Goal: Task Accomplishment & Management: Complete application form

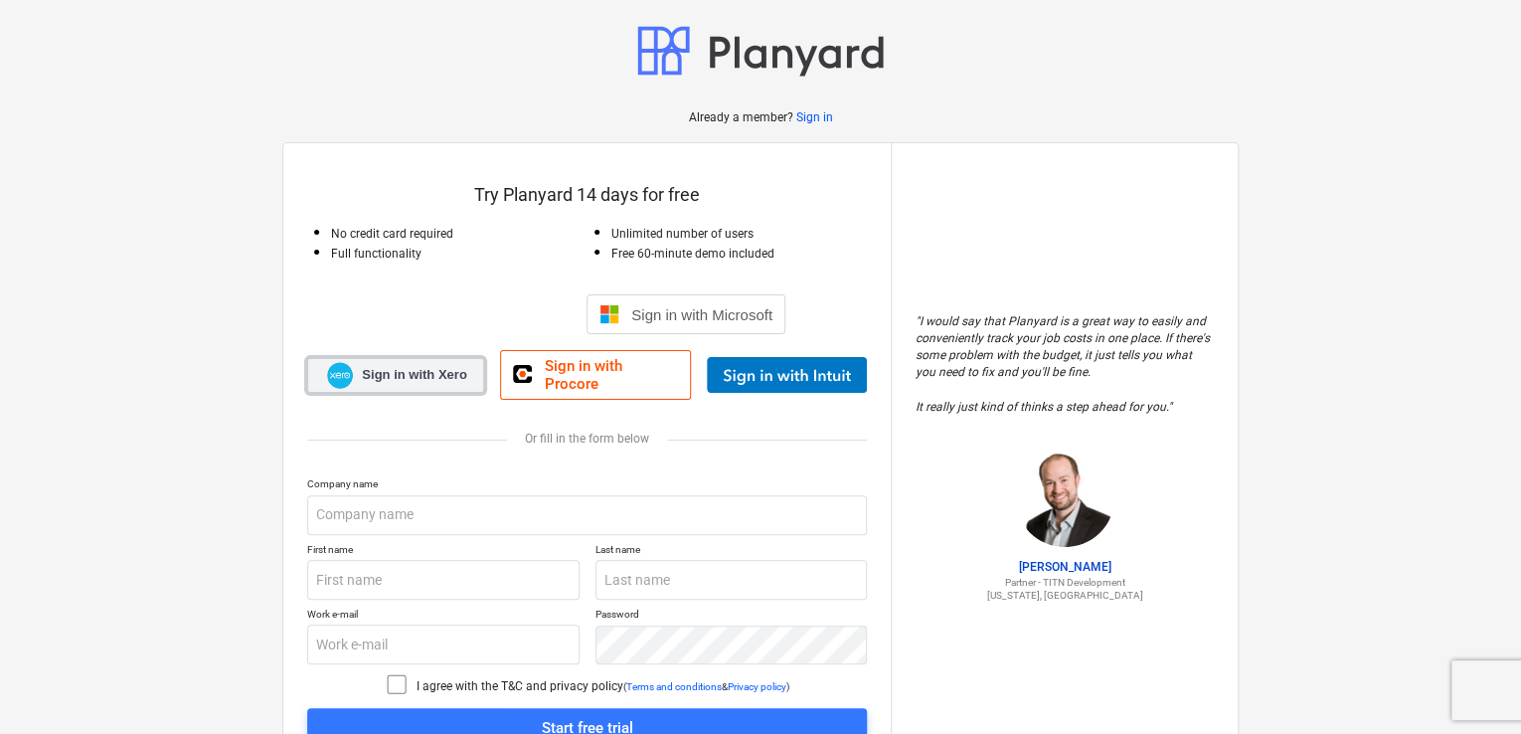
click at [449, 366] on span "Sign in with Xero" at bounding box center [414, 375] width 104 height 18
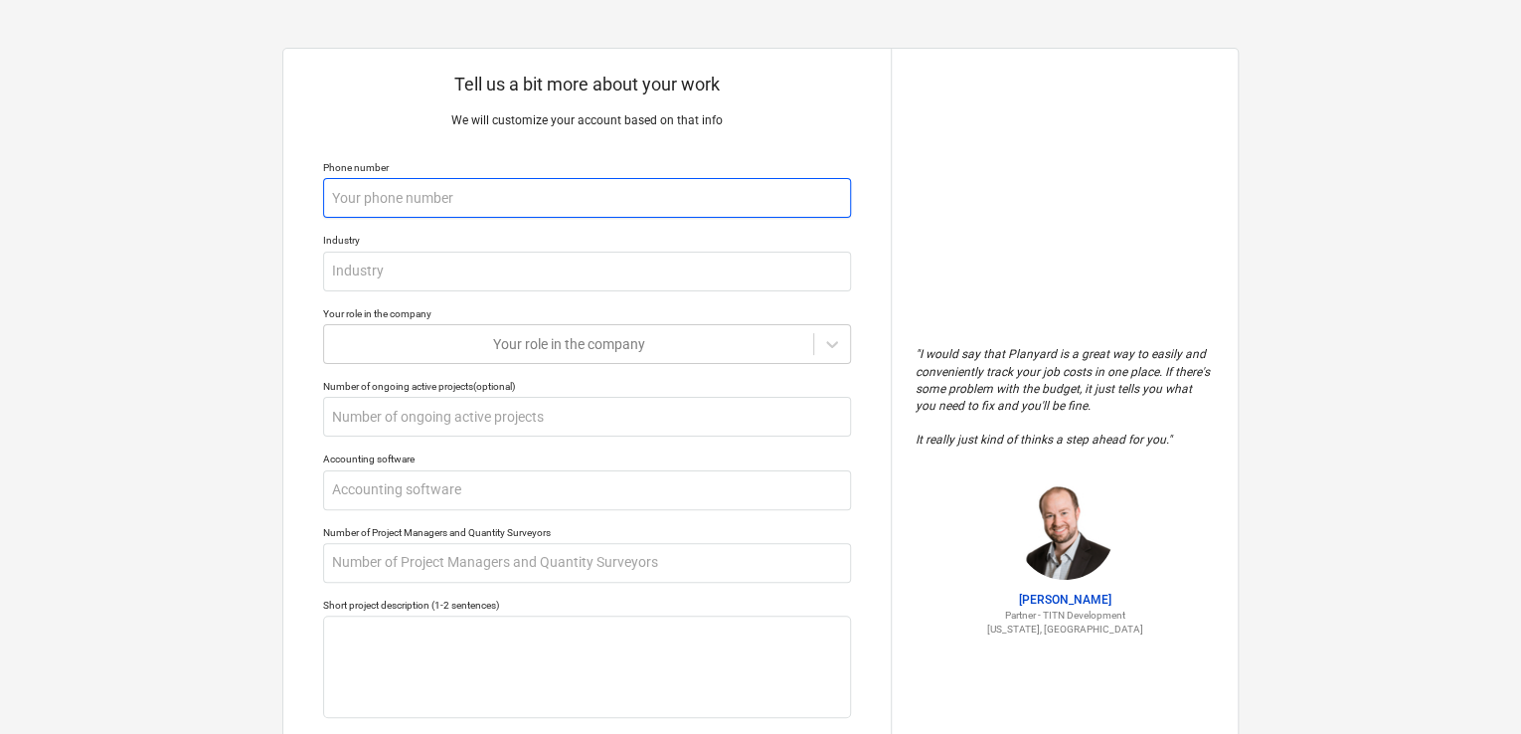
click at [573, 188] on input "text" at bounding box center [587, 198] width 528 height 40
type input "07545393029"
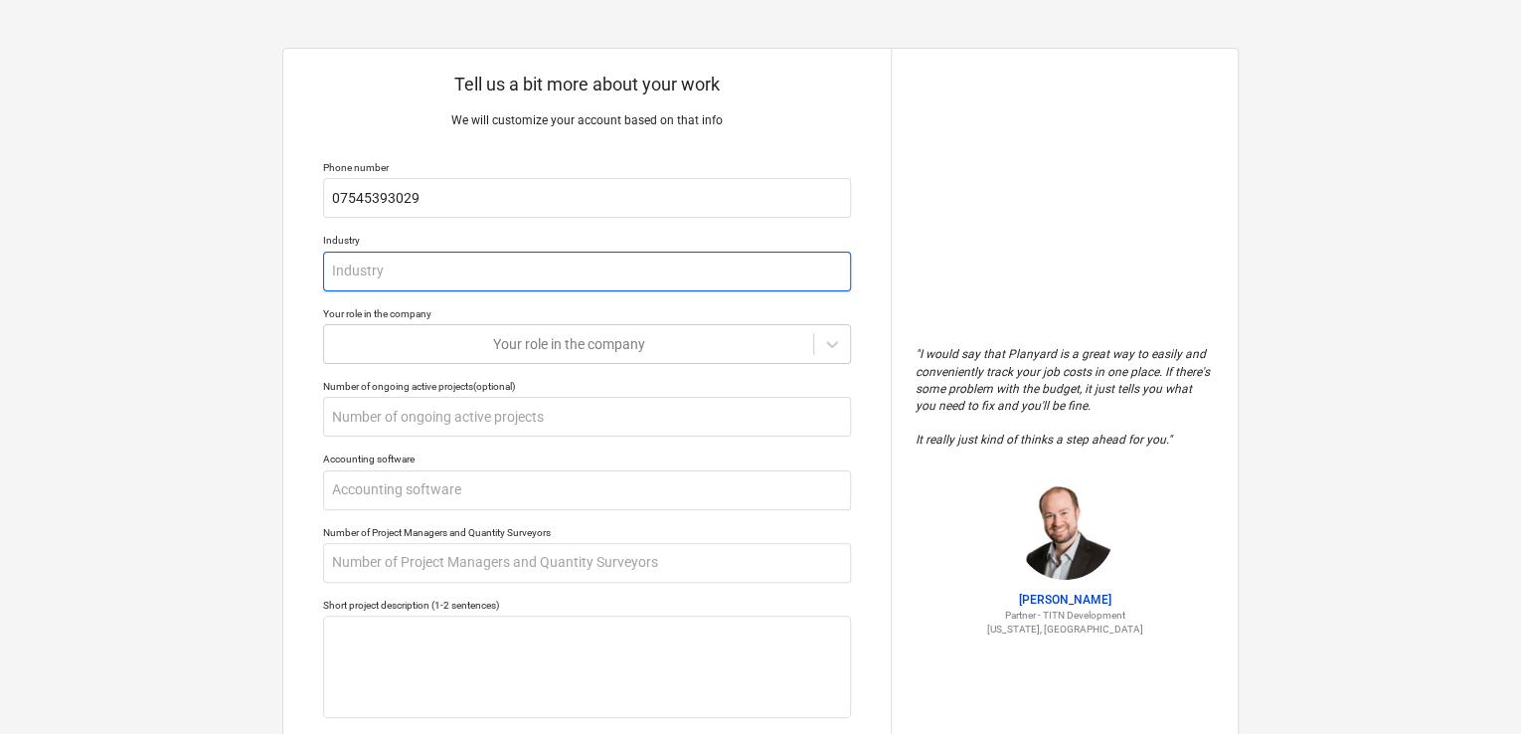
click at [549, 281] on input "text" at bounding box center [587, 272] width 528 height 40
type textarea "x"
type input "c"
type textarea "x"
type input "co"
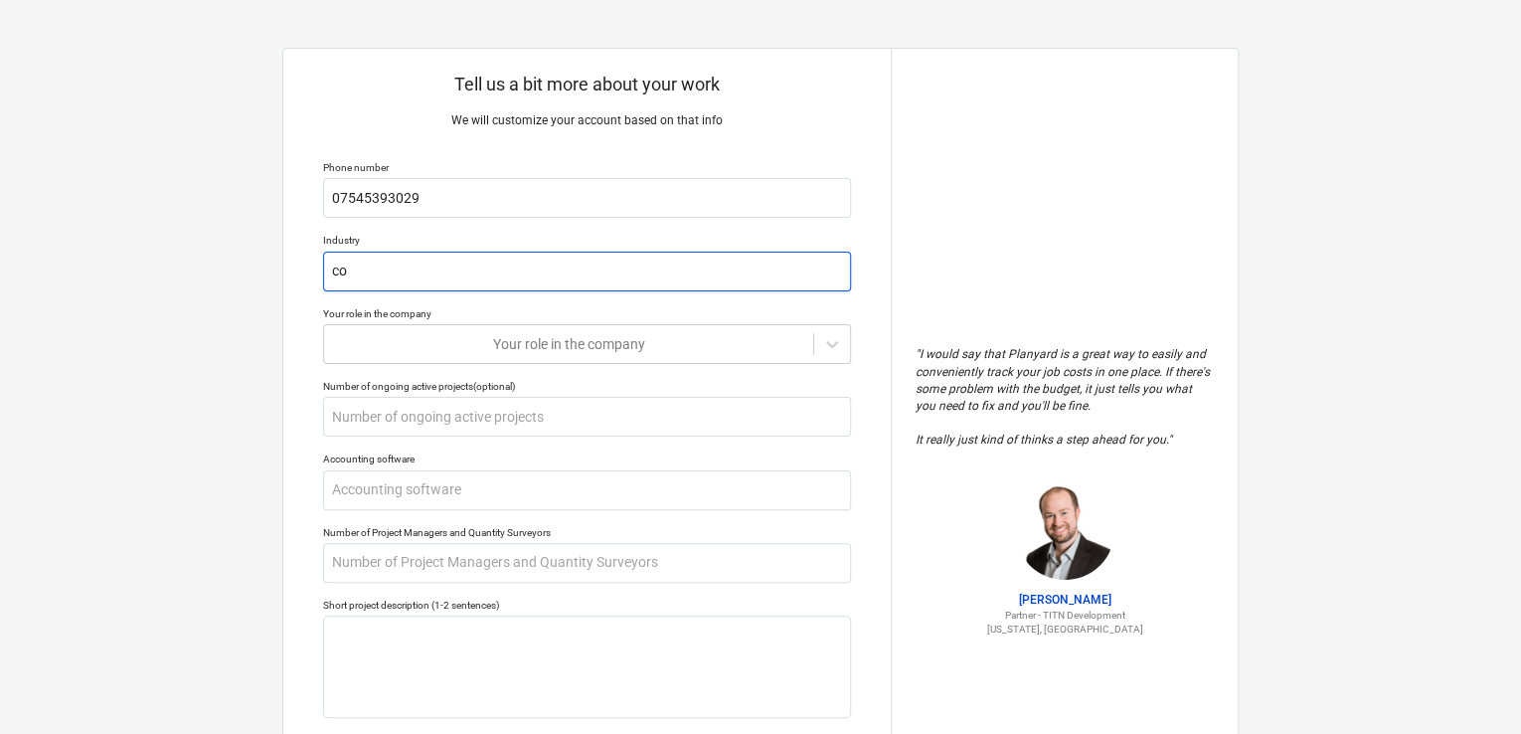
type textarea "x"
type input "cons"
type textarea "x"
type input "const"
type textarea "x"
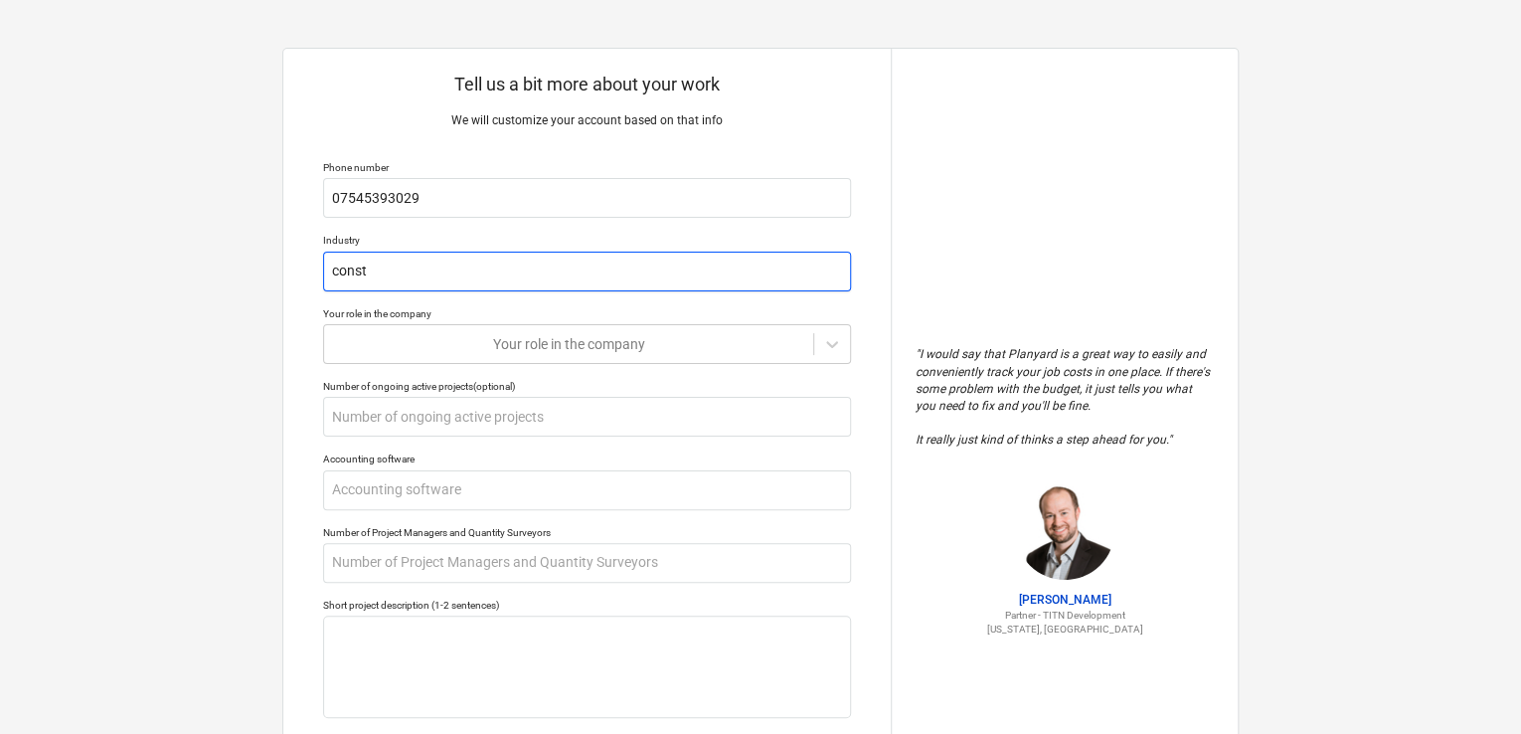
type input "constr"
type textarea "x"
type input "constru"
type textarea "x"
type input "construc"
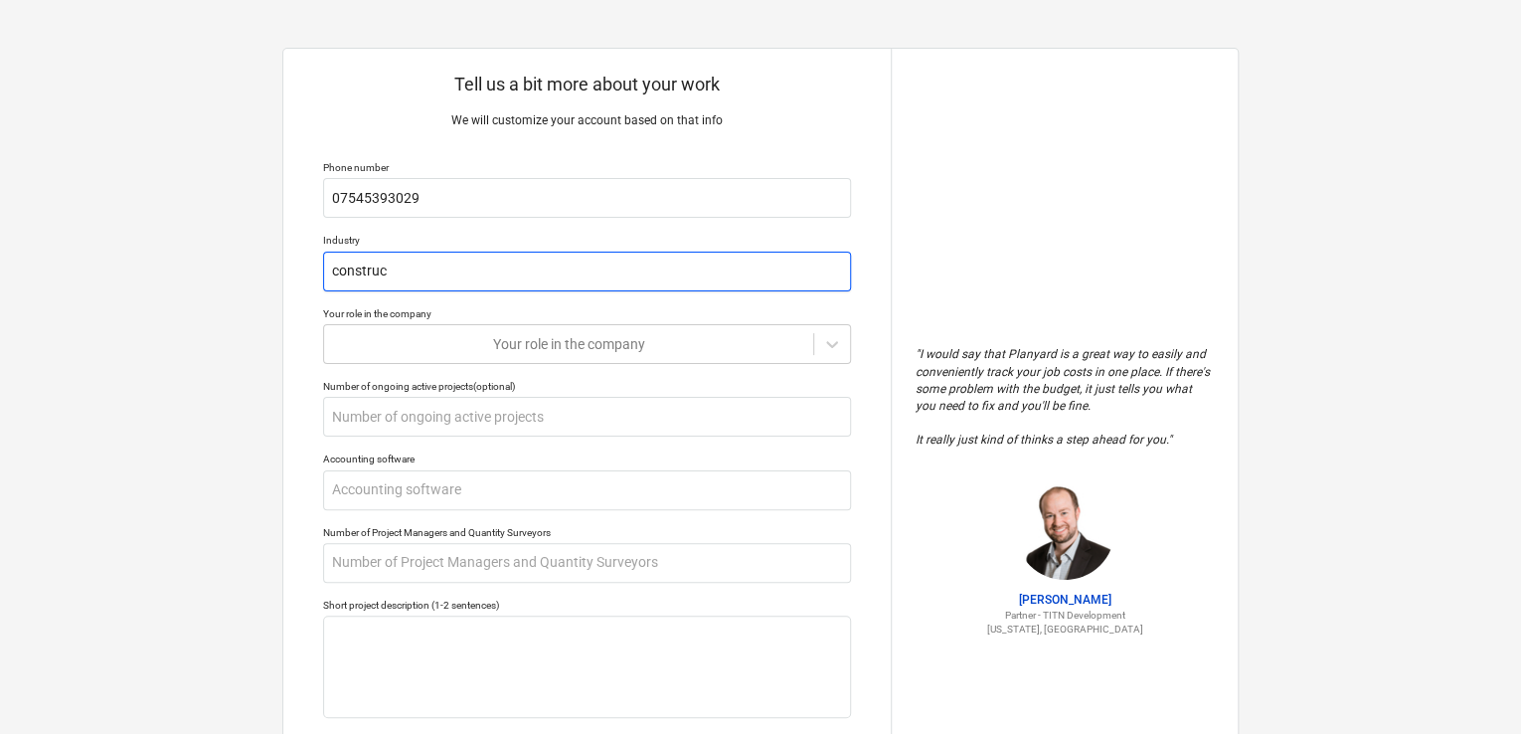
type textarea "x"
type input "constructi"
type textarea "x"
type input "constructio"
type textarea "x"
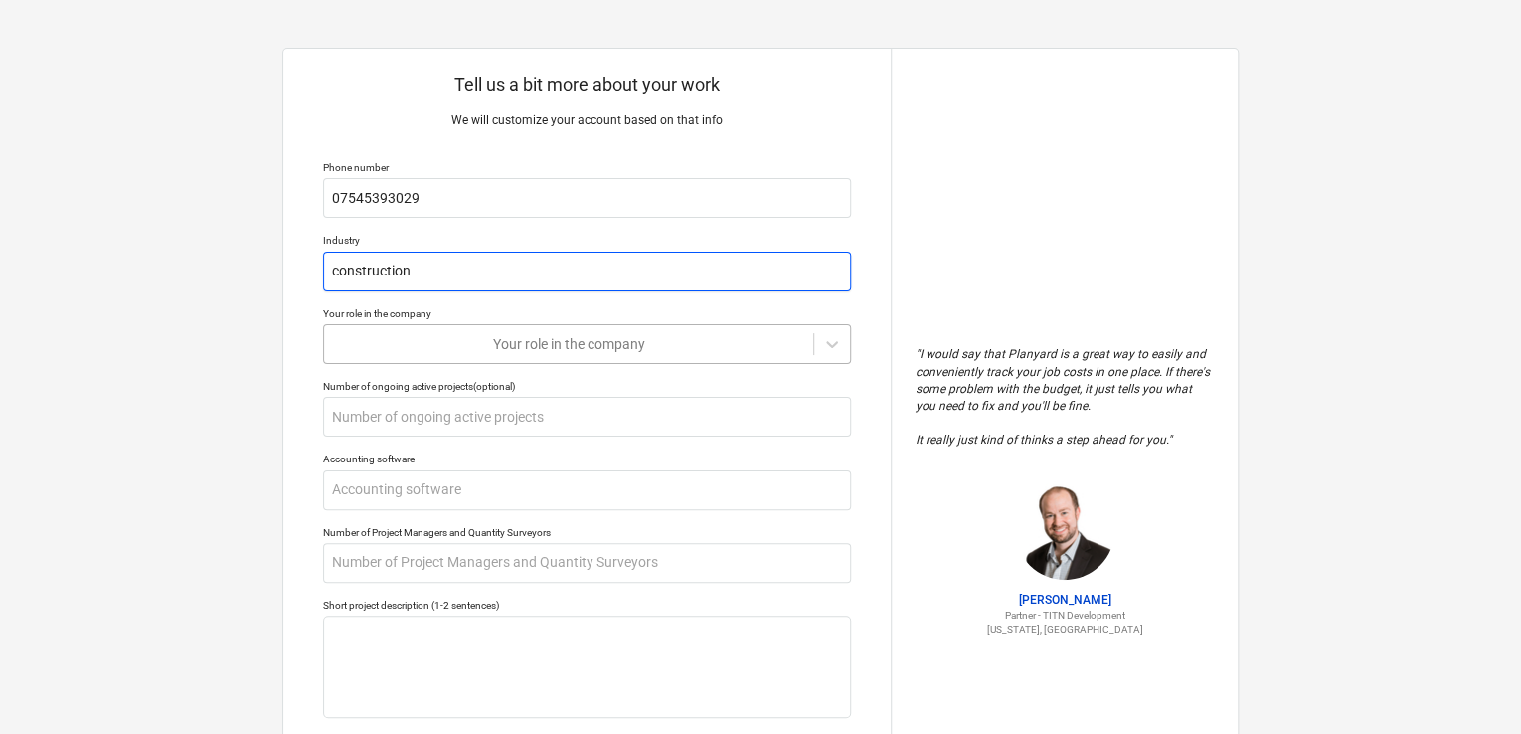
type input "construction"
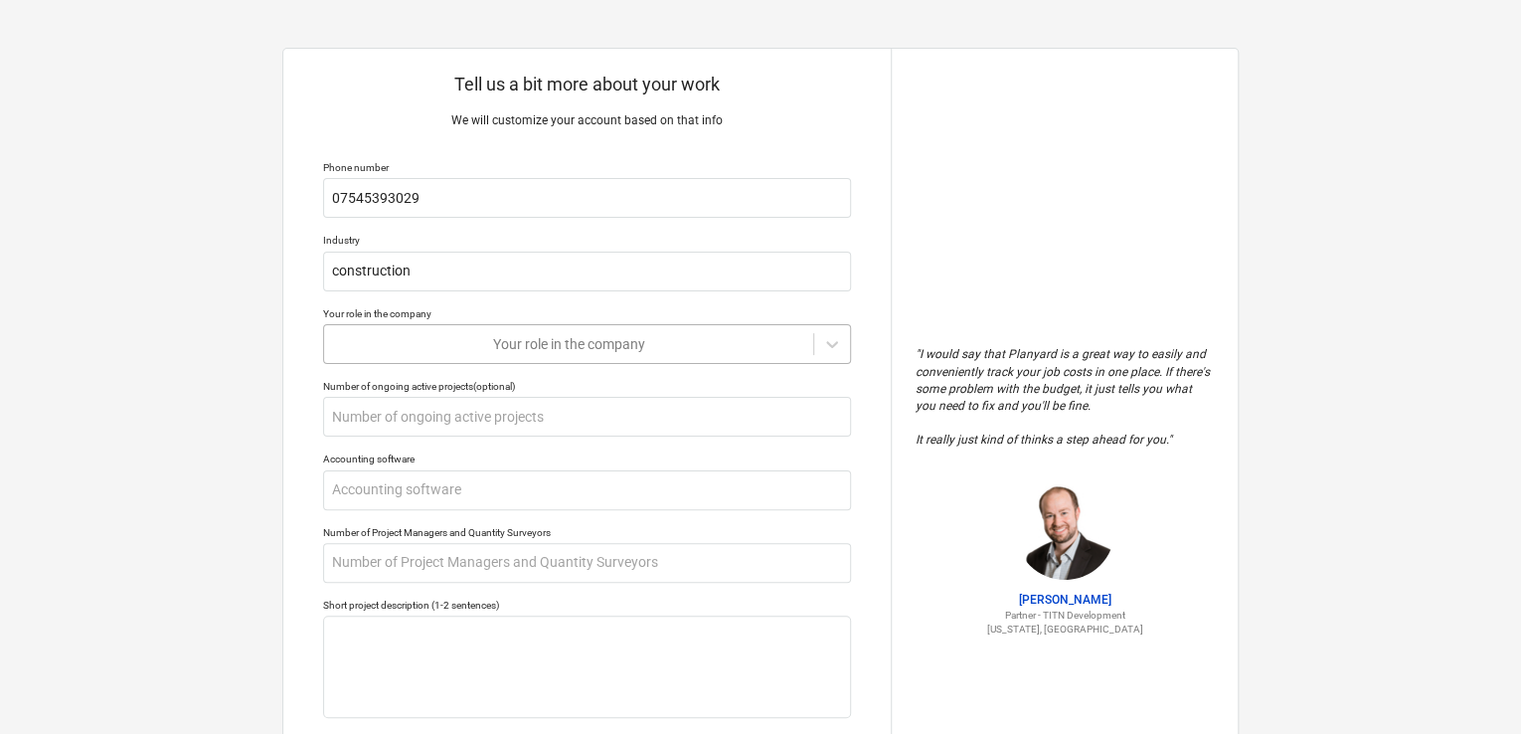
click at [634, 350] on div at bounding box center [568, 344] width 469 height 20
type textarea "x"
type input "d"
type input "s"
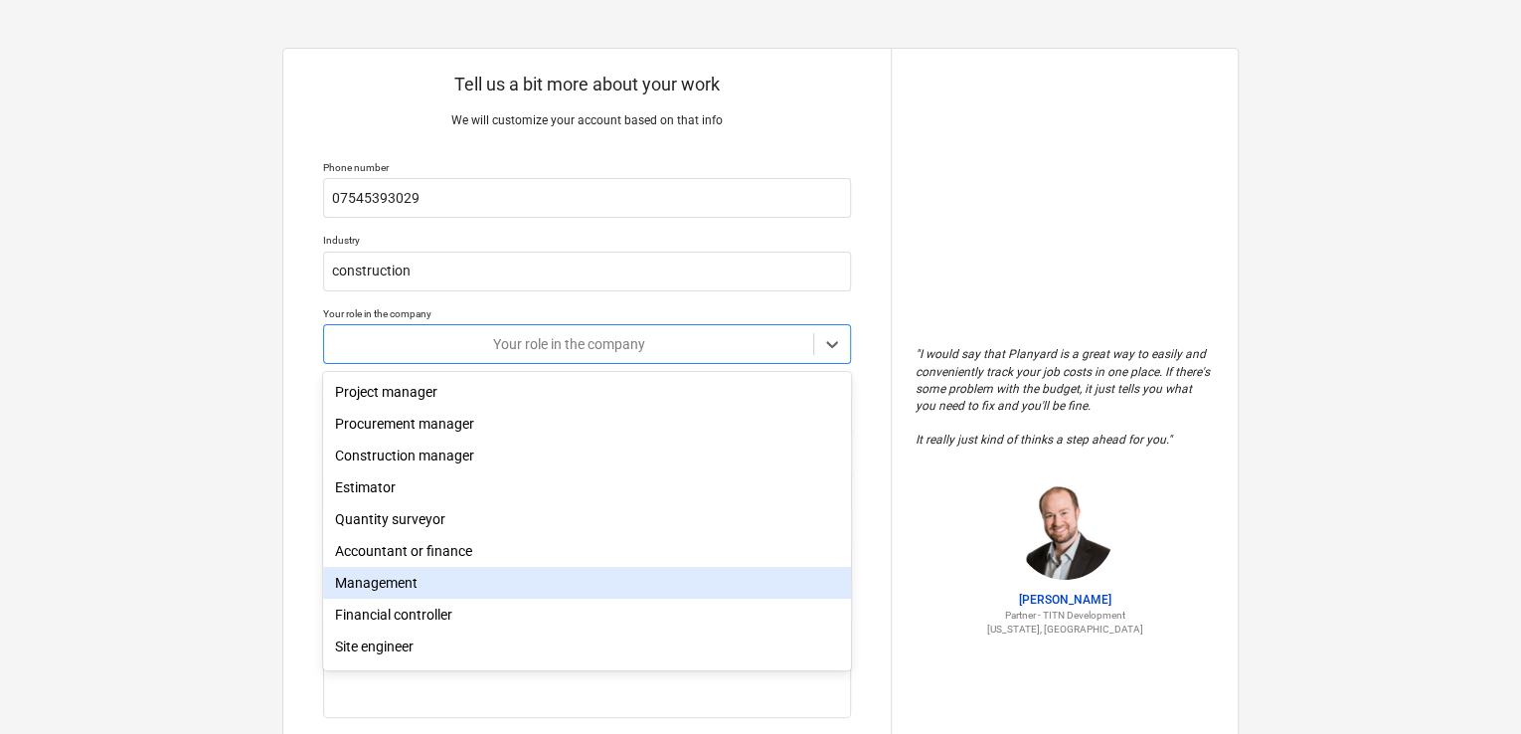
click at [448, 584] on div "Management" at bounding box center [587, 583] width 528 height 32
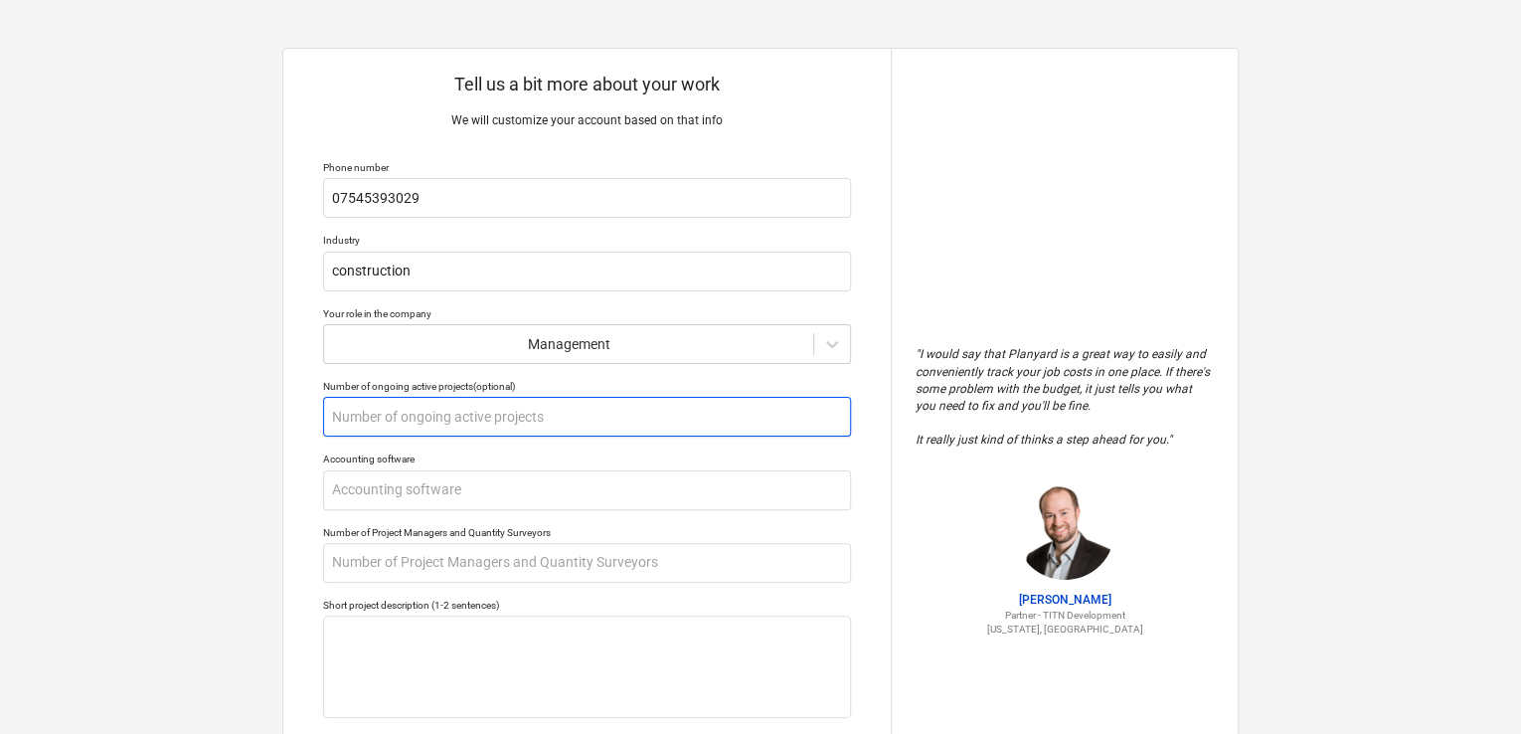
click at [590, 416] on input "text" at bounding box center [587, 417] width 528 height 40
type textarea "x"
type input "1"
type textarea "x"
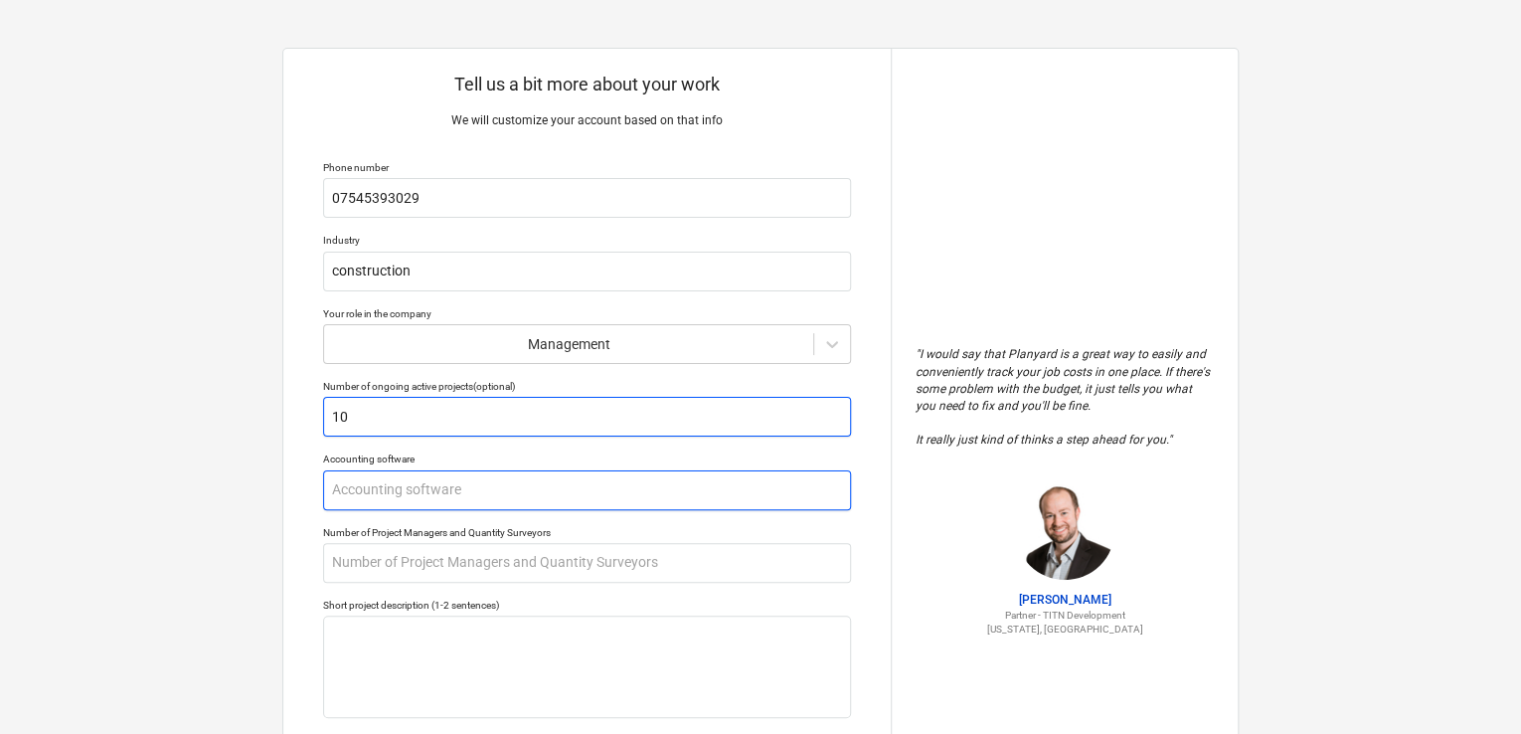
type input "10"
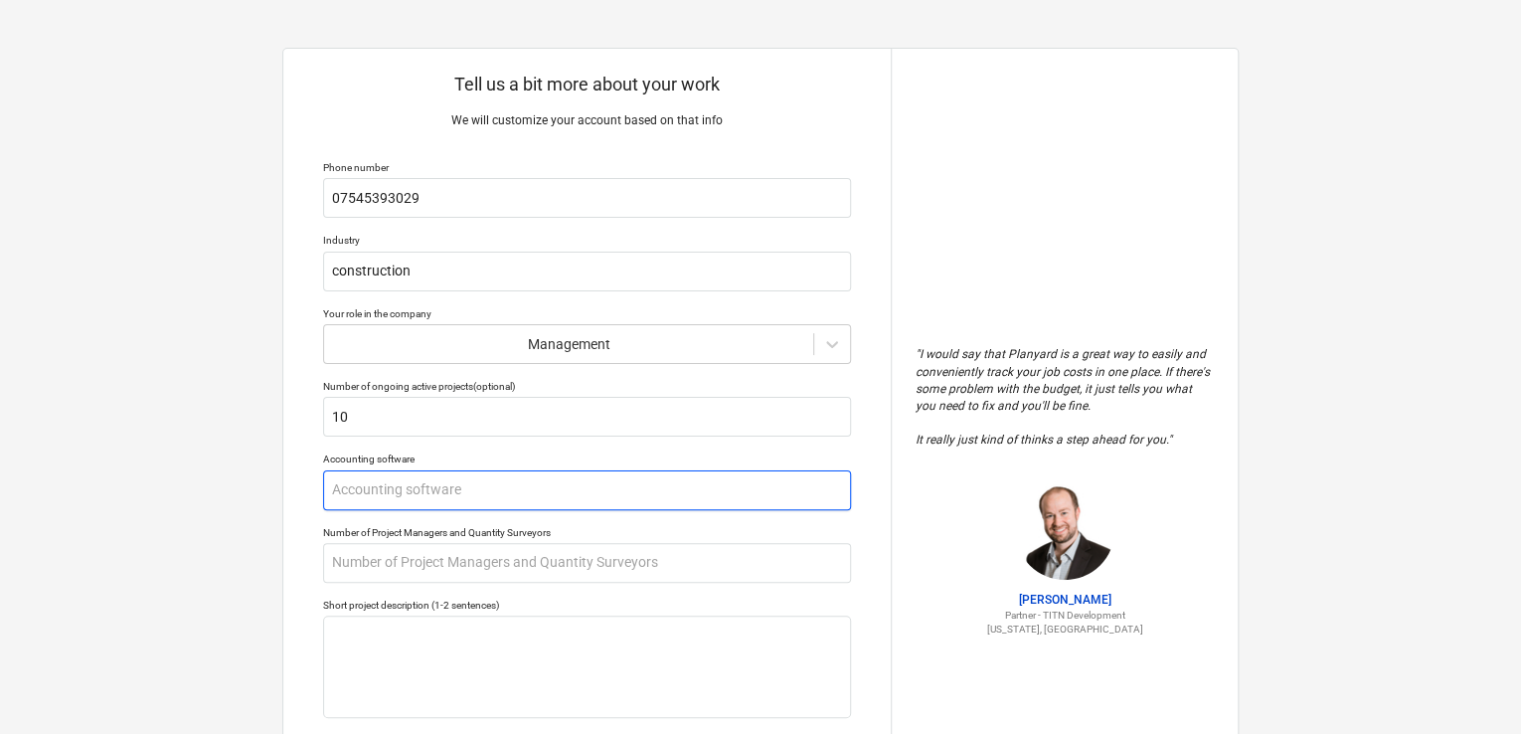
click at [500, 493] on input "text" at bounding box center [587, 490] width 528 height 40
type textarea "x"
type input "x"
type textarea "x"
type input "xe"
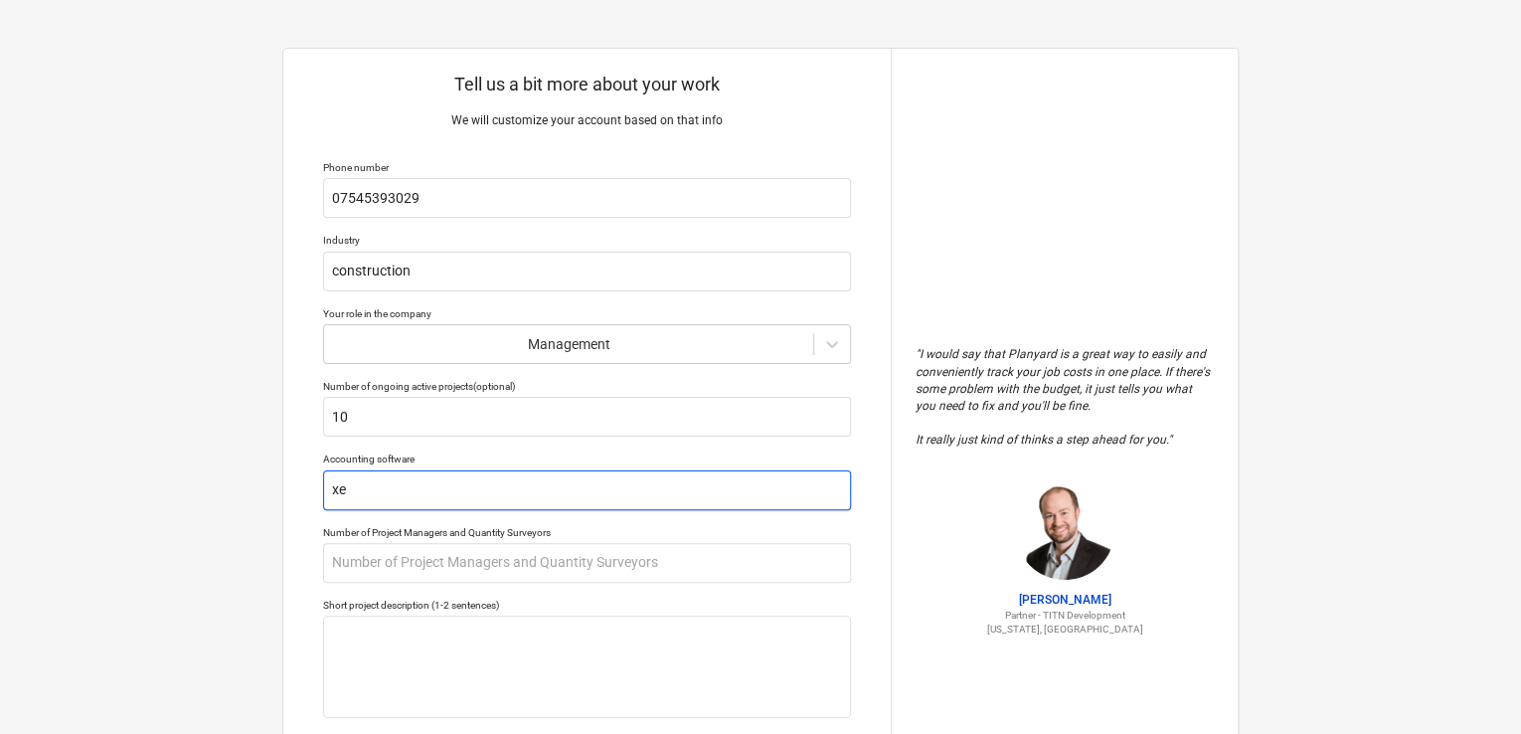
type textarea "x"
type input "xero"
type textarea "x"
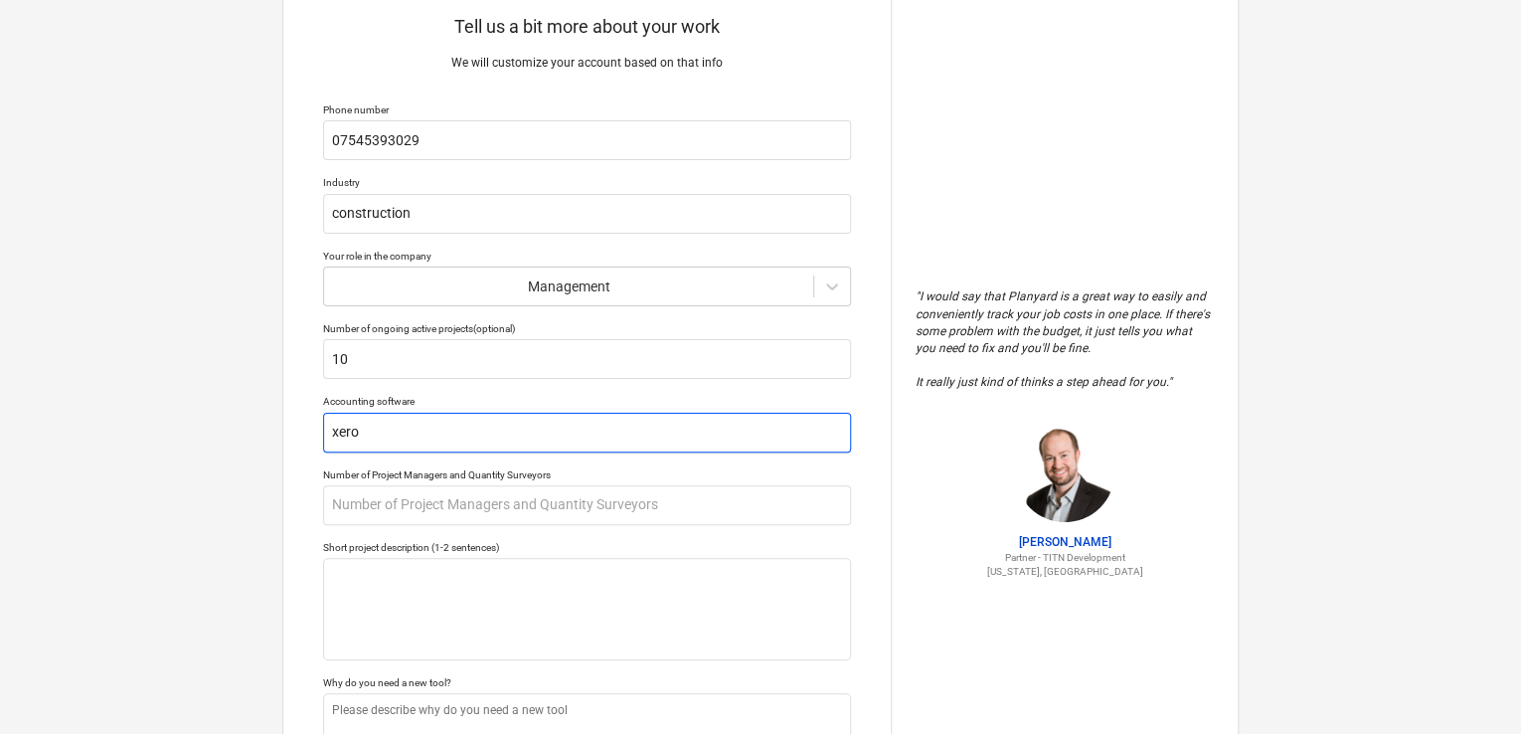
scroll to position [83, 0]
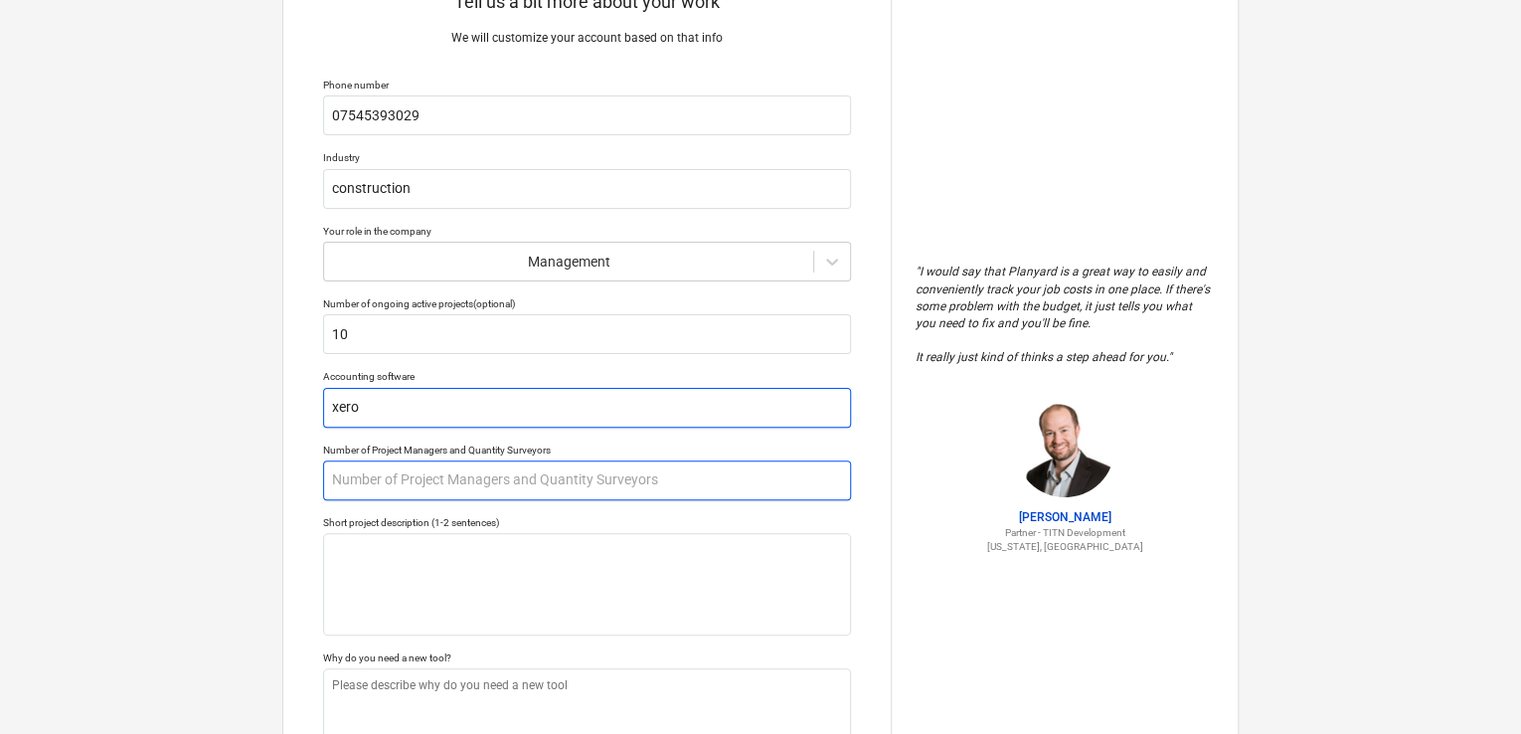
type input "xero"
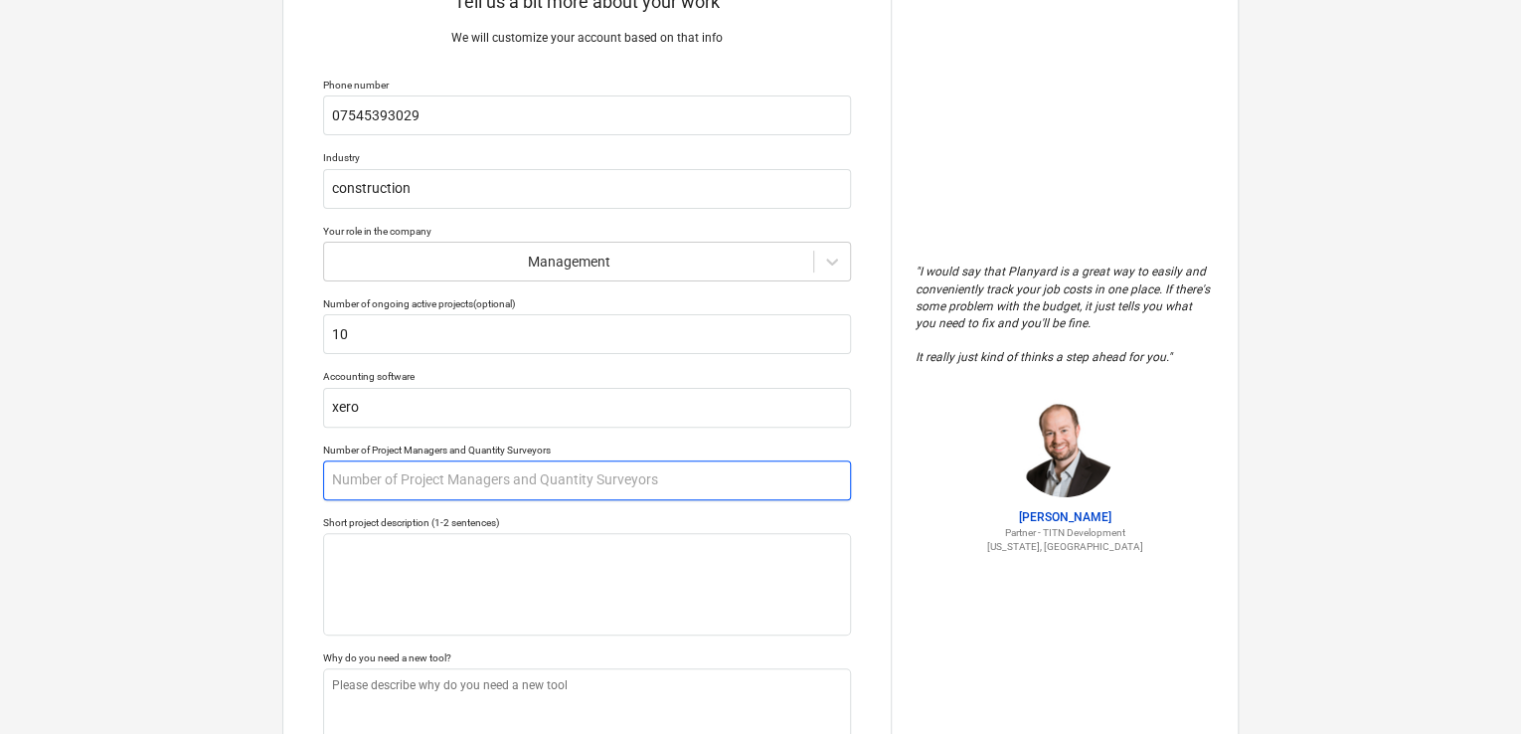
click at [517, 478] on input "text" at bounding box center [587, 480] width 528 height 40
type textarea "x"
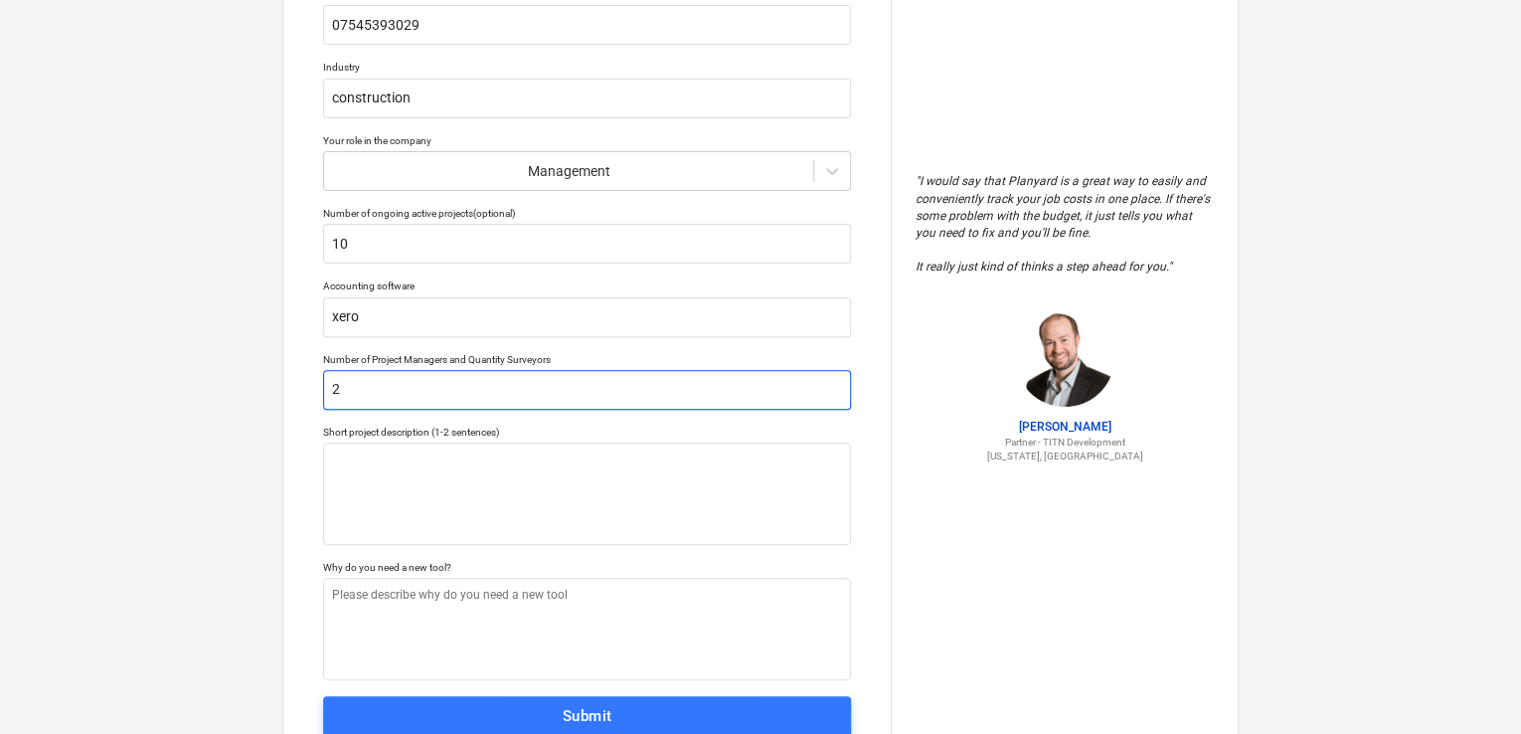
scroll to position [178, 0]
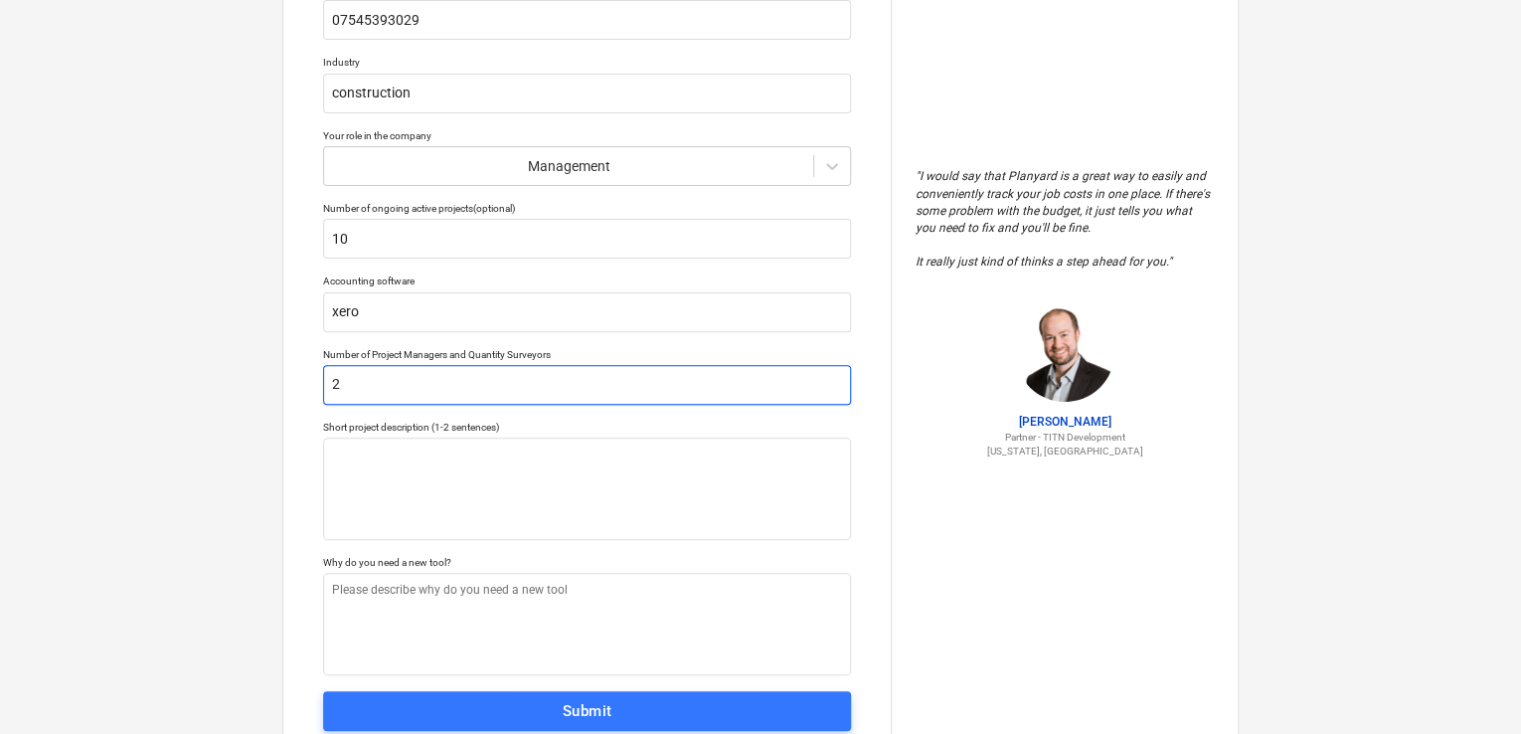
type input "2"
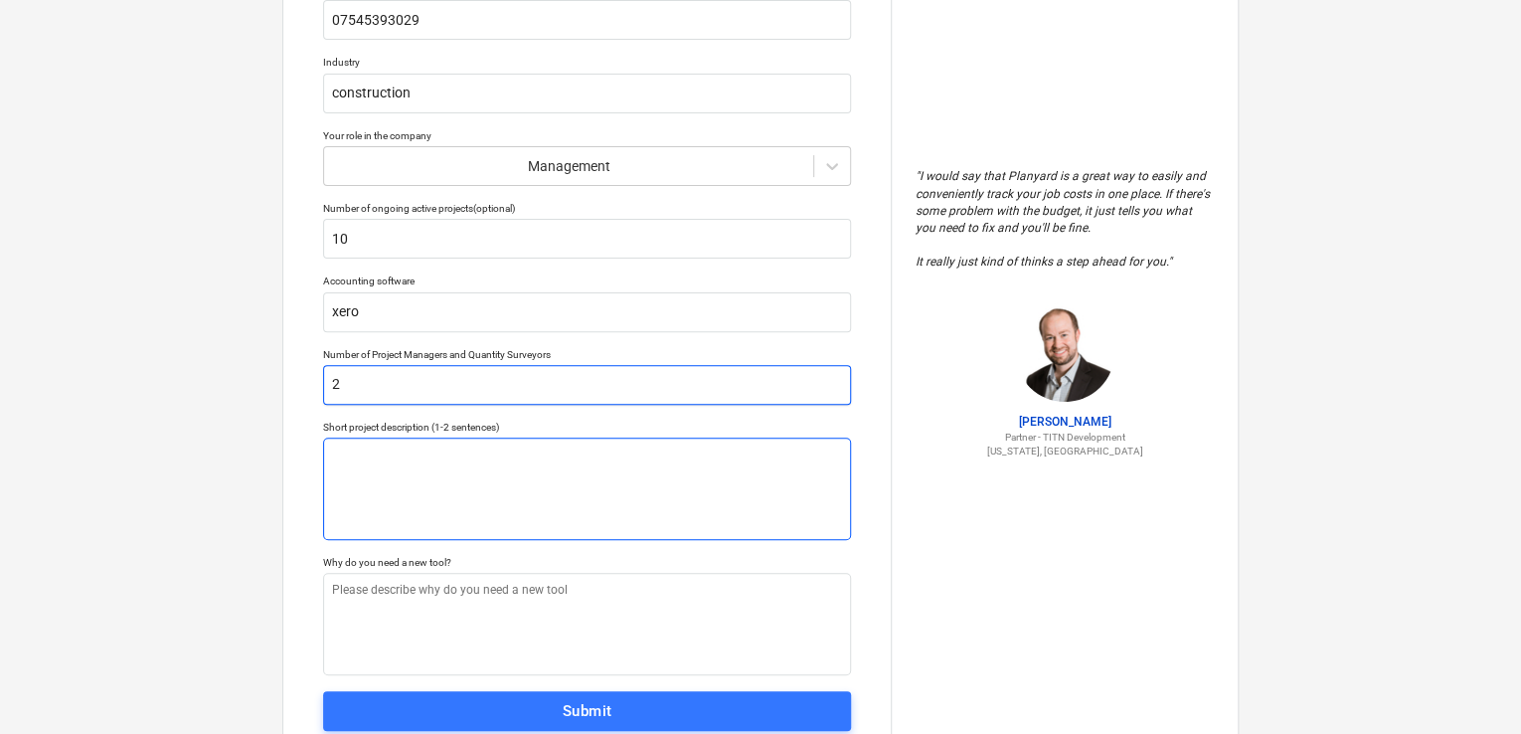
click at [517, 478] on textarea at bounding box center [587, 488] width 528 height 102
type textarea "x"
type textarea "C"
type textarea "x"
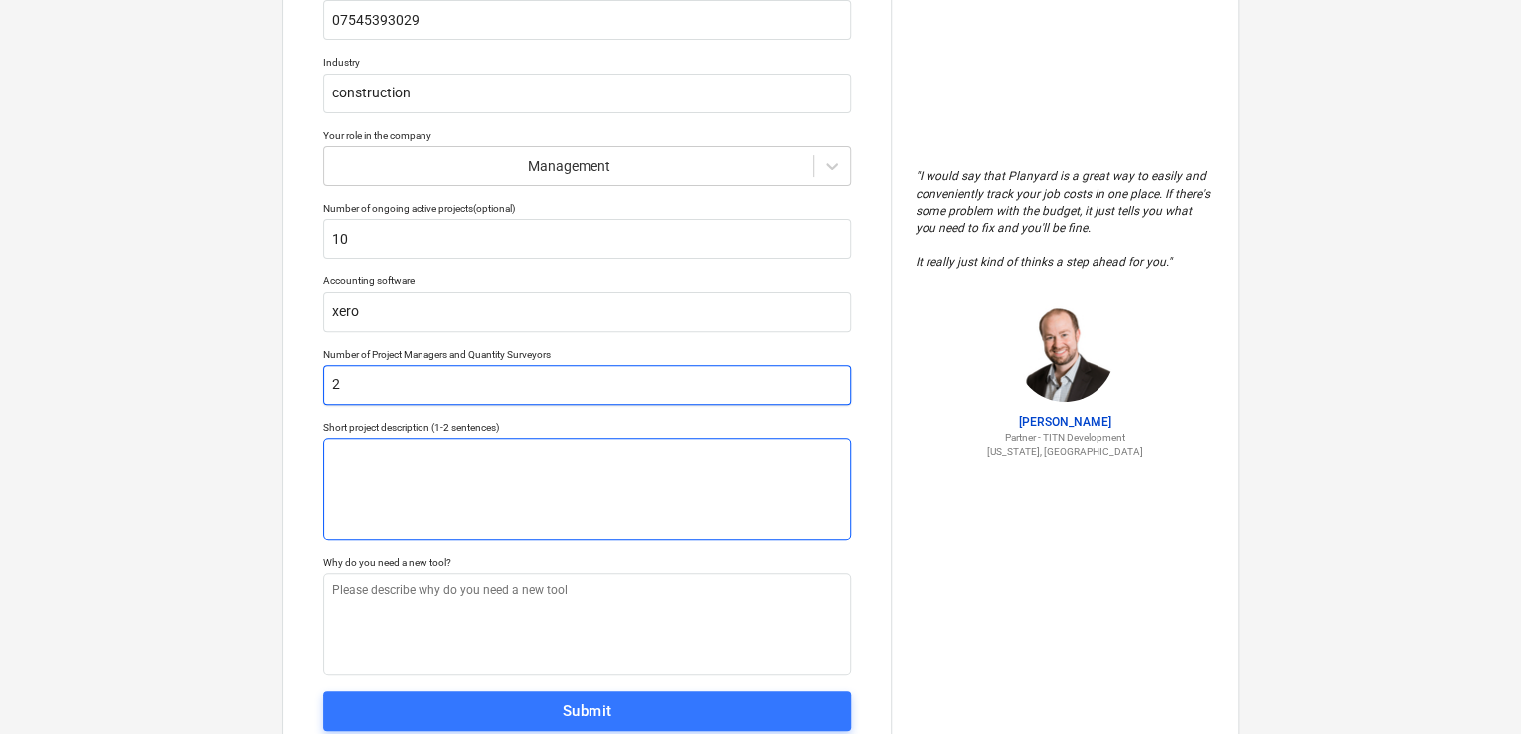
type textarea "L"
type textarea "x"
type textarea "La"
type textarea "x"
type textarea "Lan"
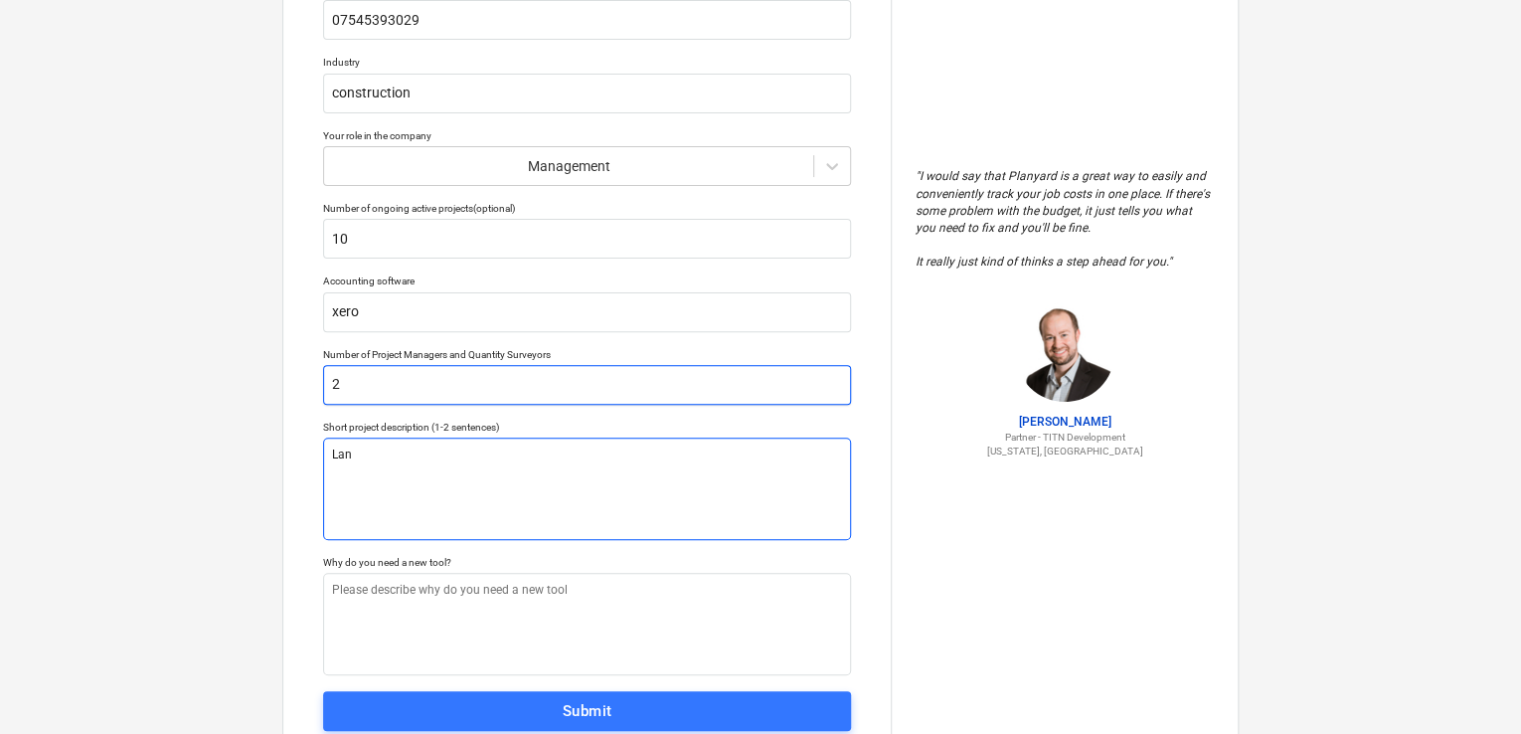
type textarea "x"
type textarea "Land"
type textarea "x"
type textarea "Lands"
type textarea "x"
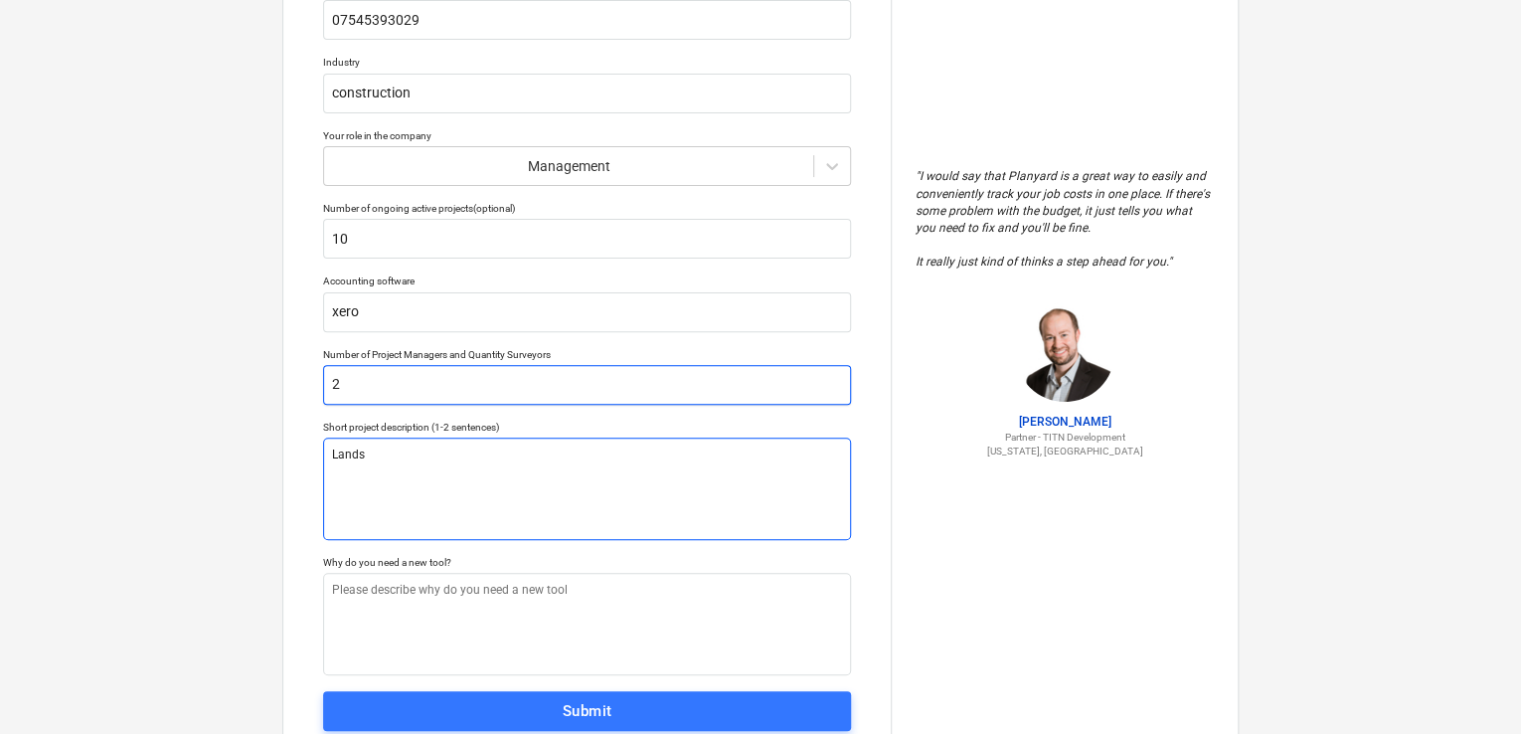
type textarea "Landsc"
type textarea "x"
type textarea "Landsca"
type textarea "x"
type textarea "Landscap"
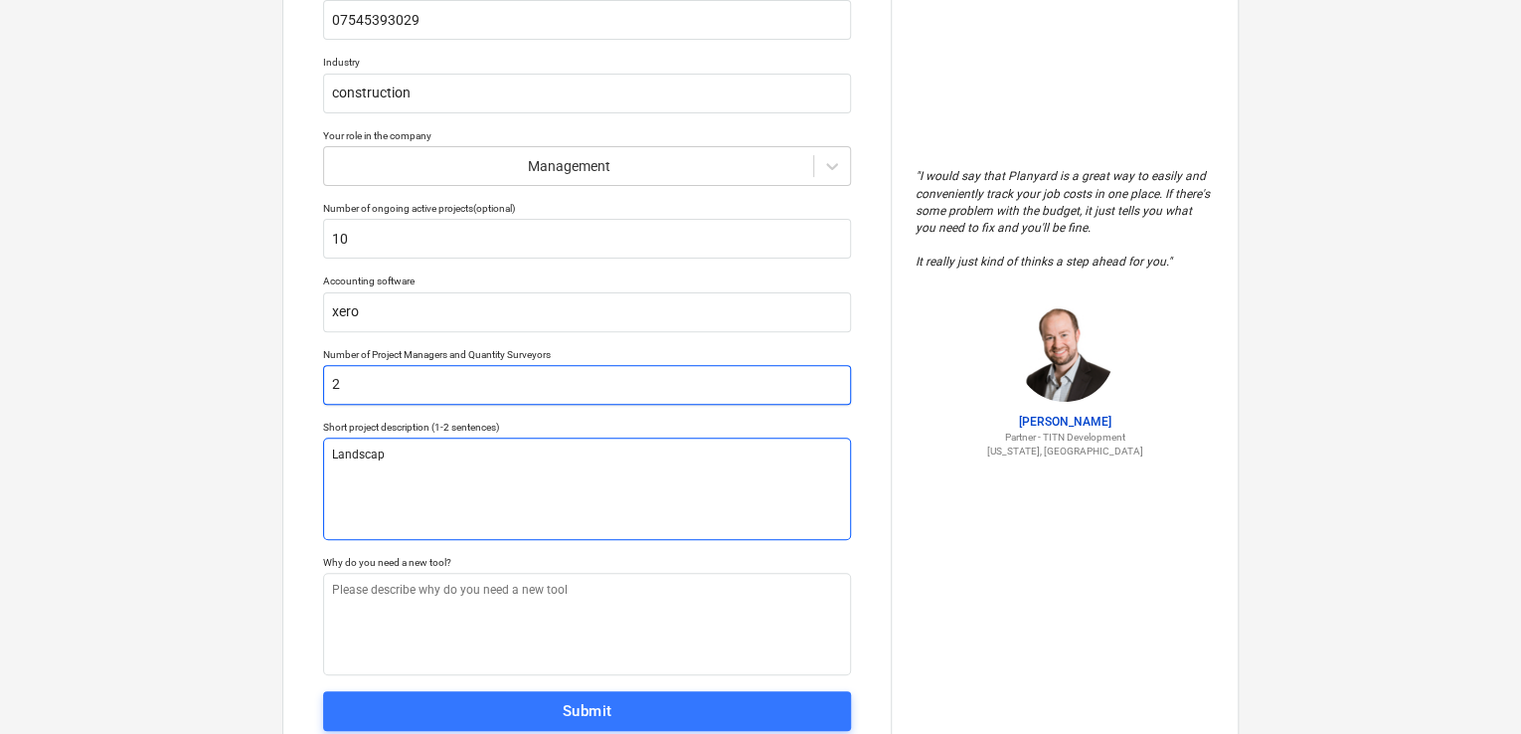
type textarea "x"
type textarea "Landscapi"
type textarea "x"
type textarea "Landscapin"
type textarea "x"
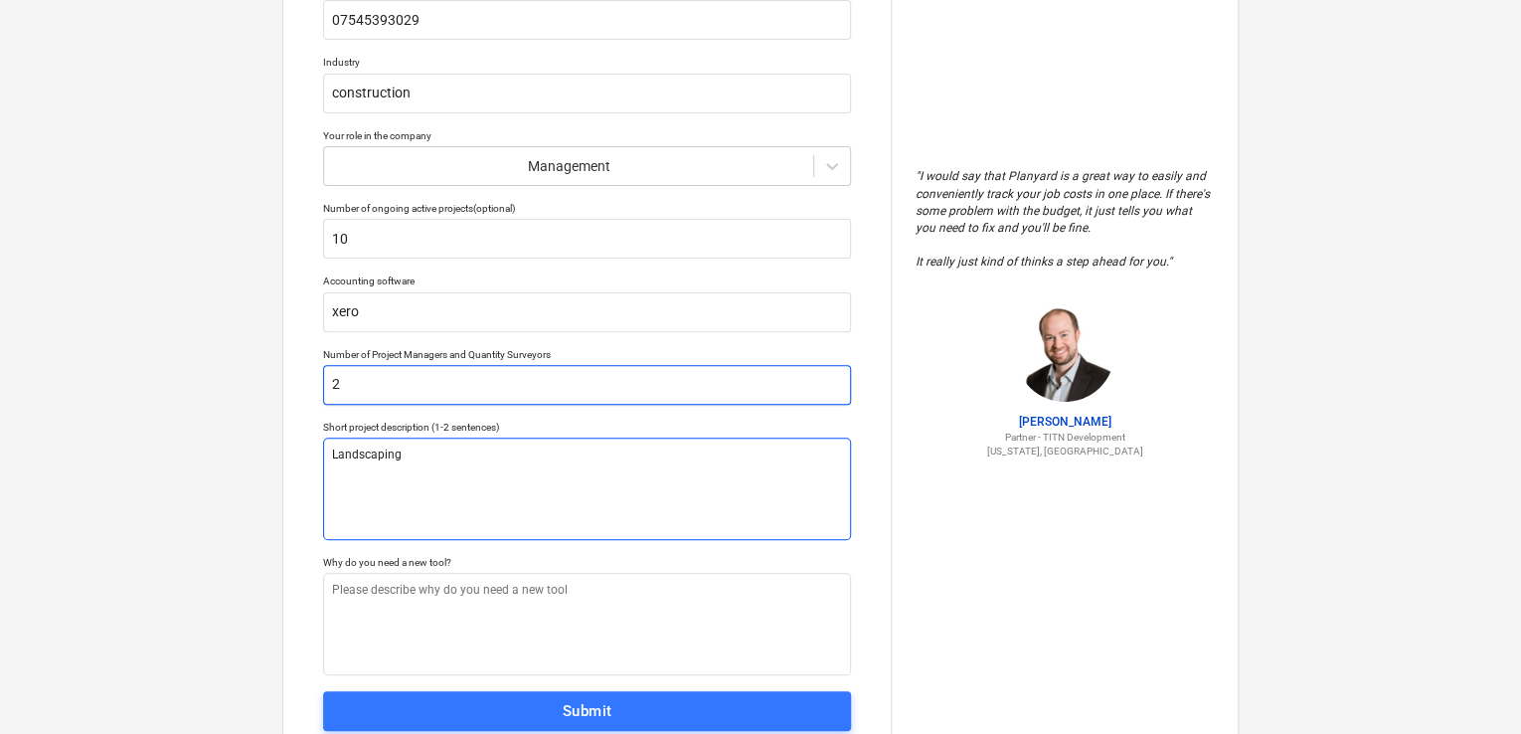
type textarea "Landscaping"
type textarea "x"
type textarea "Landscaping &"
type textarea "x"
type textarea "Landscaping &"
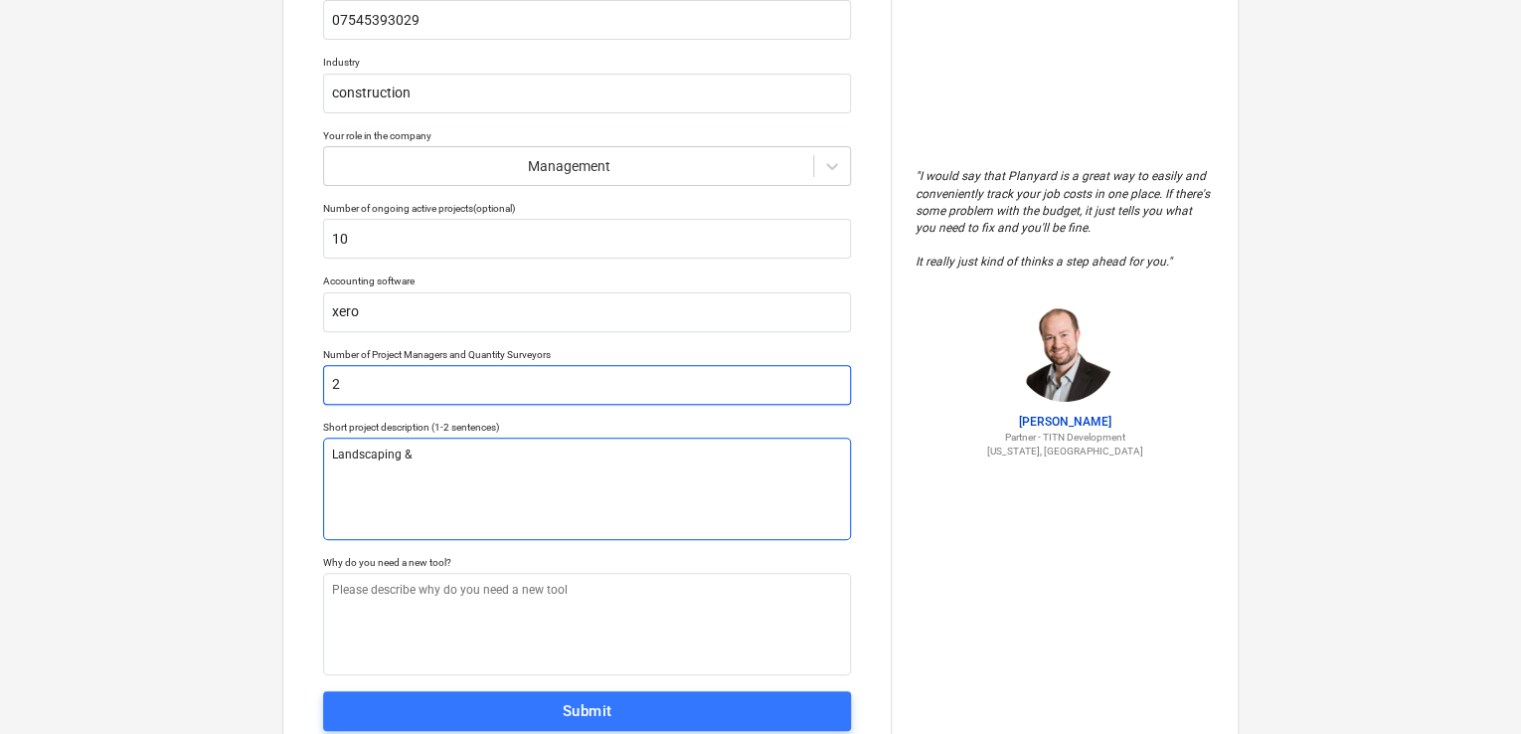
type textarea "x"
type textarea "Landscaping & G"
type textarea "x"
type textarea "Landscaping & Gr"
type textarea "x"
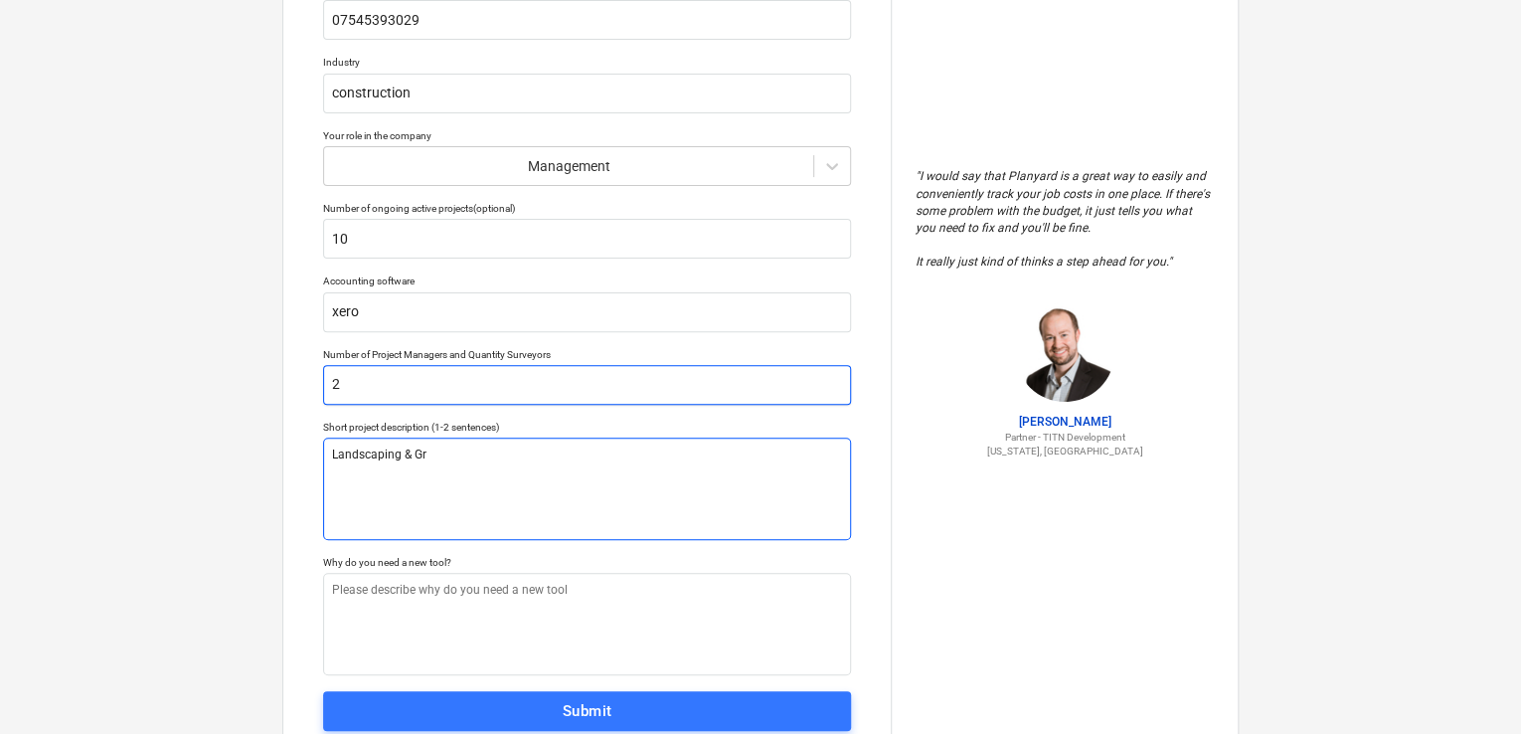
type textarea "Landscaping & Gro"
type textarea "x"
type textarea "Landscaping & [GEOGRAPHIC_DATA]"
type textarea "x"
type textarea "Landscaping & Ground"
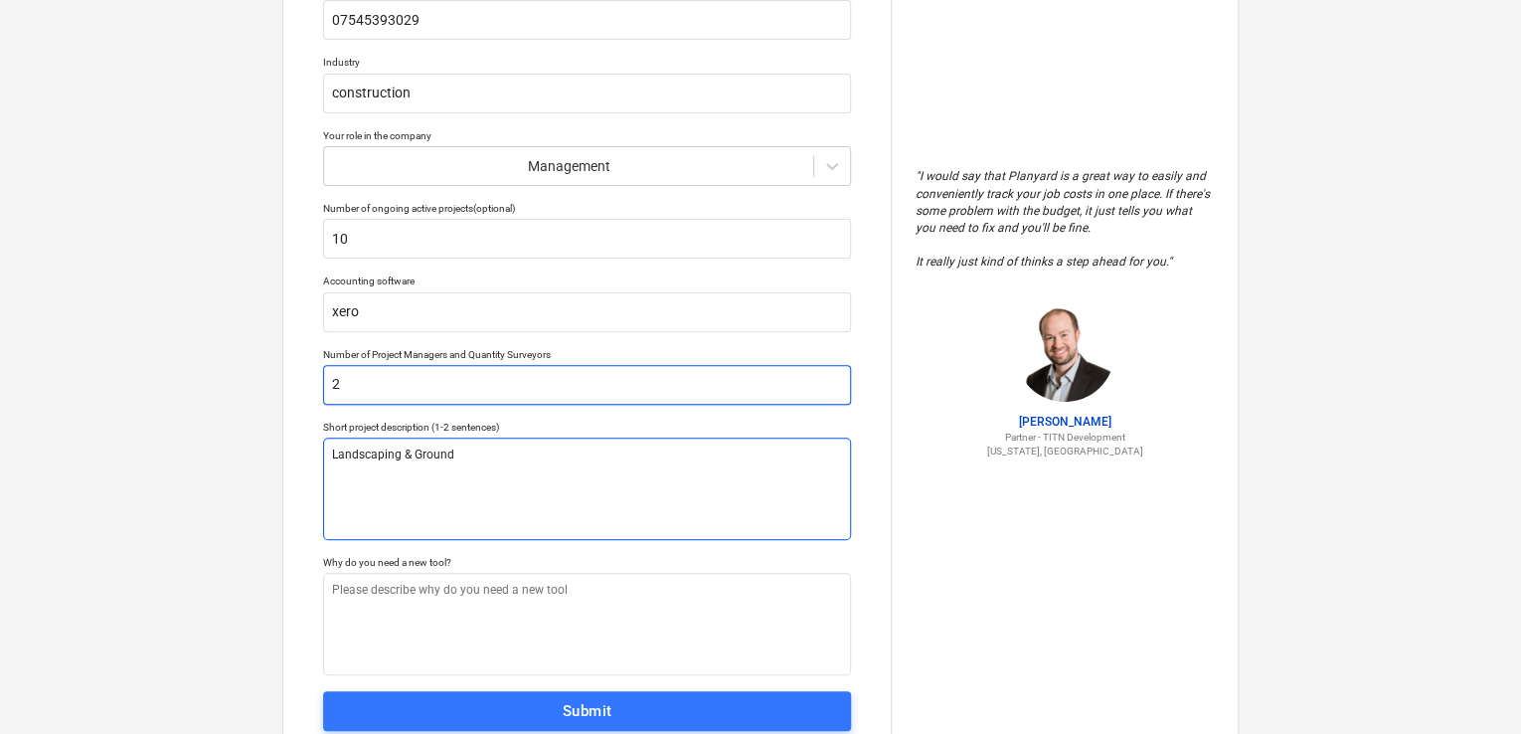
type textarea "x"
type textarea "Landscaping & Groundwo"
type textarea "x"
type textarea "Landscaping & Groundwor"
type textarea "x"
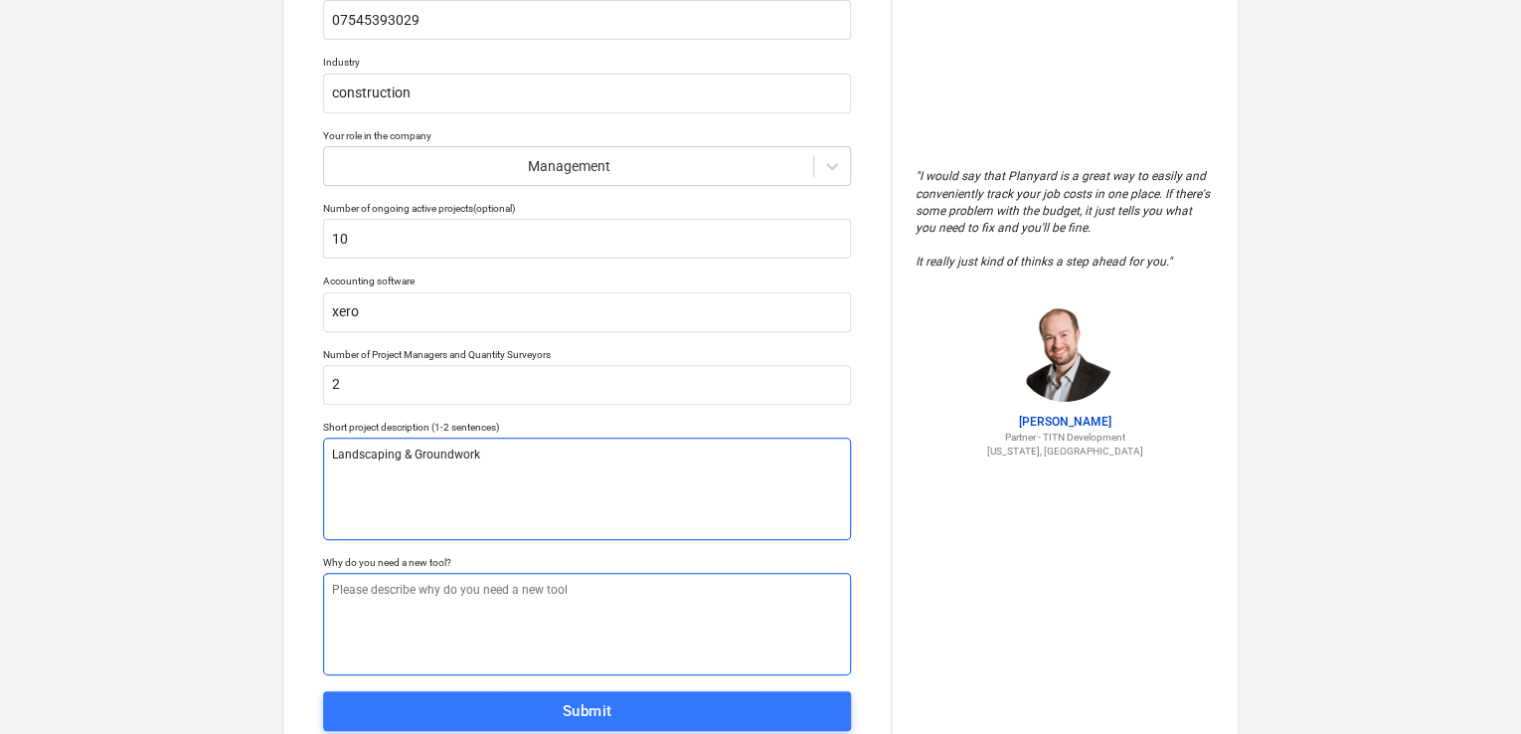
type textarea "Landscaping & Groundwork"
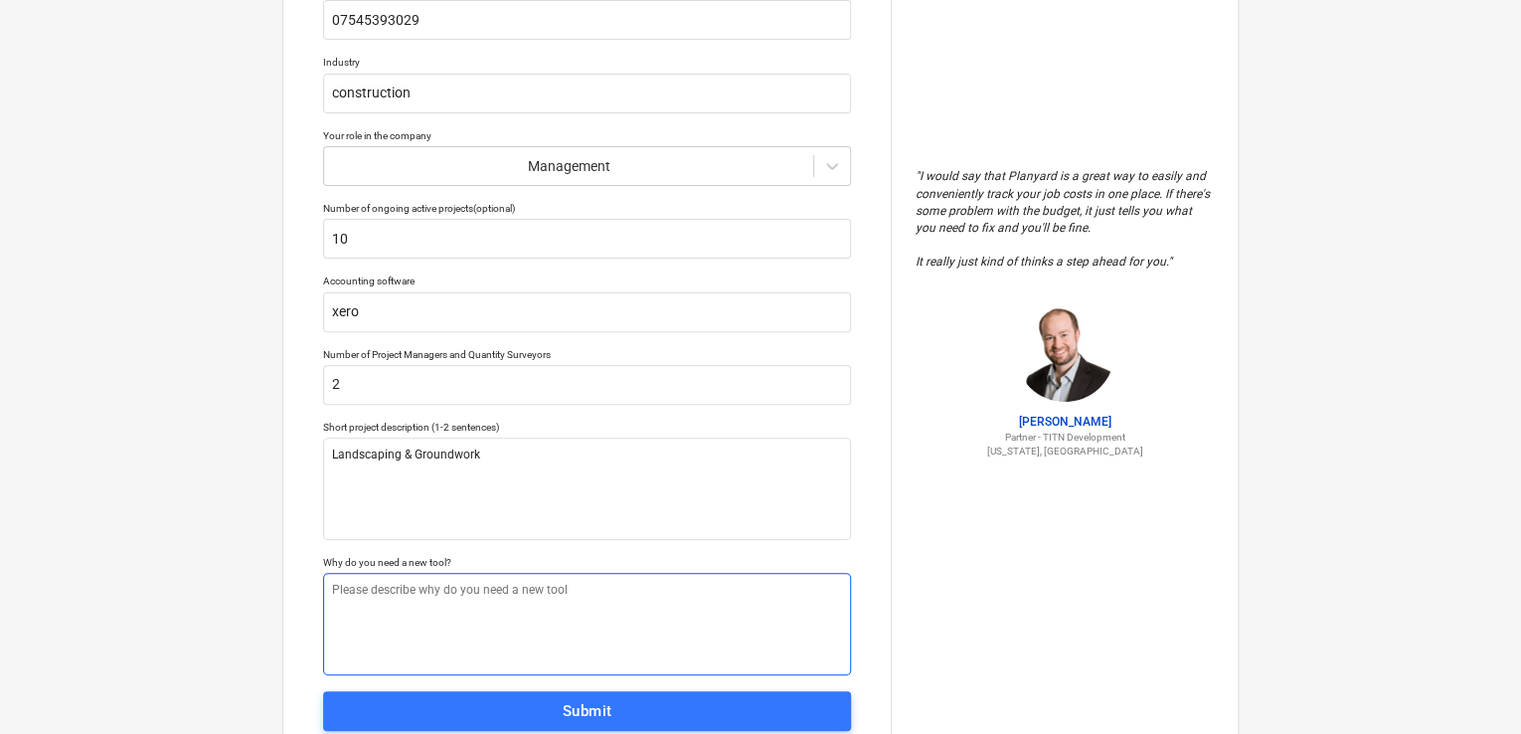
click at [503, 575] on textarea at bounding box center [587, 624] width 528 height 102
type textarea "x"
type textarea "P"
type textarea "x"
type textarea "Pro"
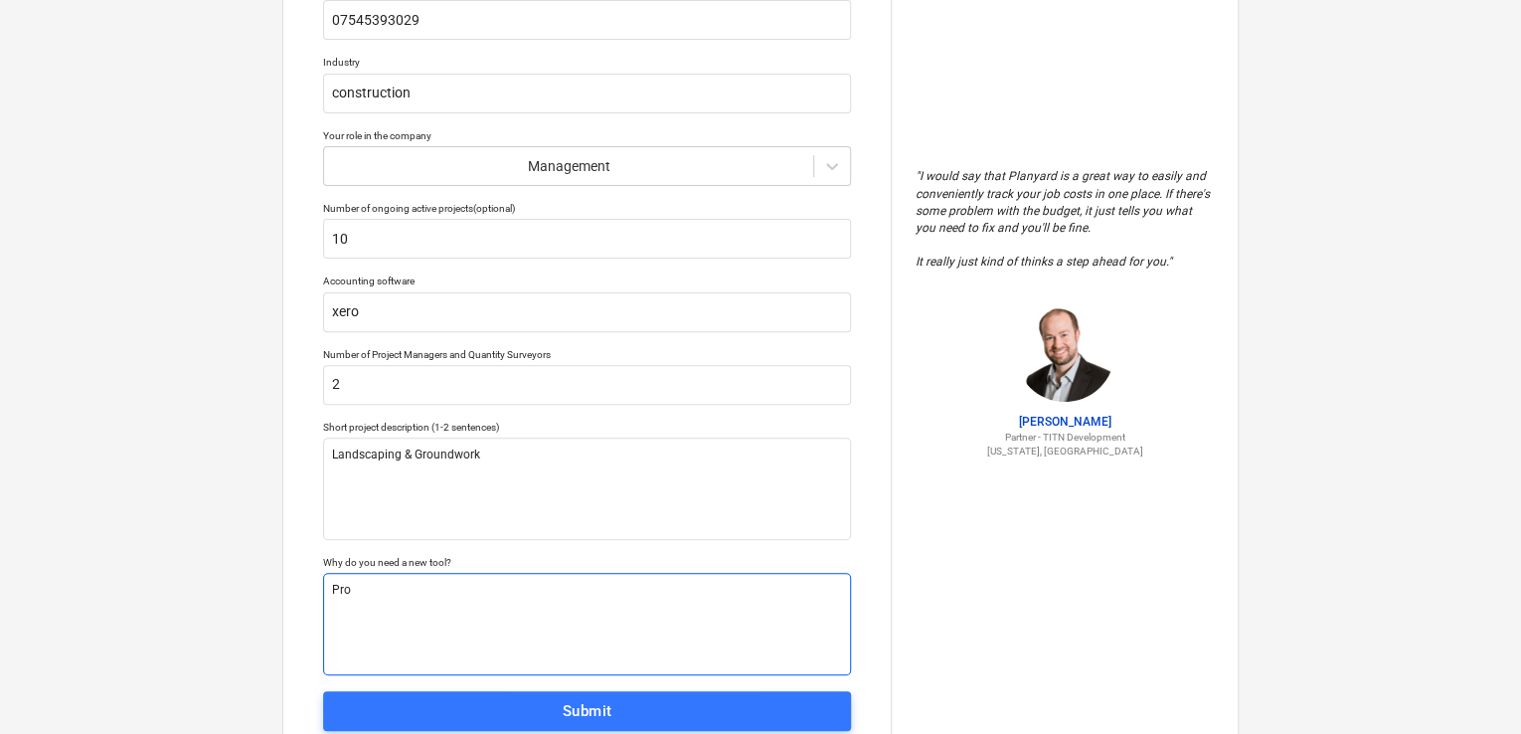
type textarea "x"
type textarea "Prof"
type textarea "x"
type textarea "Profi"
type textarea "x"
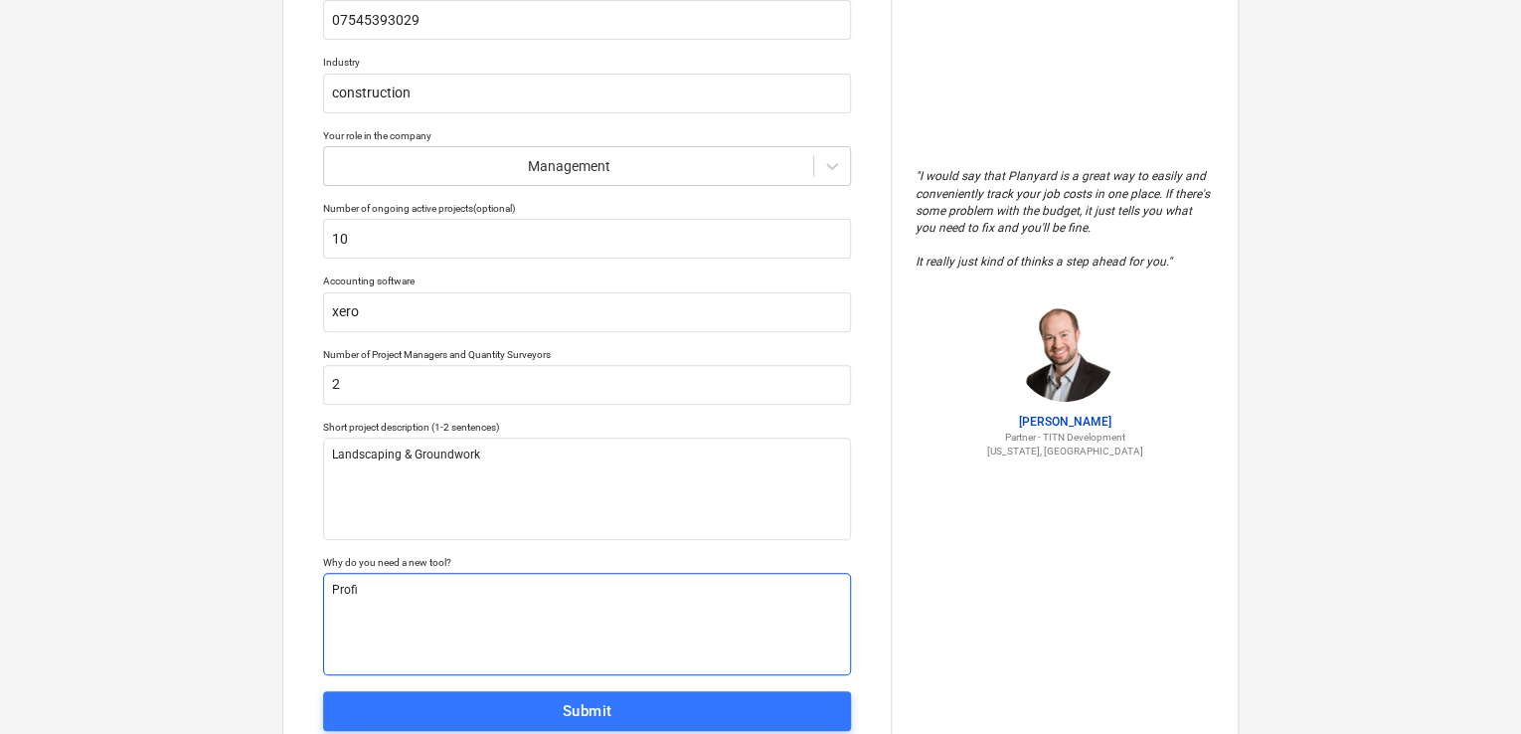
type textarea "Profit"
type textarea "x"
type textarea "Profit"
type textarea "x"
type textarea "Profit a"
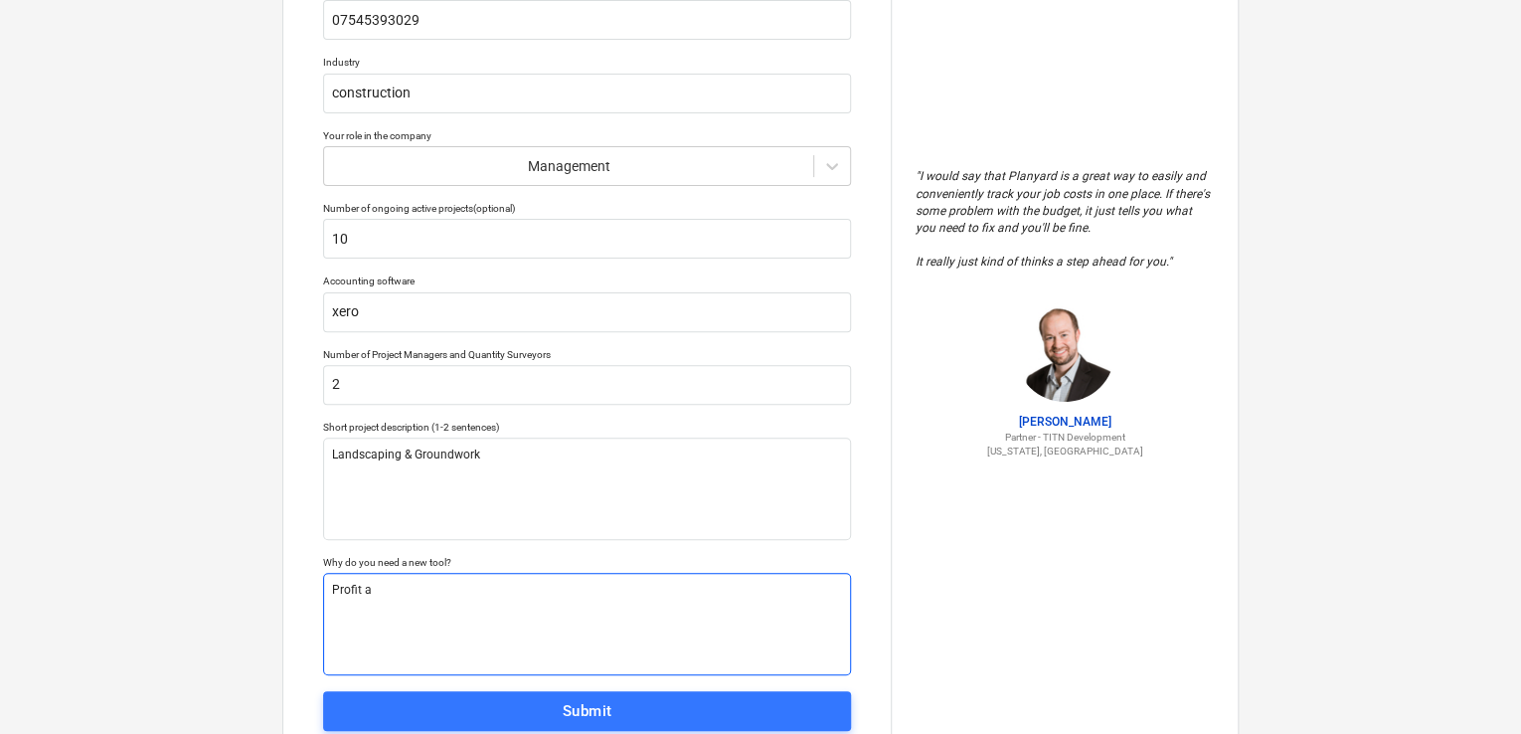
type textarea "x"
type textarea "Profit an"
type textarea "x"
type textarea "Profit and"
type textarea "x"
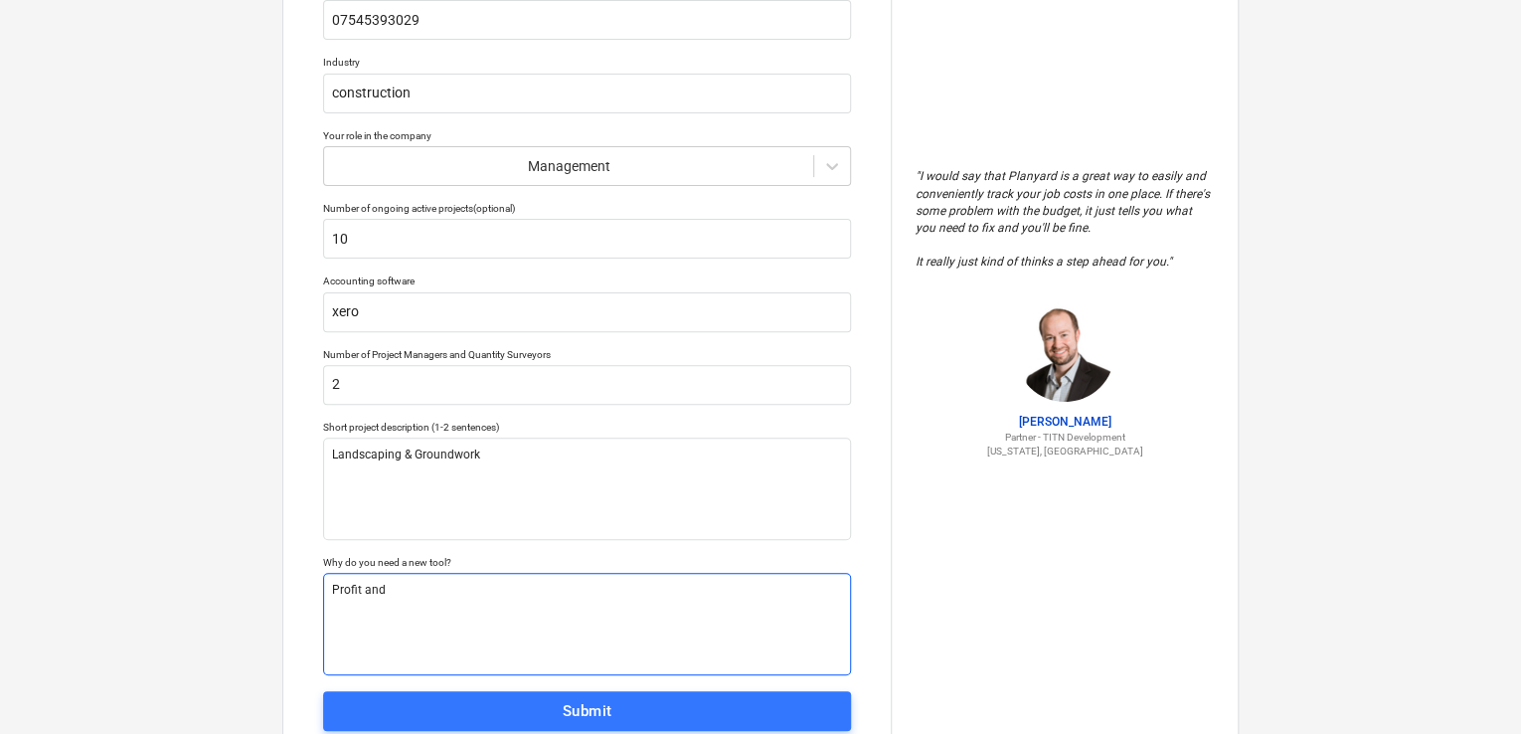
type textarea "Profit and l"
type textarea "x"
type textarea "Profit and ls"
type textarea "x"
type textarea "Profit and lss"
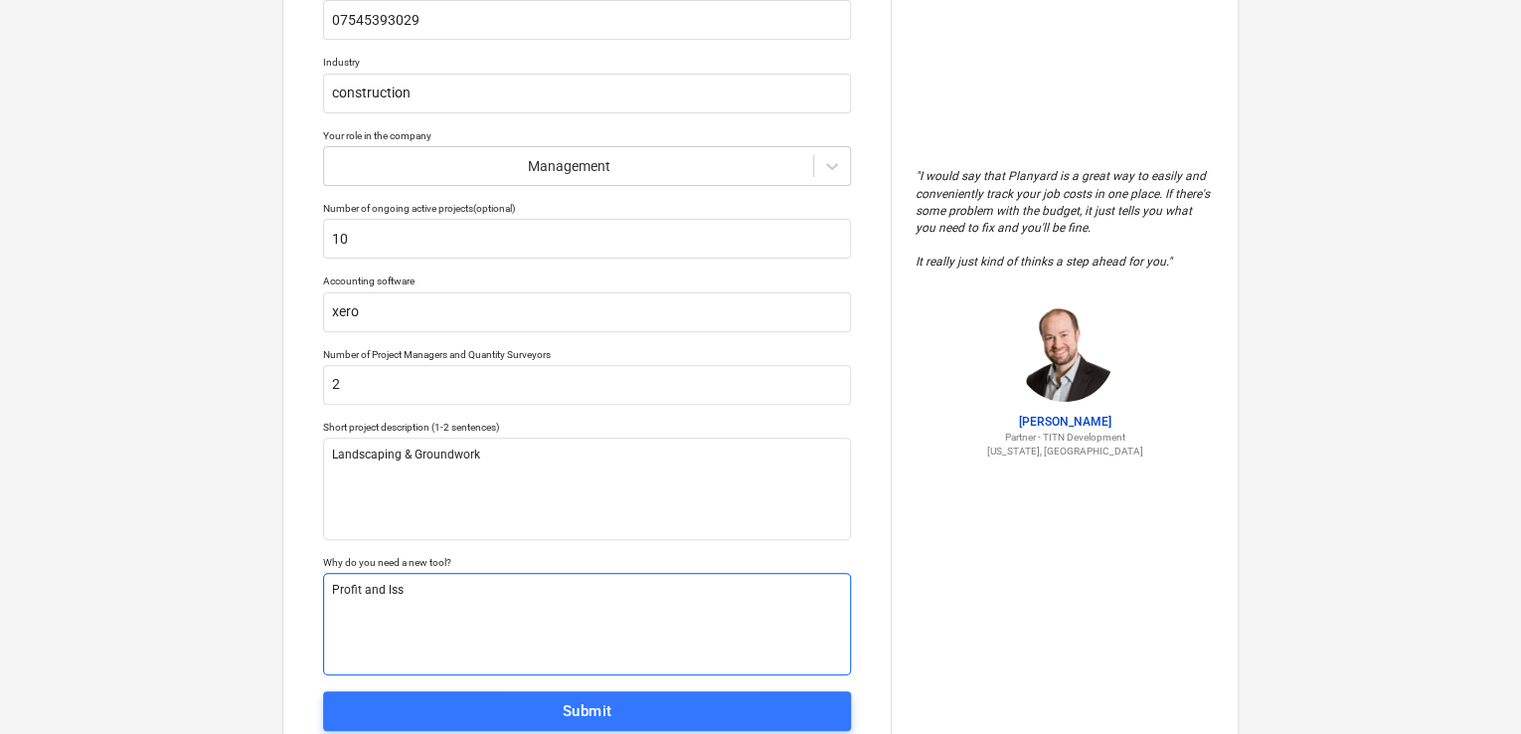
type textarea "x"
type textarea "Profit and lss"
type textarea "x"
type textarea "Profit and ls"
type textarea "x"
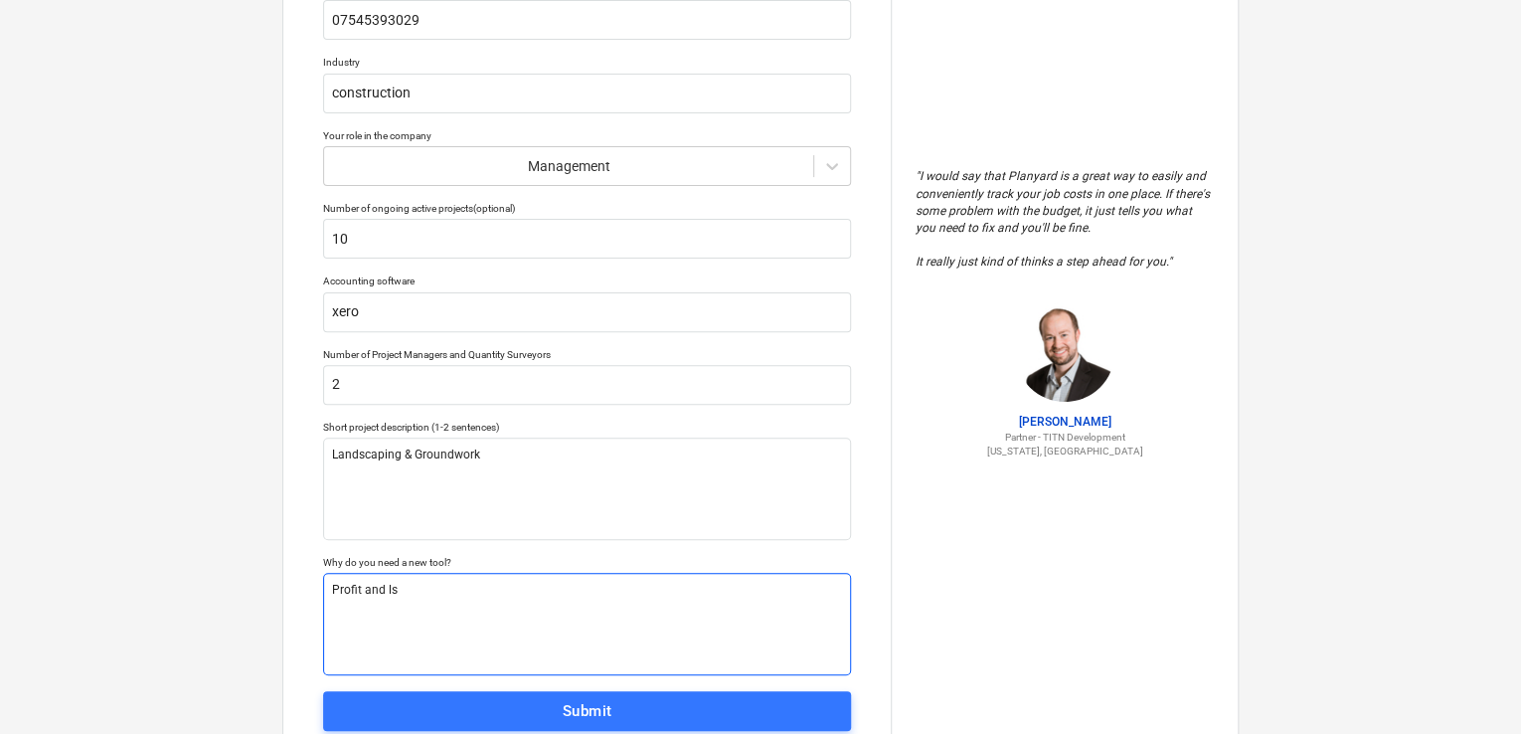
type textarea "Profit and l"
type textarea "x"
type textarea "Profit and lo"
type textarea "x"
type textarea "Profit and los"
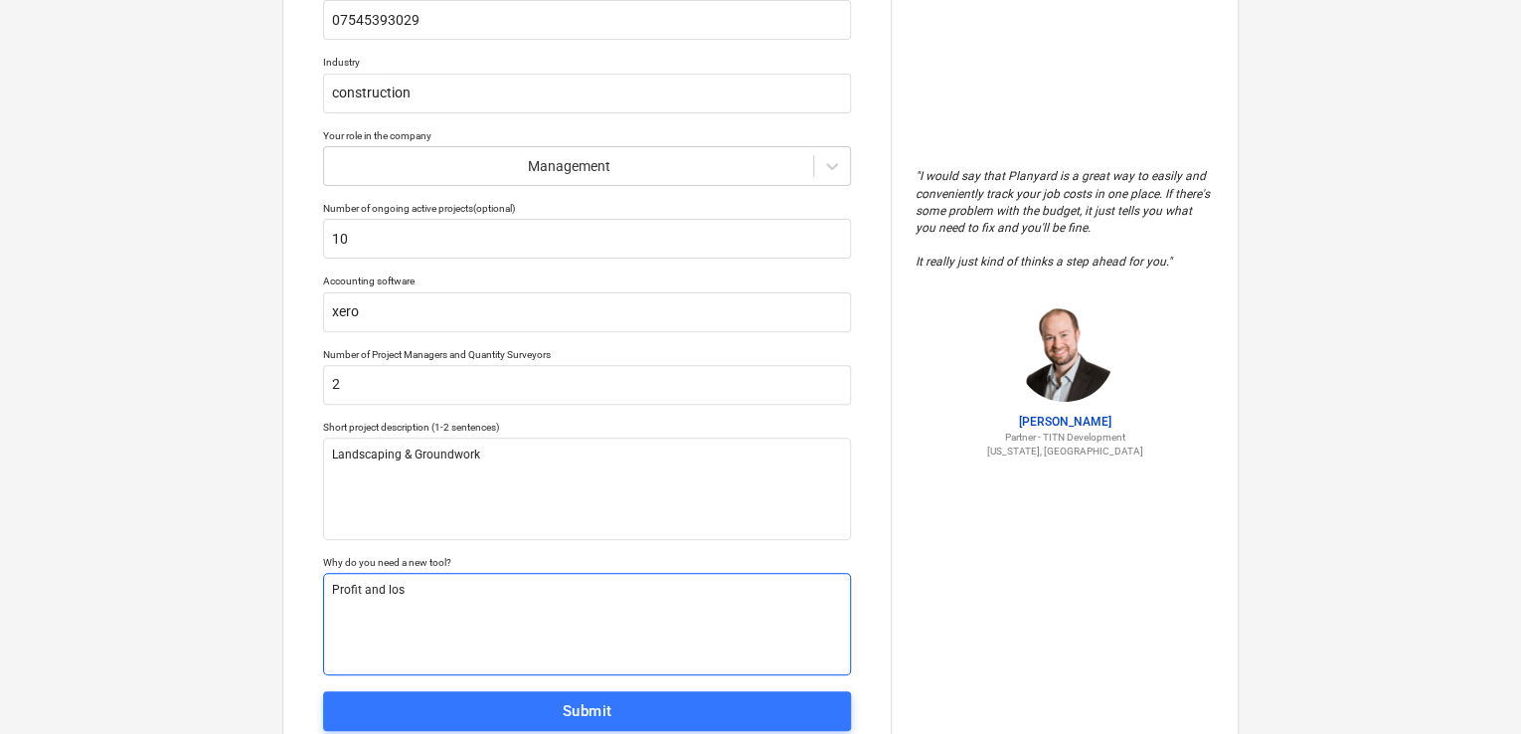
type textarea "x"
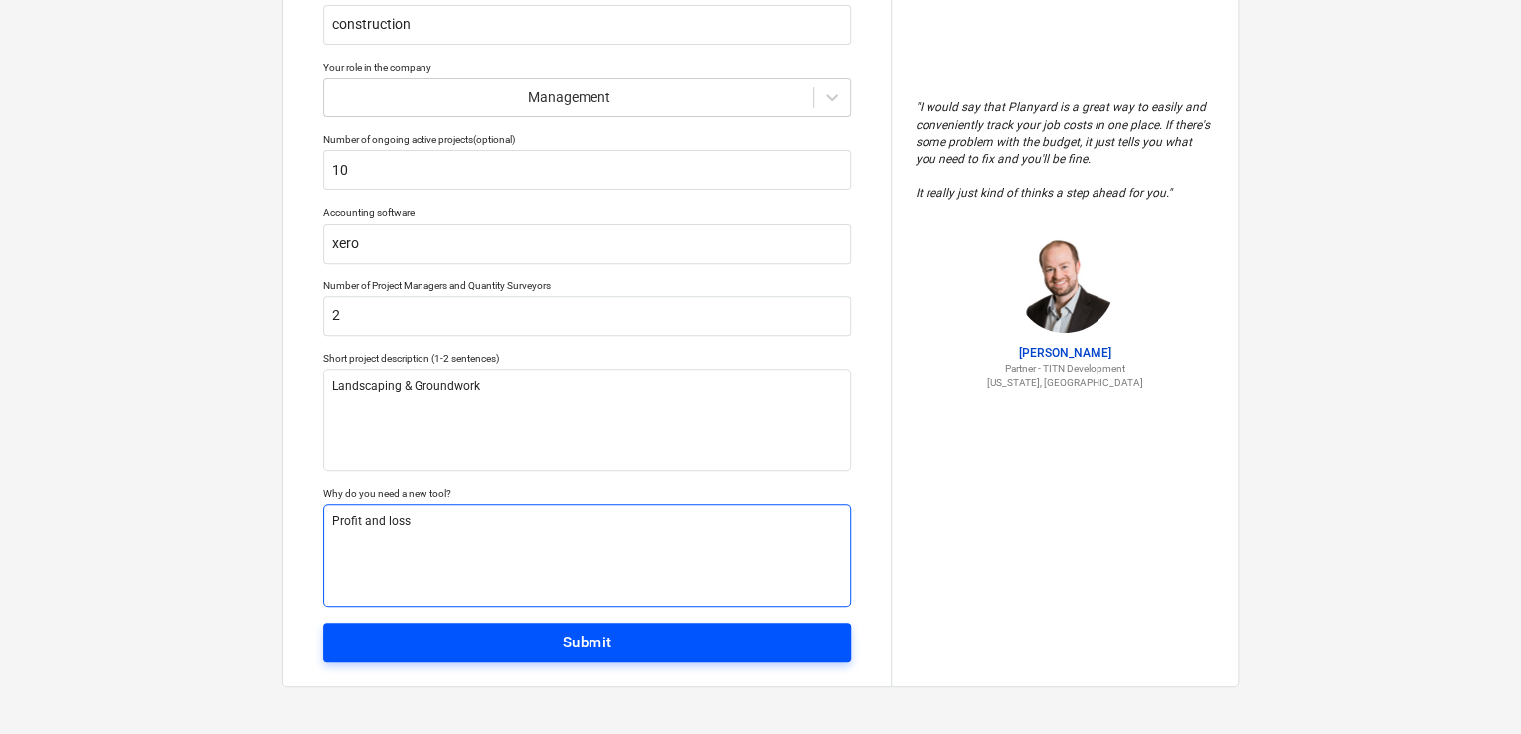
type textarea "Profit and loss"
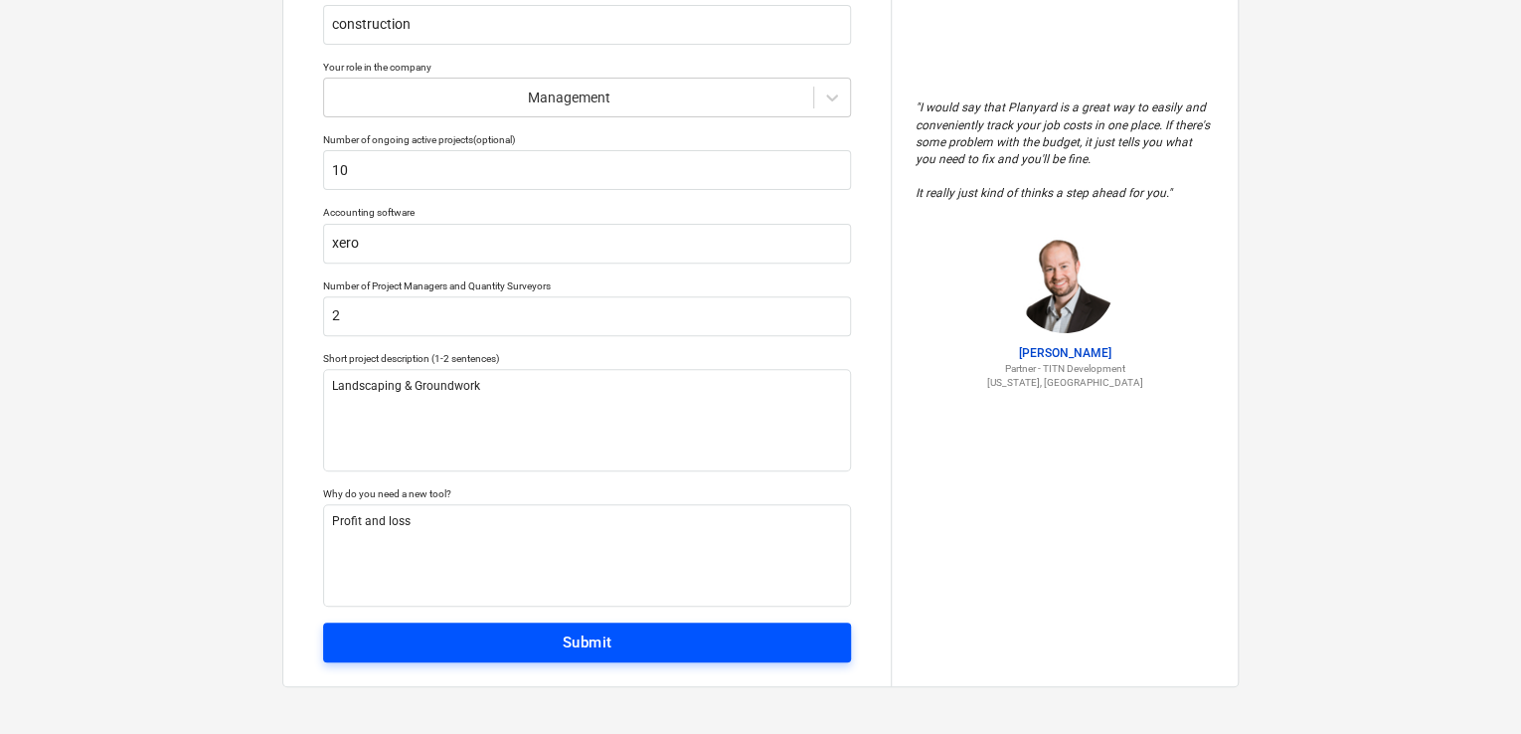
click at [530, 645] on span "Submit" at bounding box center [587, 642] width 484 height 26
type textarea "x"
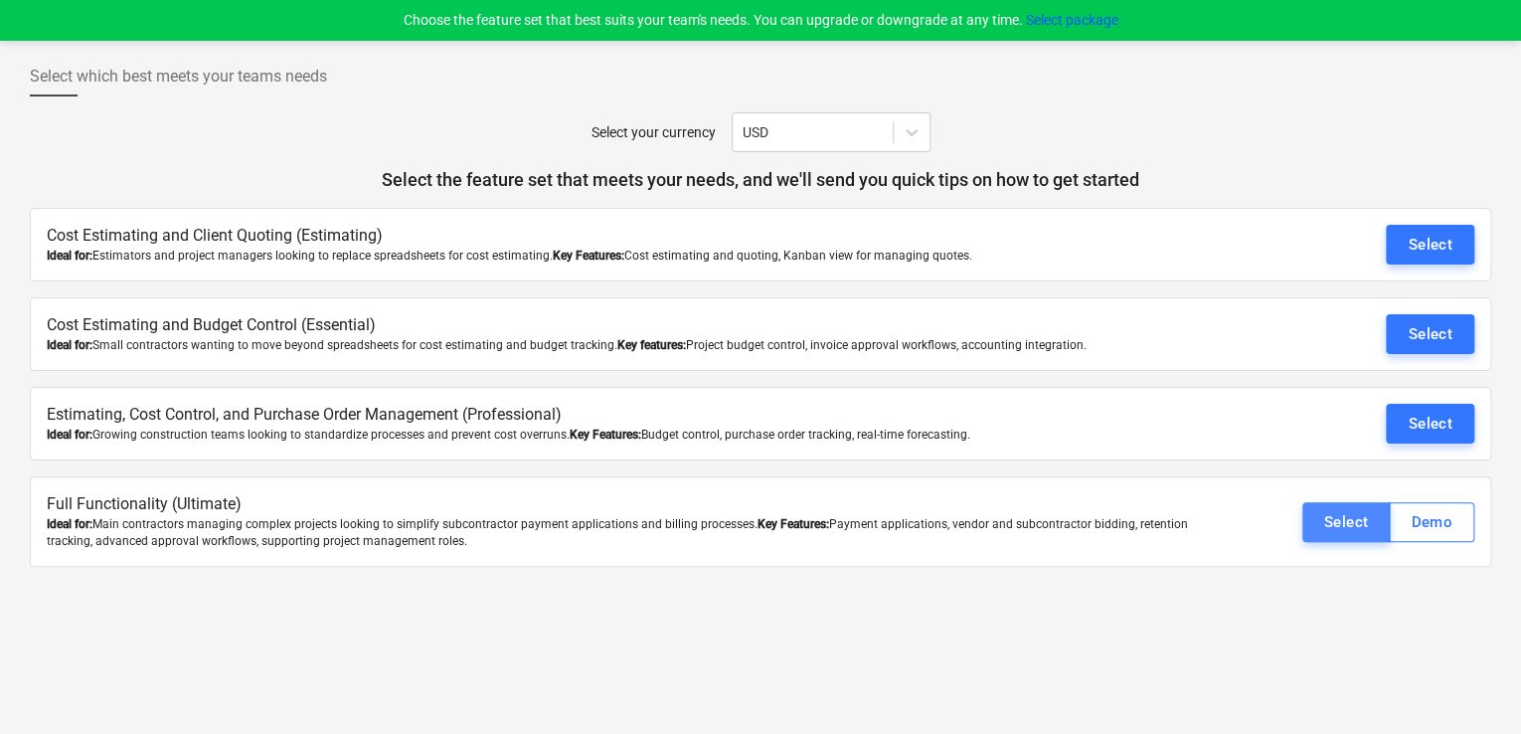
click at [1356, 528] on div "Select" at bounding box center [1346, 522] width 45 height 26
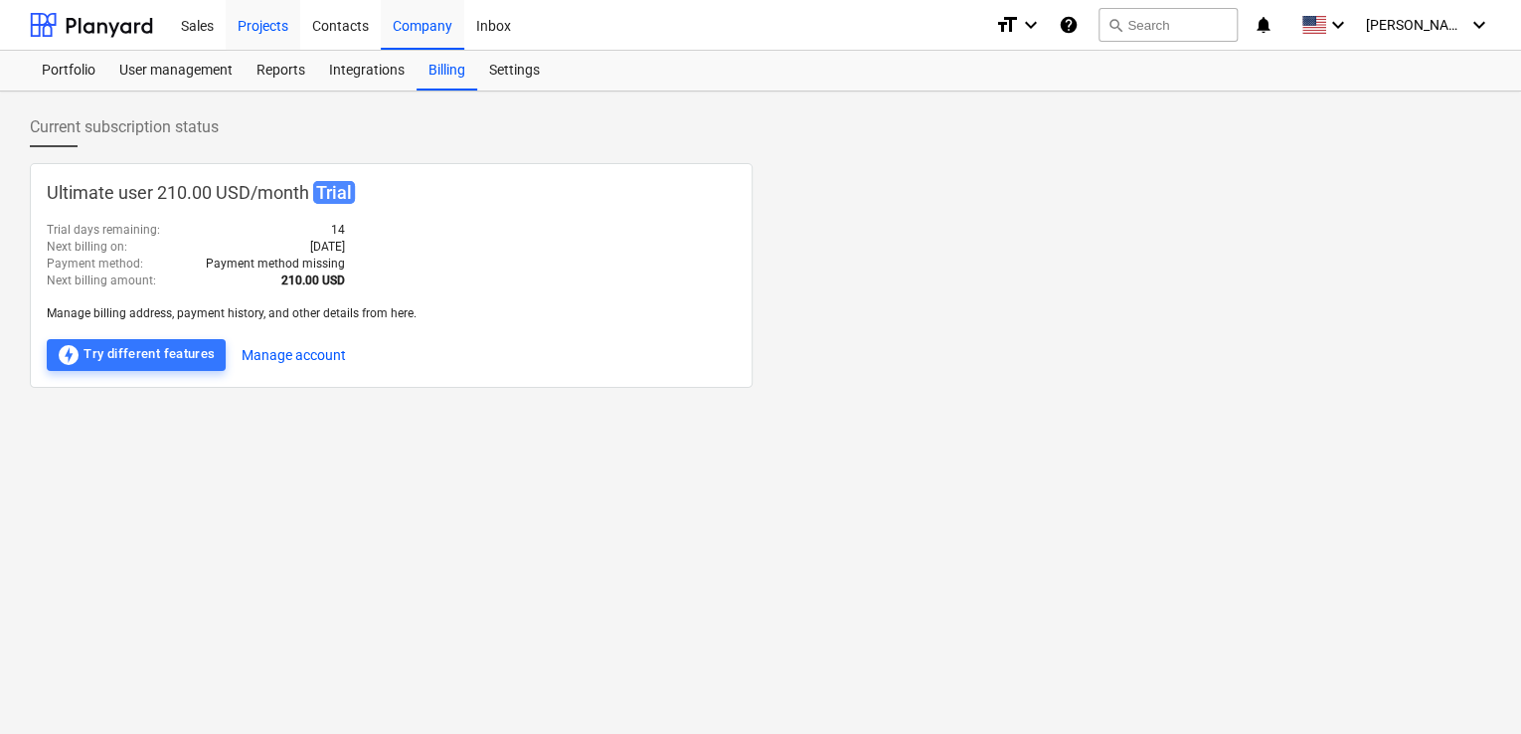
click at [266, 33] on div "Projects" at bounding box center [263, 24] width 75 height 51
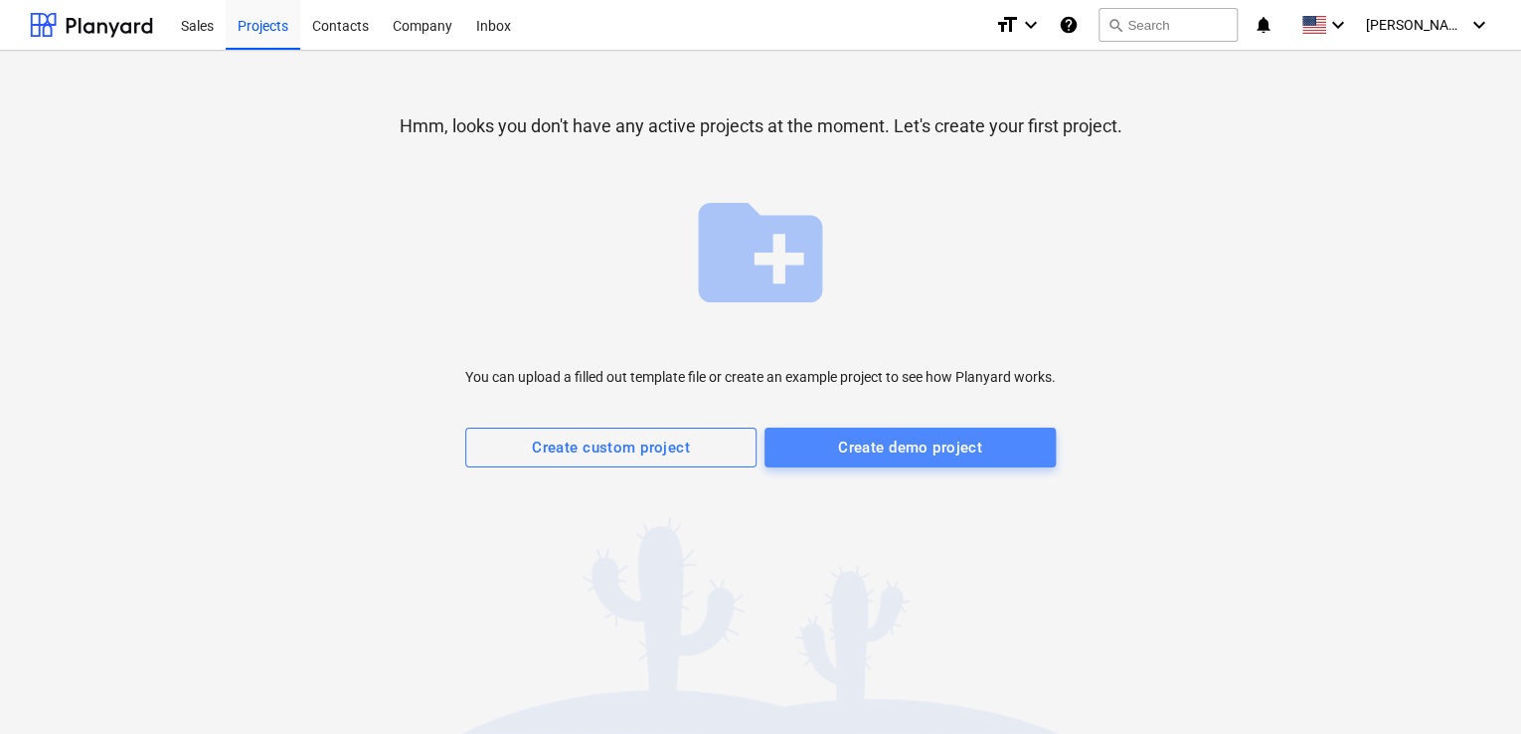
click at [866, 446] on div "Create demo project" at bounding box center [910, 447] width 144 height 26
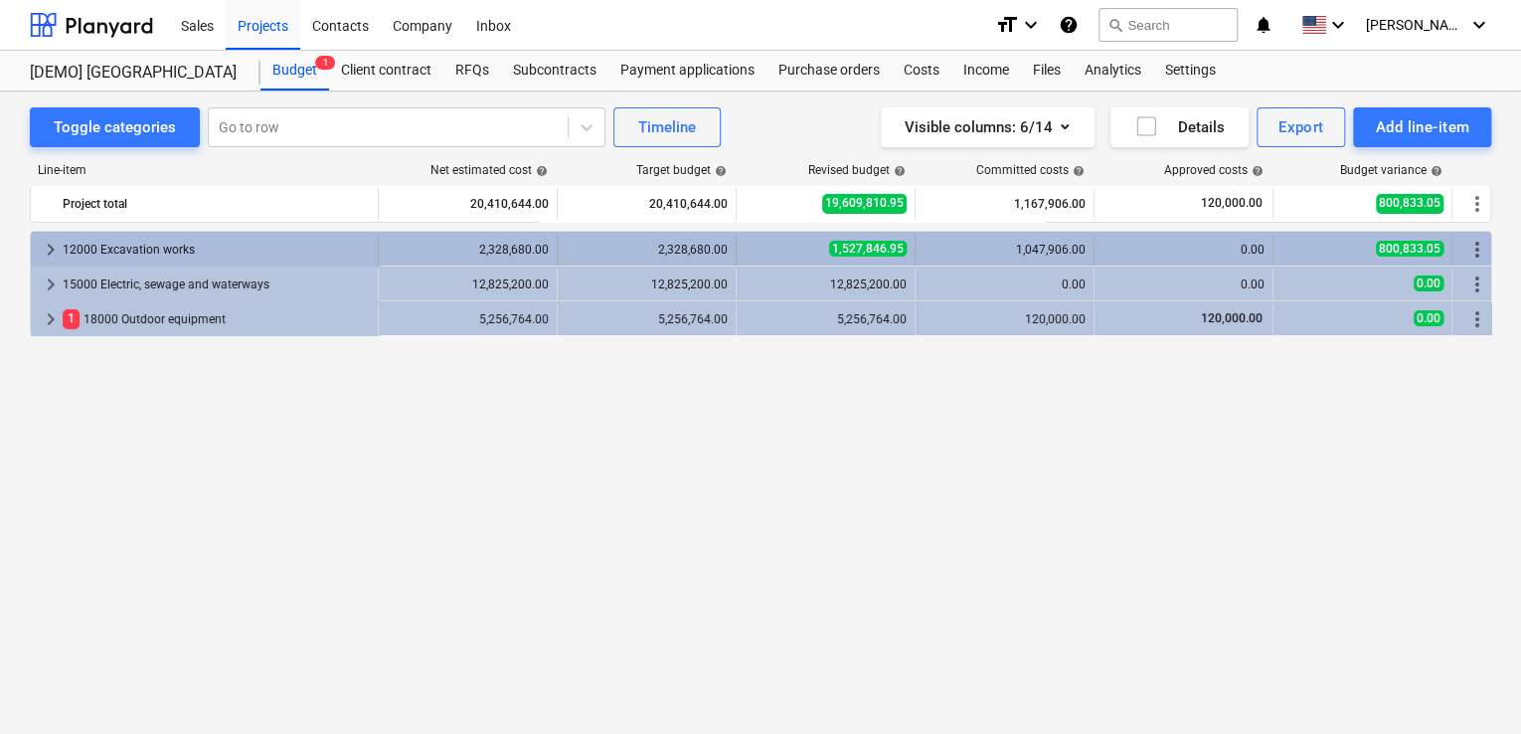
click at [251, 251] on div "12000 Excavation works" at bounding box center [216, 250] width 307 height 32
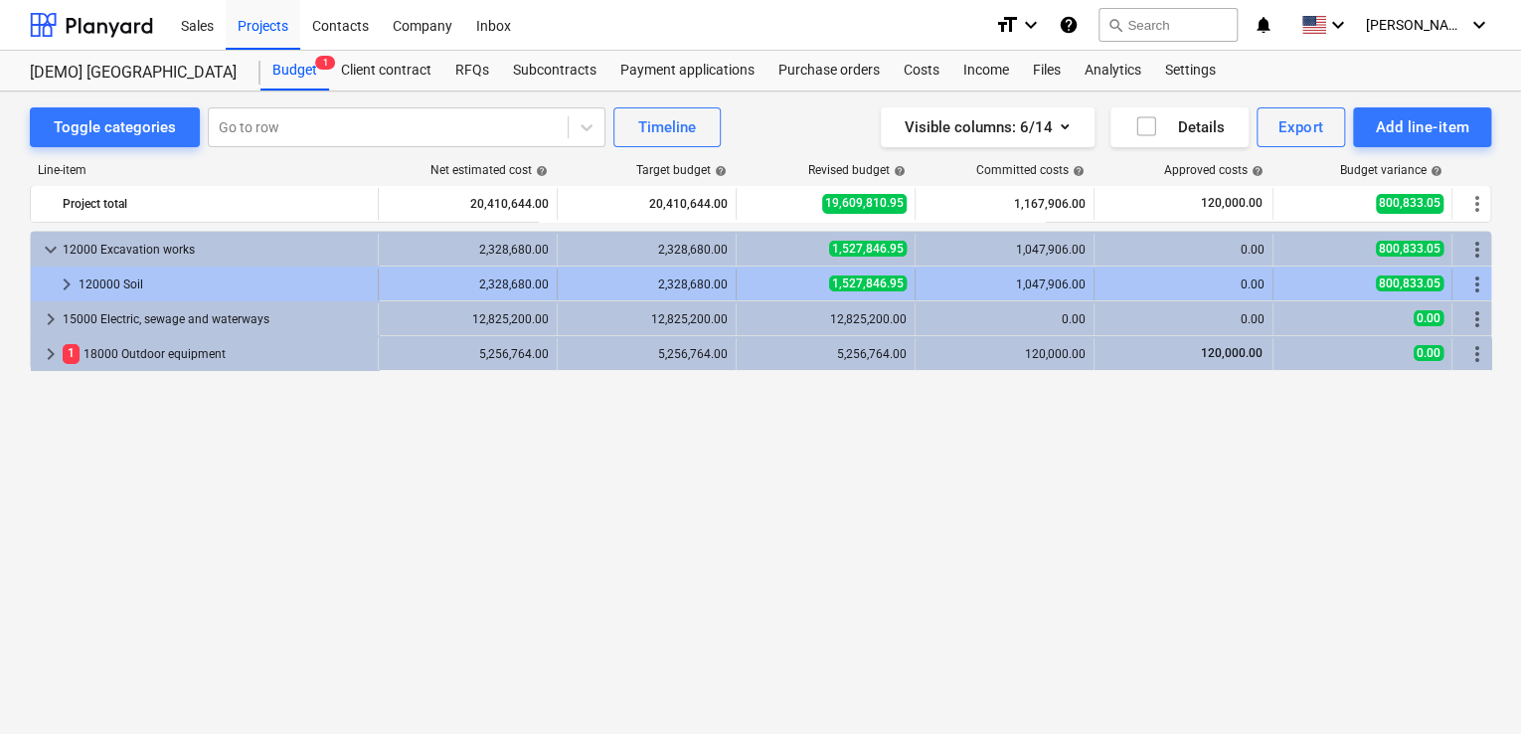
click at [251, 279] on div "120000 Soil" at bounding box center [224, 284] width 291 height 32
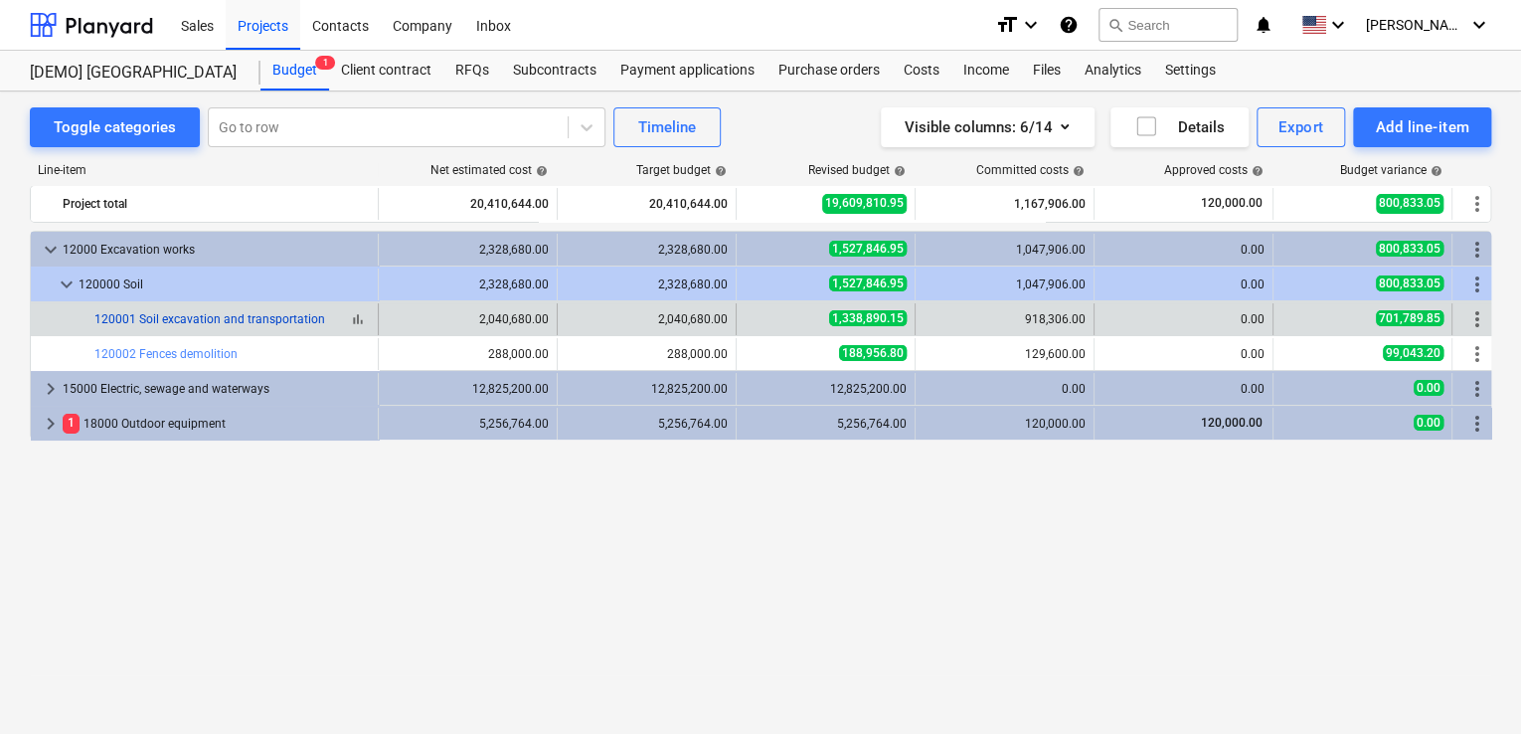
click at [231, 322] on link "120001 Soil excavation and transportation" at bounding box center [209, 319] width 231 height 14
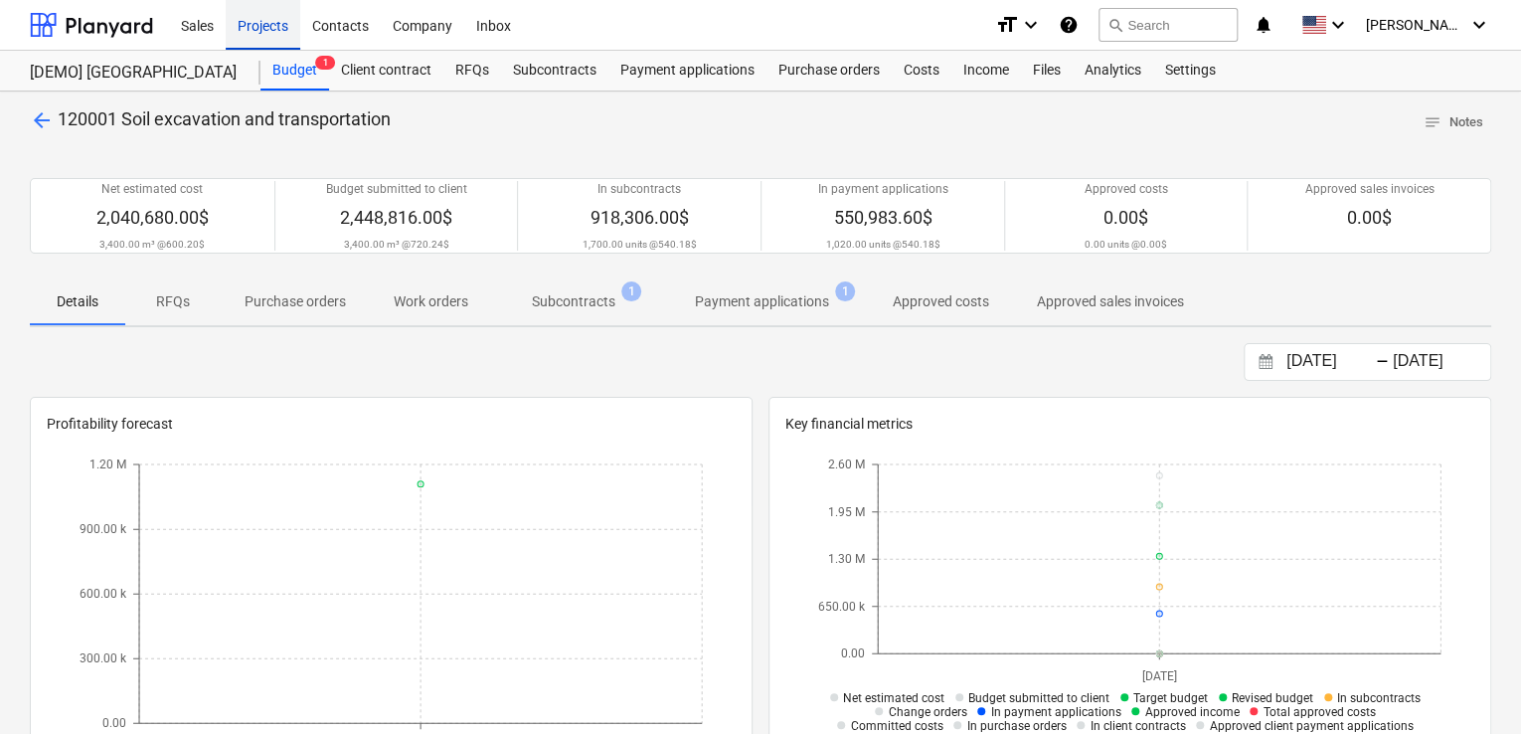
click at [271, 32] on div "Projects" at bounding box center [263, 24] width 75 height 51
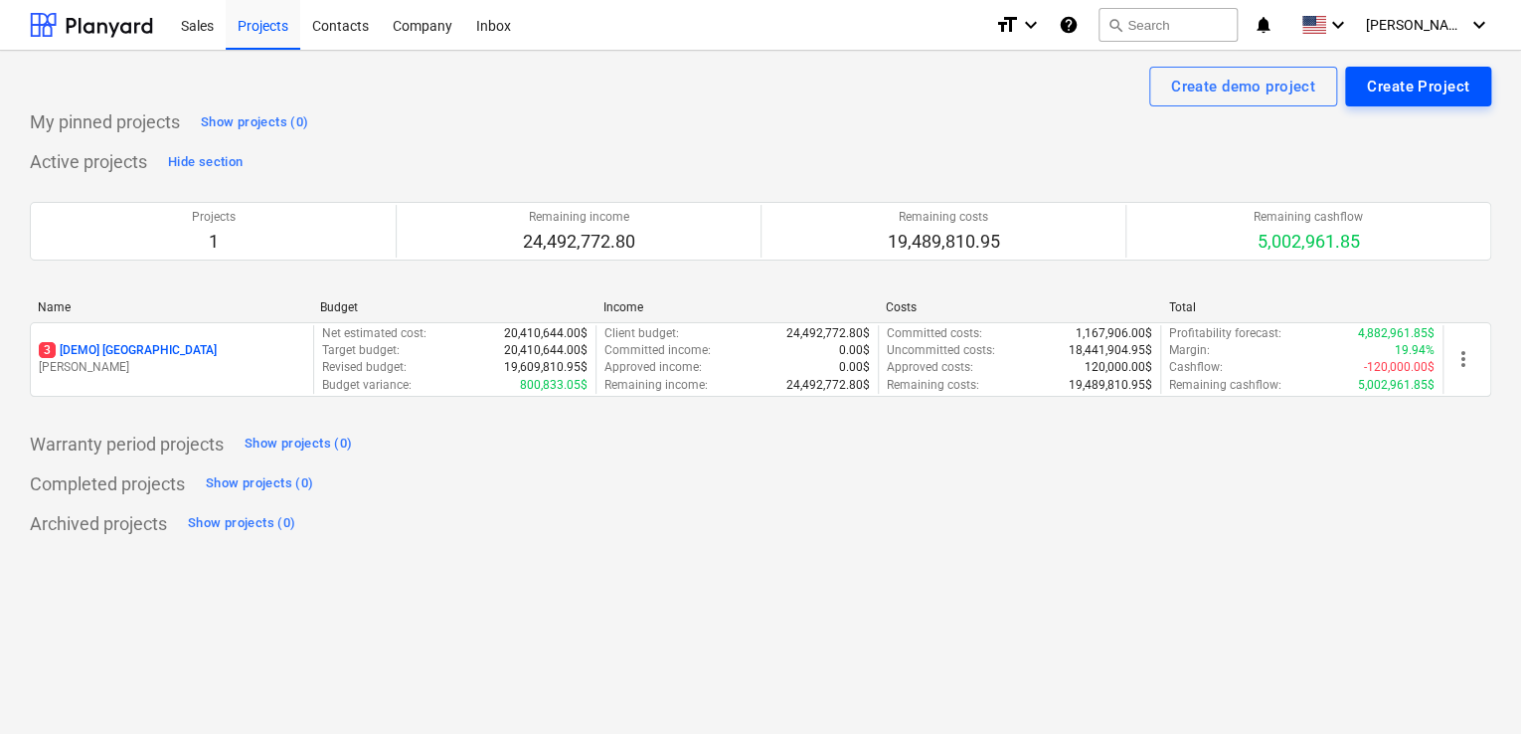
click at [1380, 67] on button "Create Project" at bounding box center [1418, 87] width 146 height 40
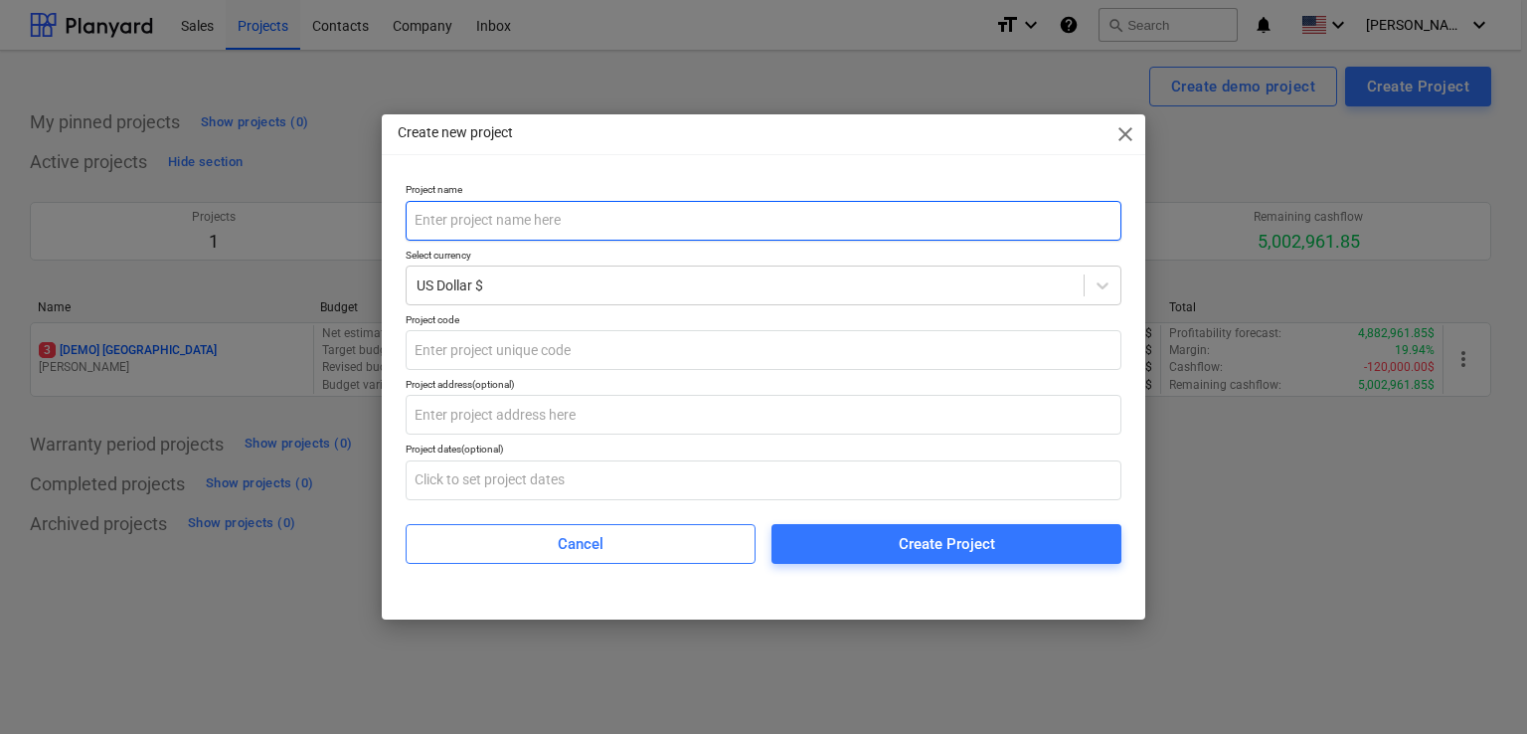
click at [707, 211] on input "text" at bounding box center [764, 221] width 716 height 40
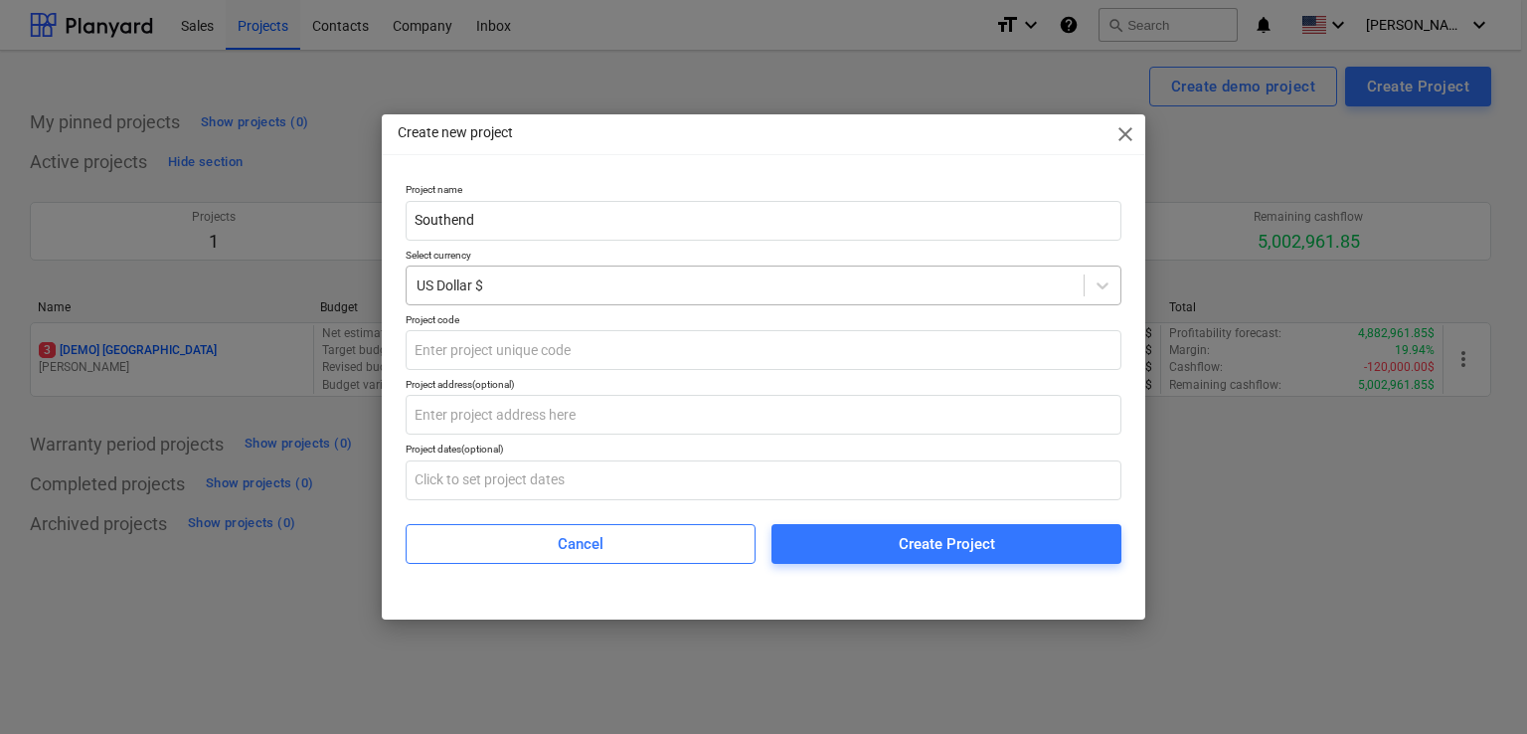
type input "Southend"
click at [755, 296] on div "US Dollar $" at bounding box center [745, 285] width 677 height 28
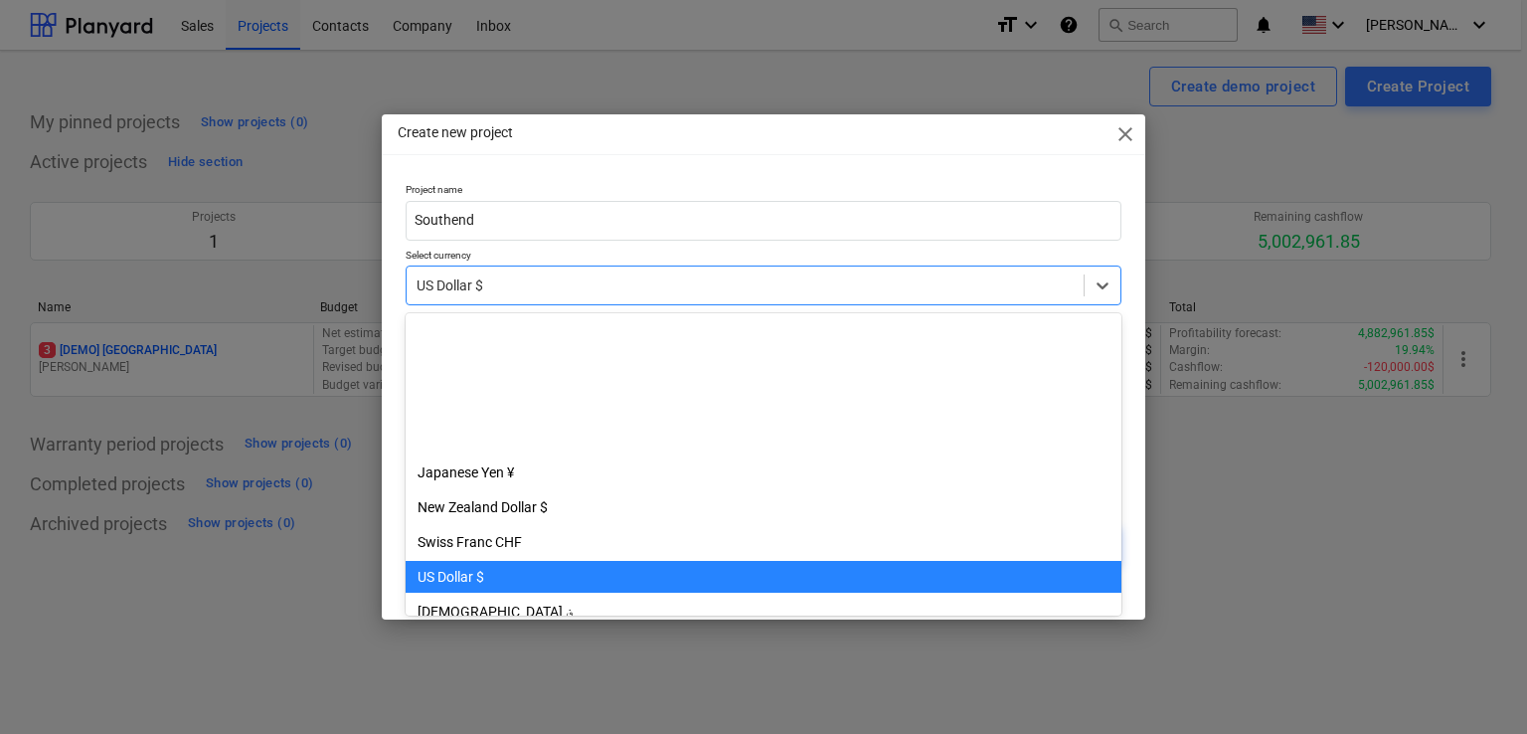
scroll to position [243, 0]
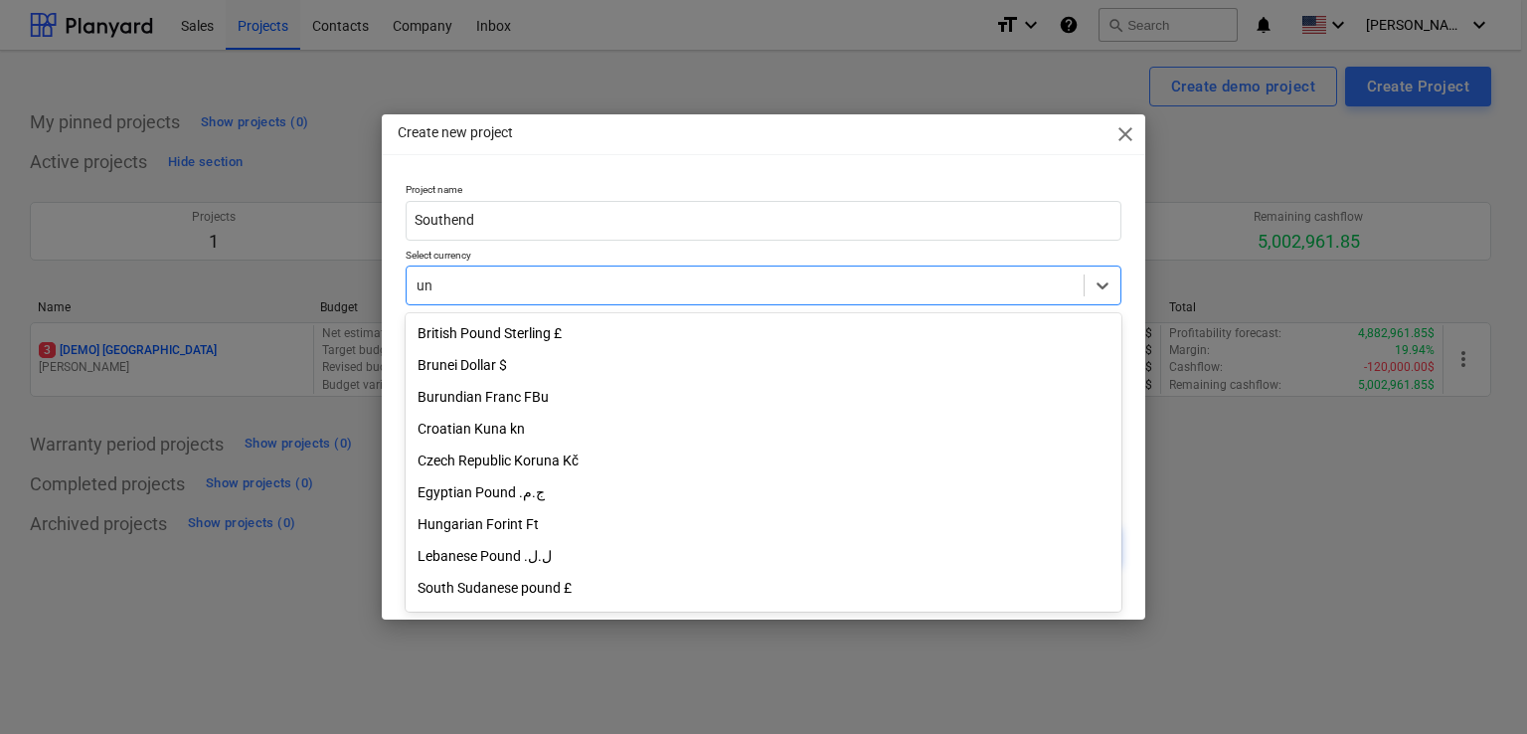
type input "u"
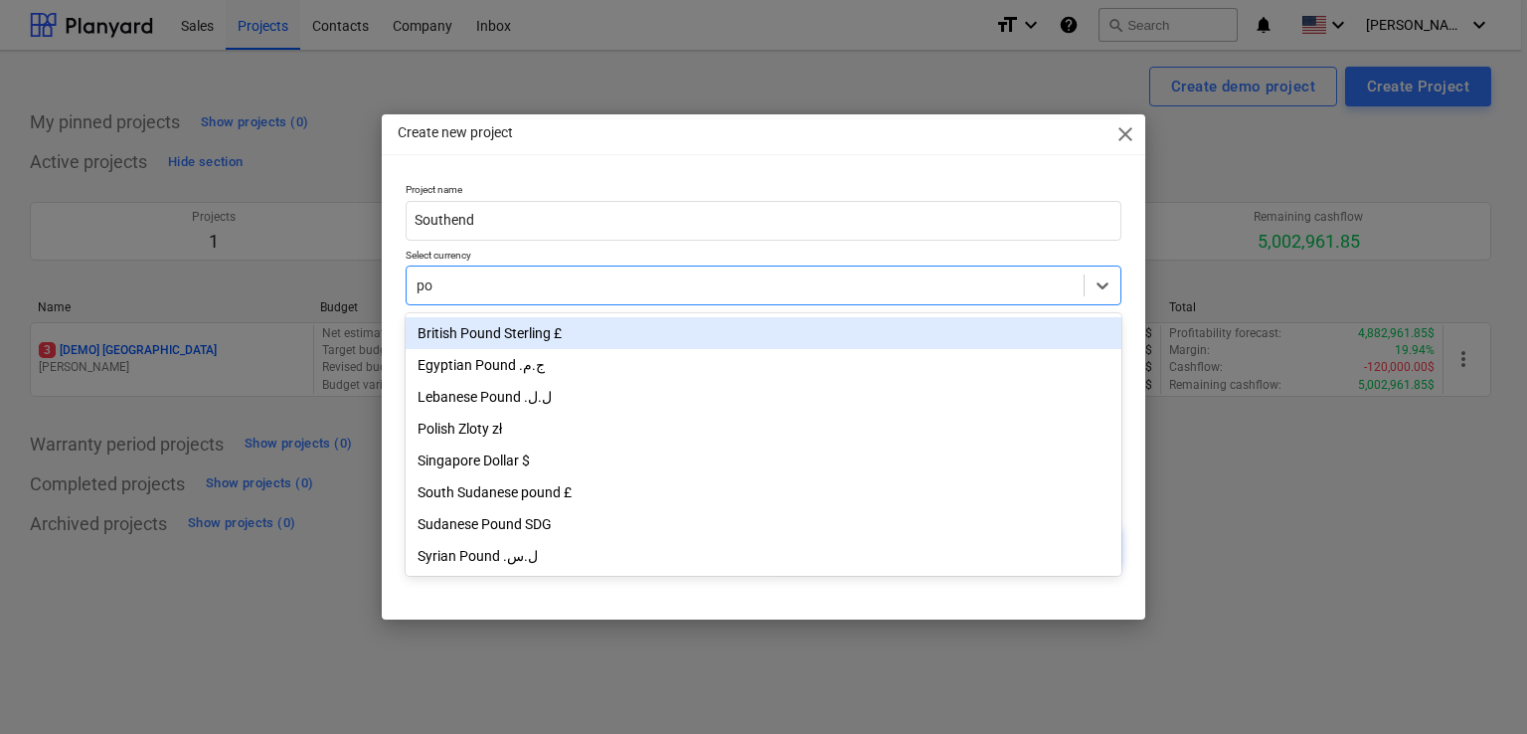
type input "pou"
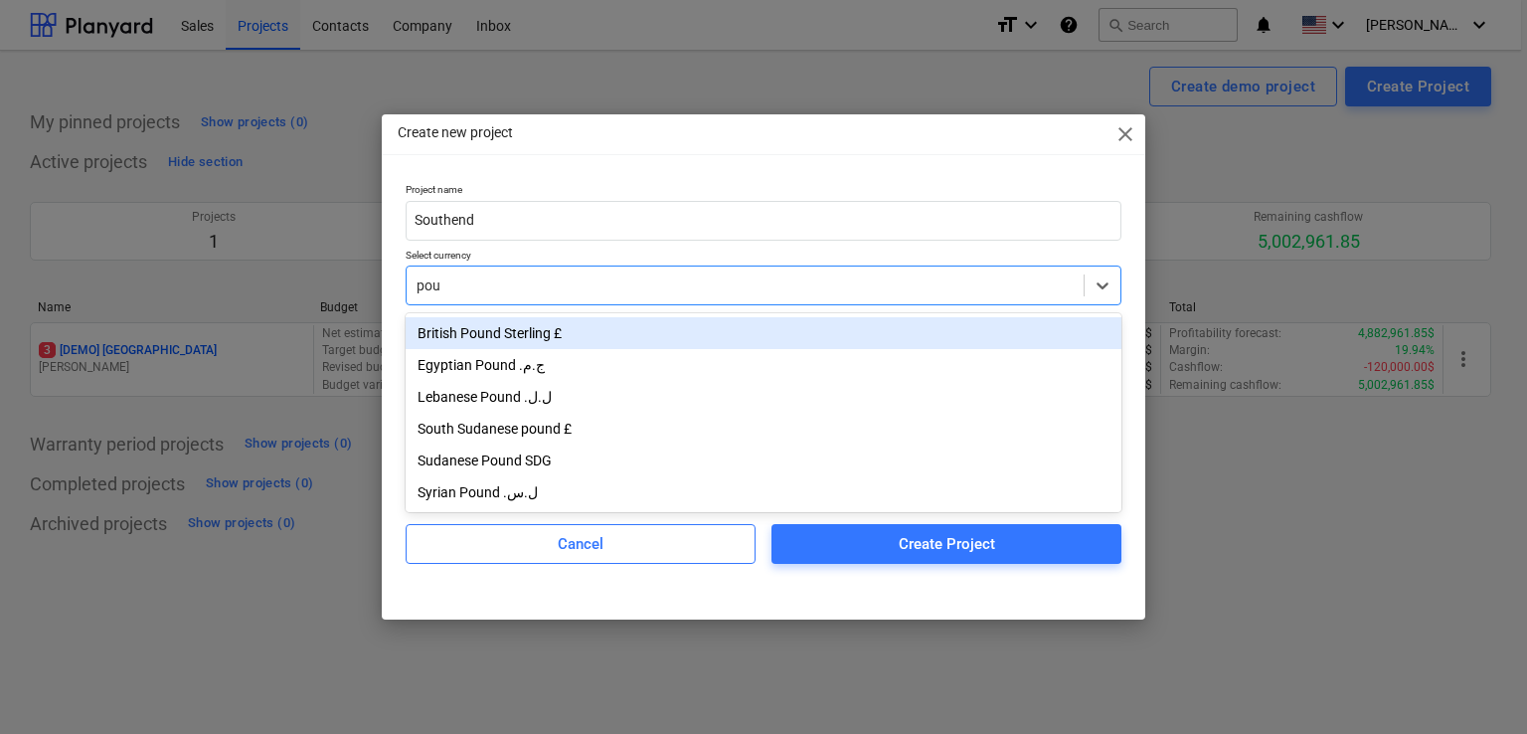
click at [732, 343] on div "British Pound Sterling £" at bounding box center [764, 333] width 716 height 32
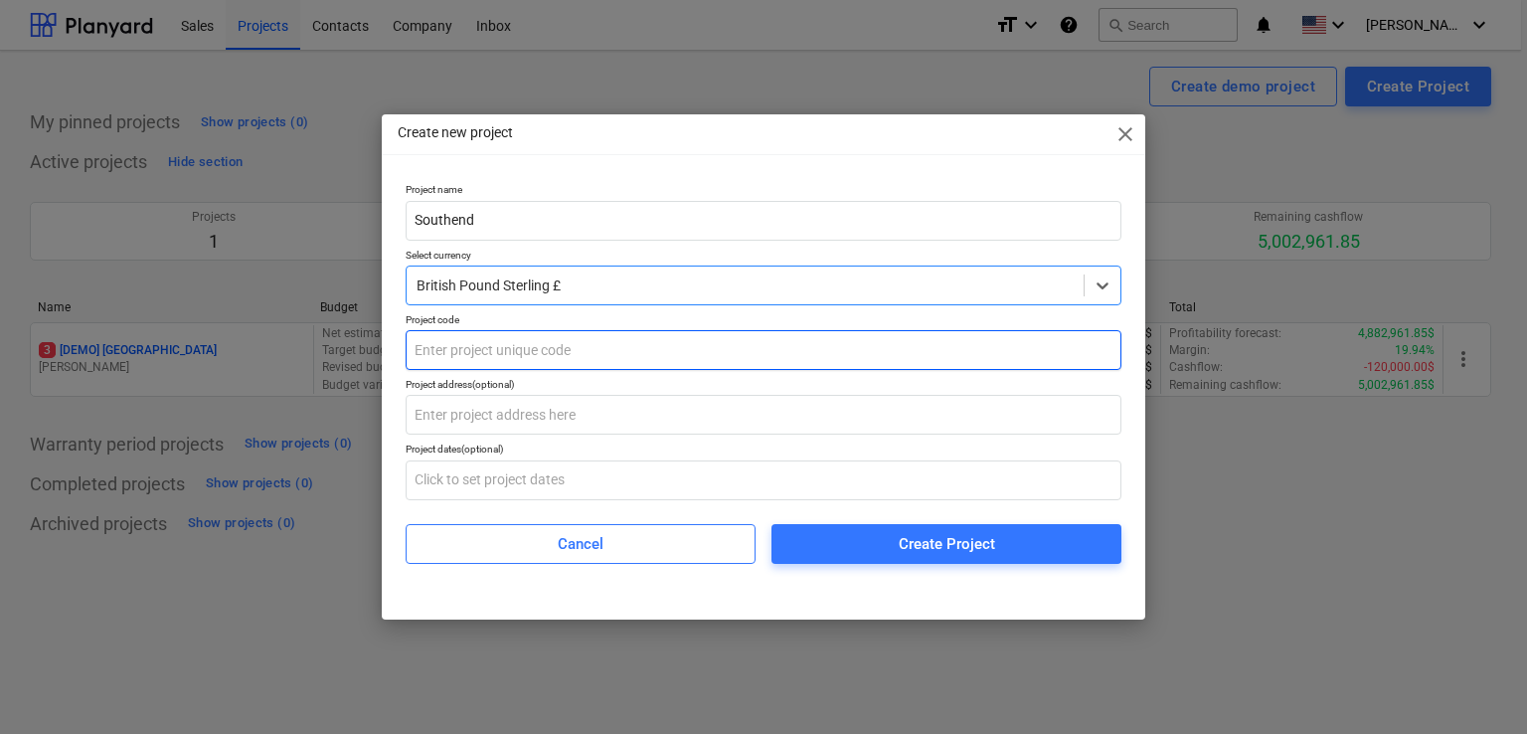
click at [732, 343] on input "text" at bounding box center [764, 350] width 716 height 40
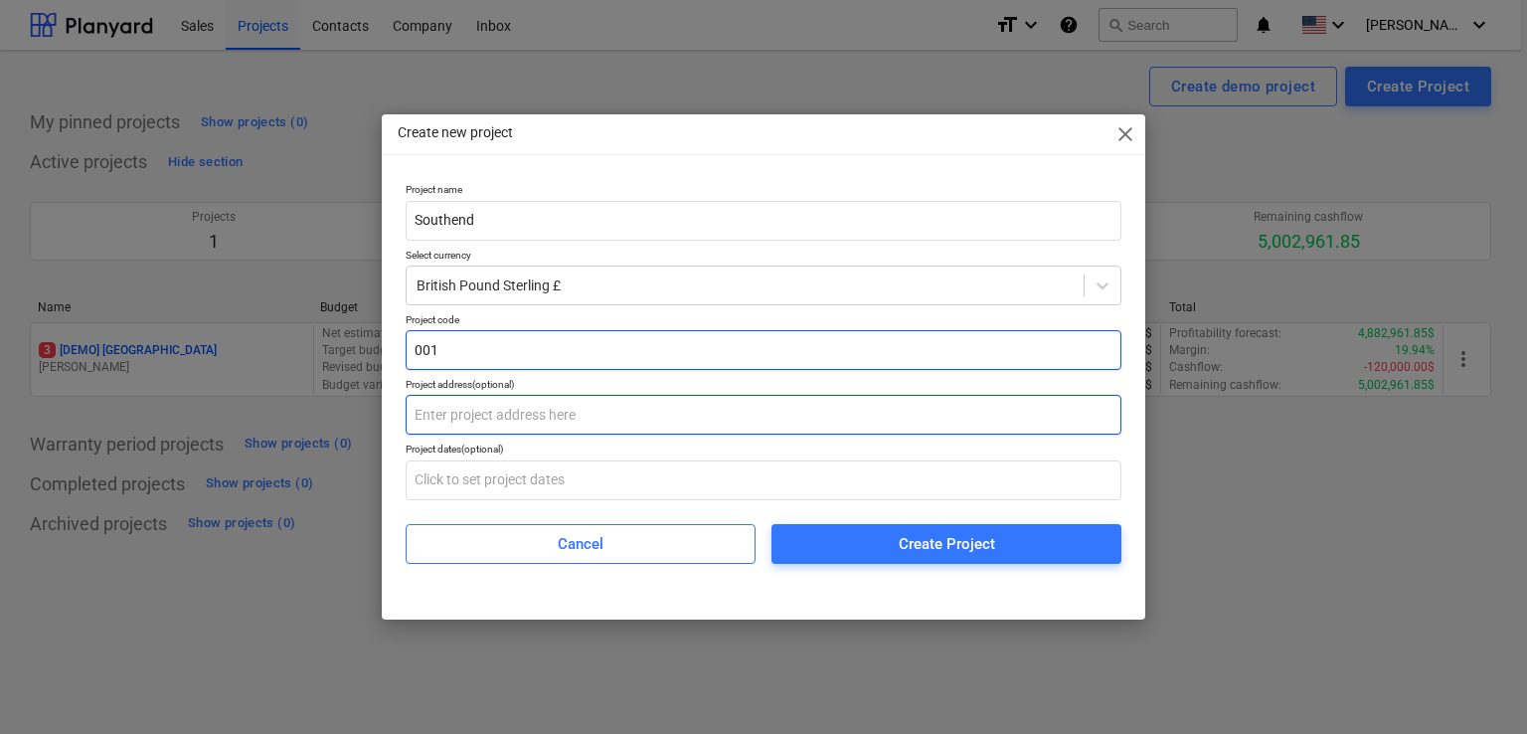
type input "001"
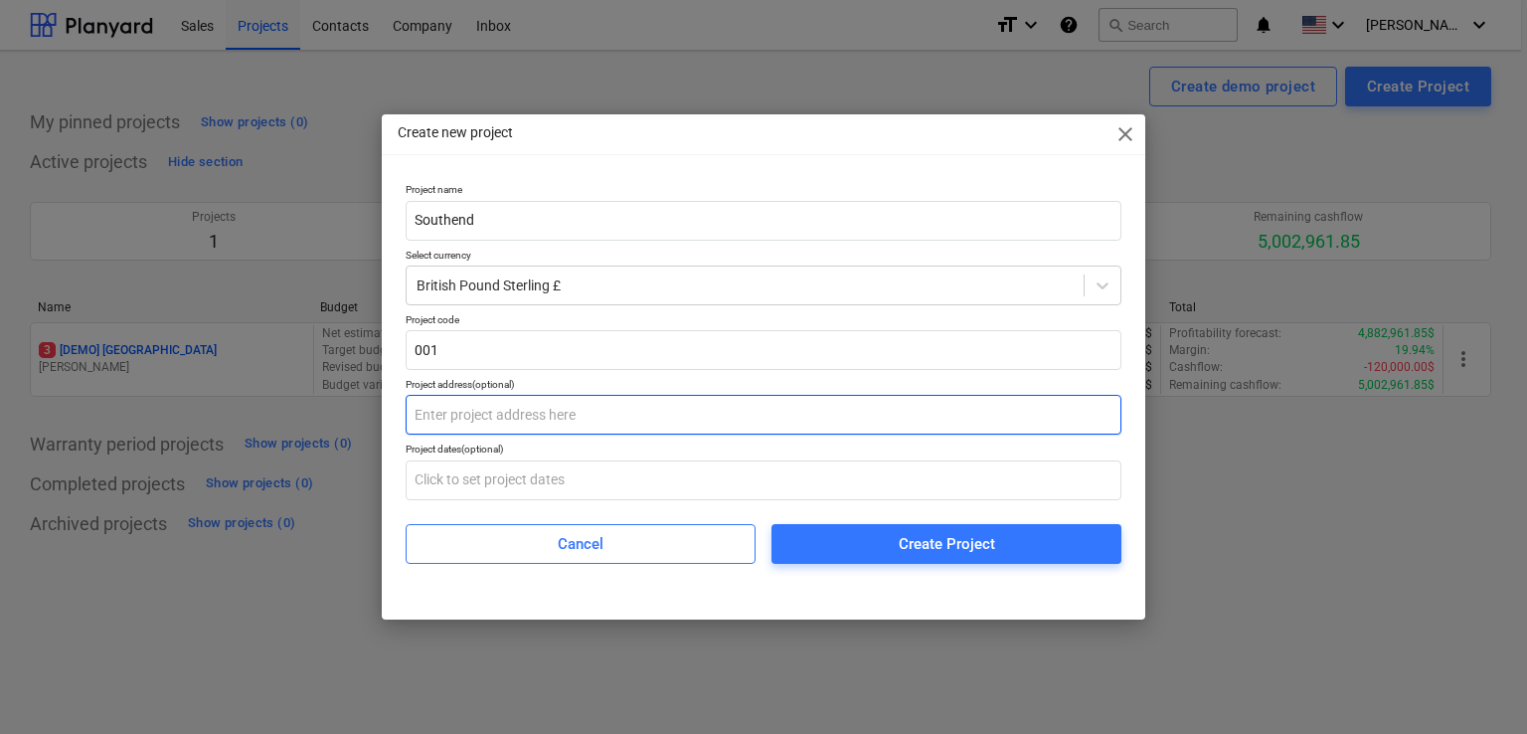
click at [651, 405] on input "text" at bounding box center [764, 415] width 716 height 40
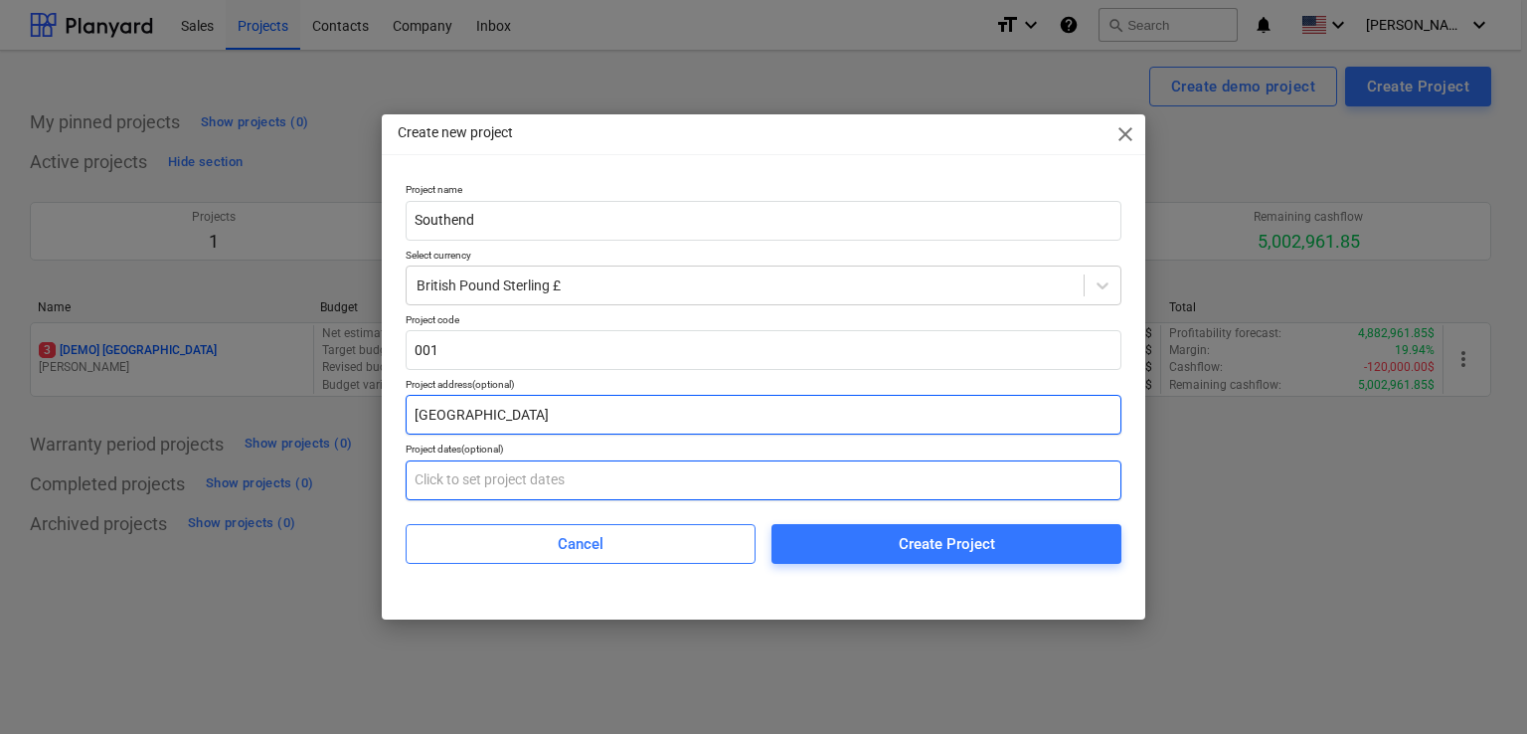
type input "[GEOGRAPHIC_DATA]"
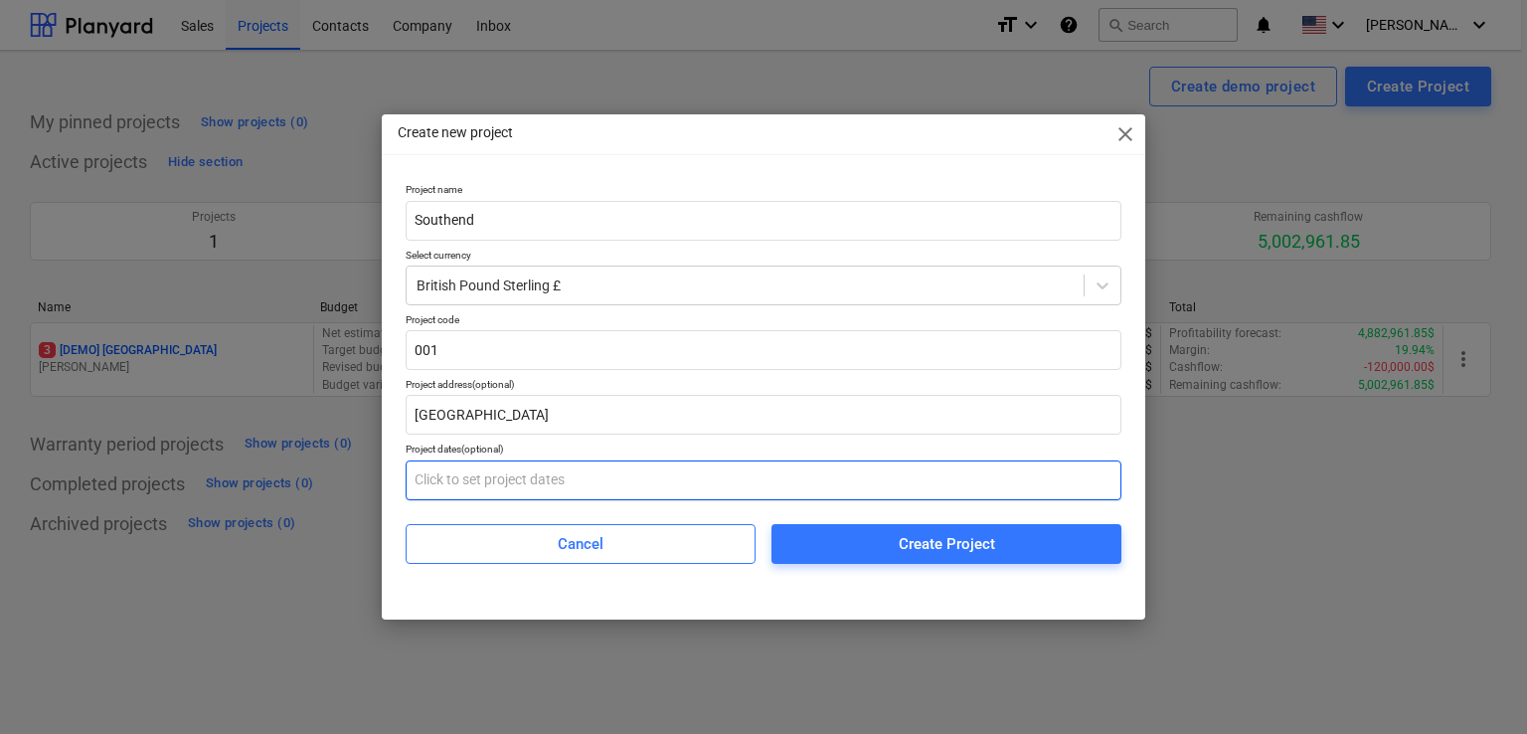
click at [603, 468] on input "text" at bounding box center [764, 480] width 716 height 40
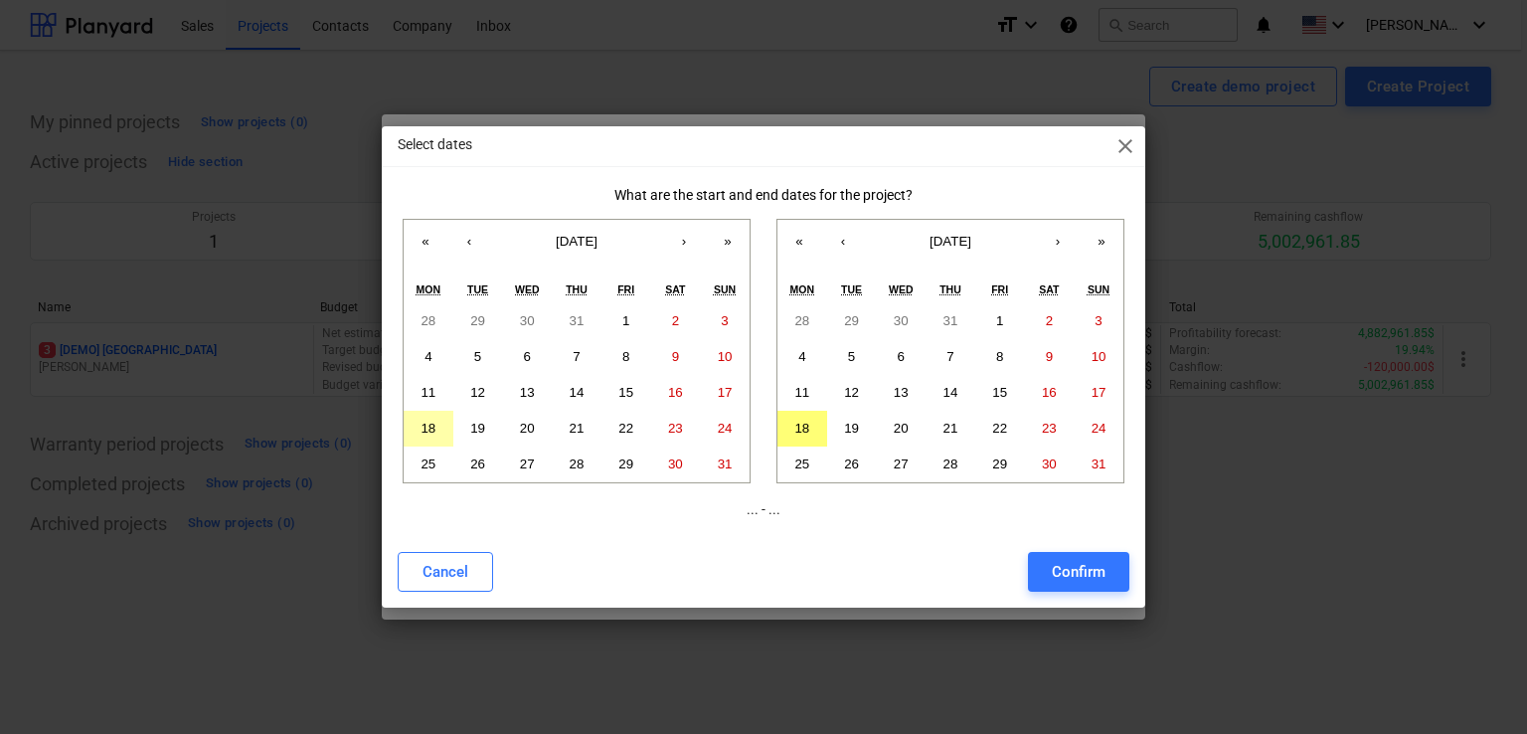
click at [441, 418] on button "18" at bounding box center [429, 429] width 50 height 36
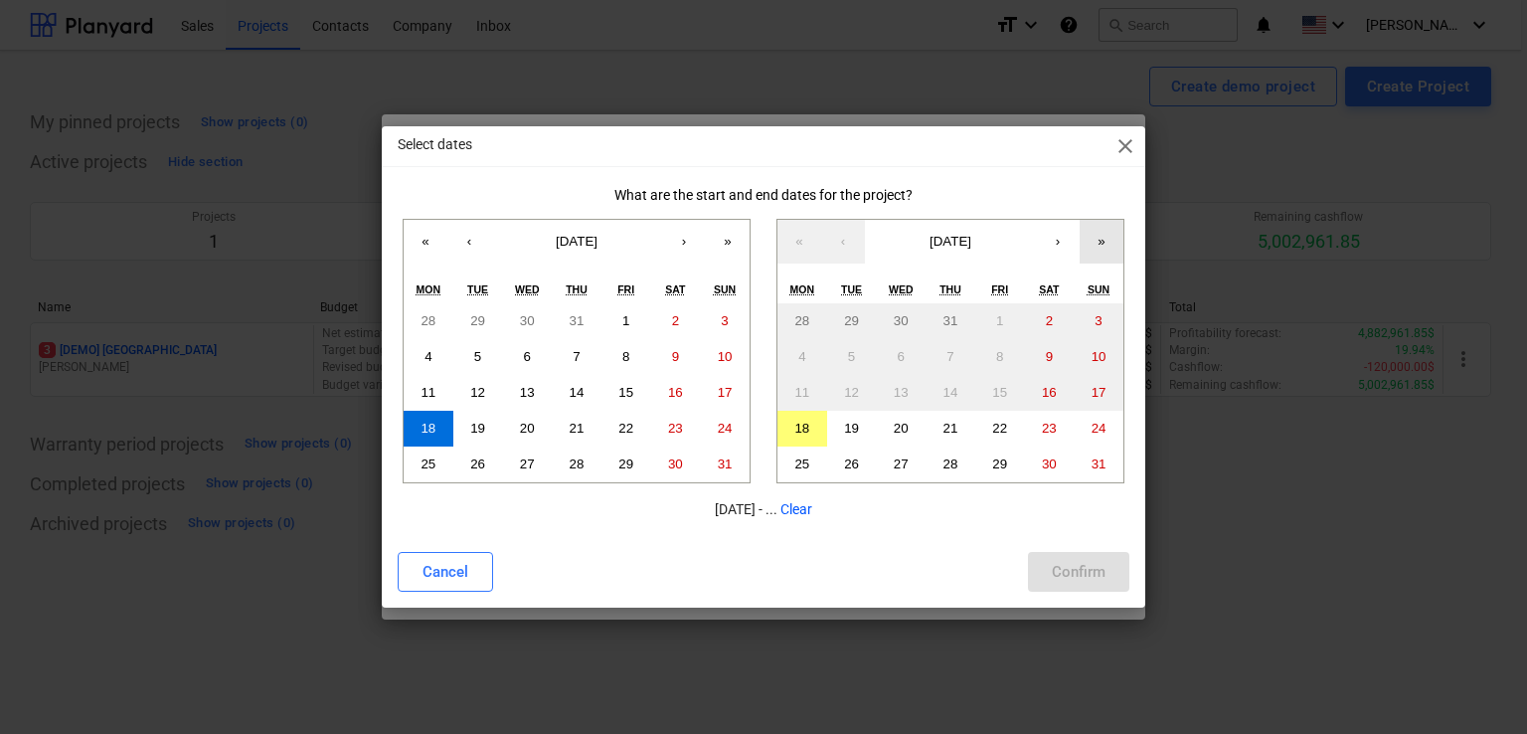
click at [1092, 250] on button "»" at bounding box center [1102, 242] width 44 height 44
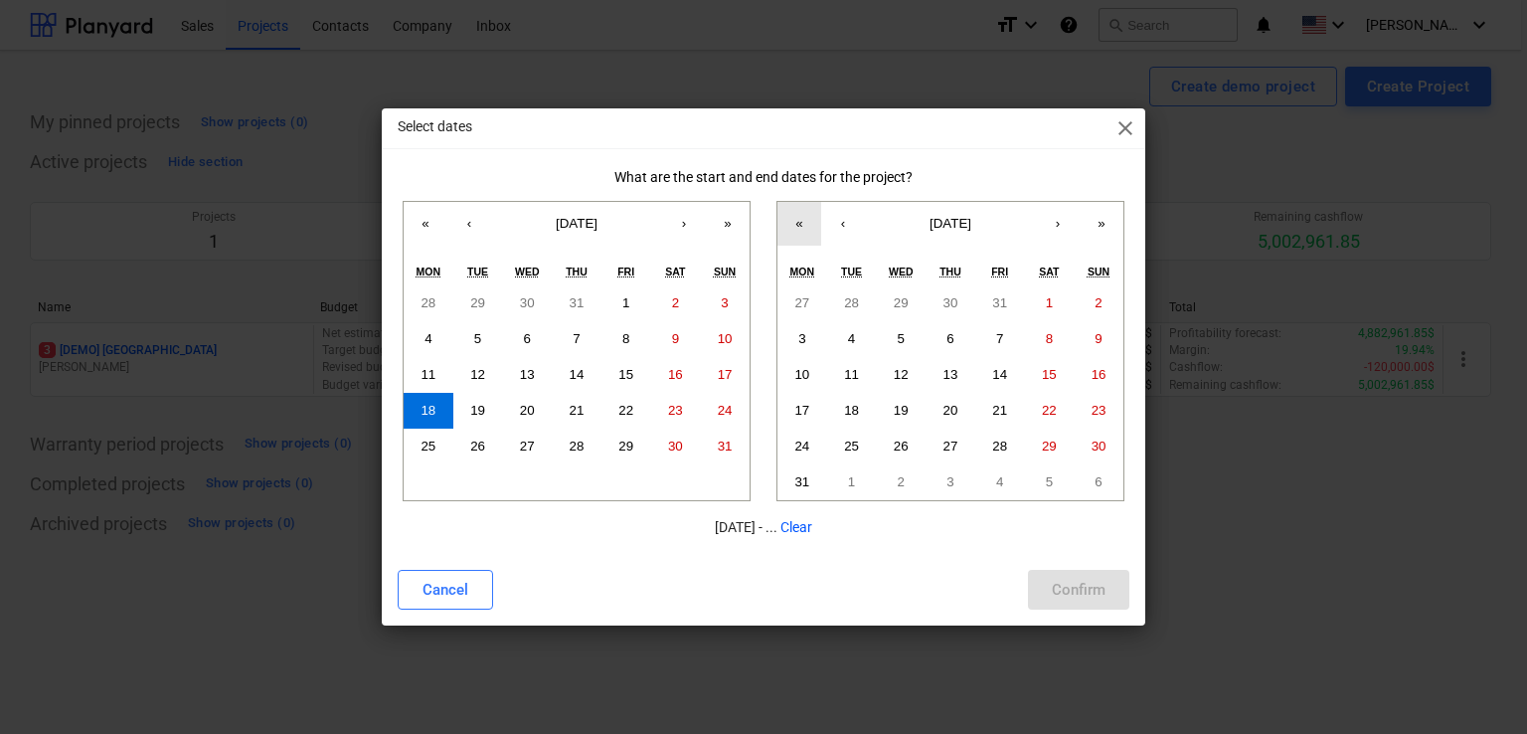
click at [802, 225] on button "«" at bounding box center [799, 224] width 44 height 44
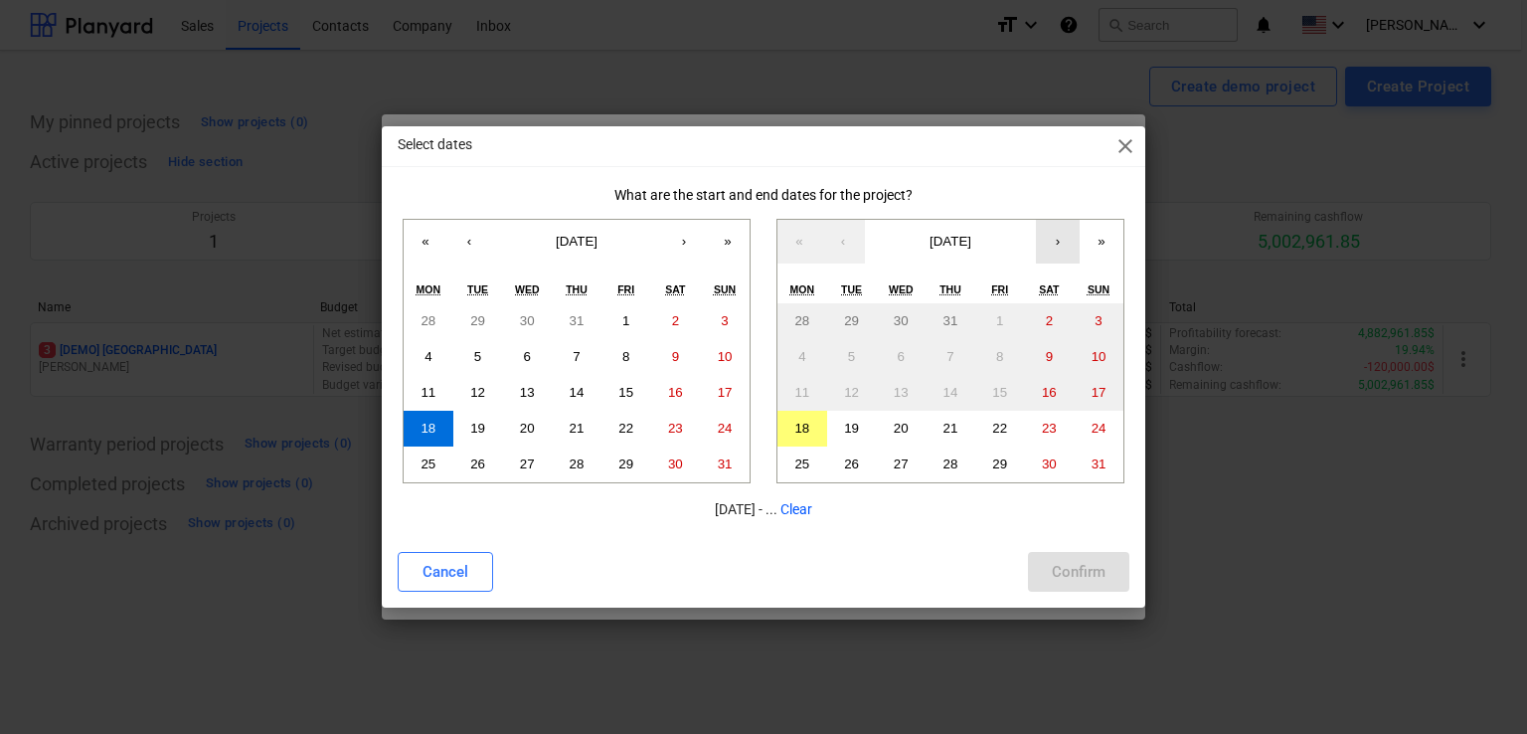
click at [1045, 240] on button "›" at bounding box center [1058, 242] width 44 height 44
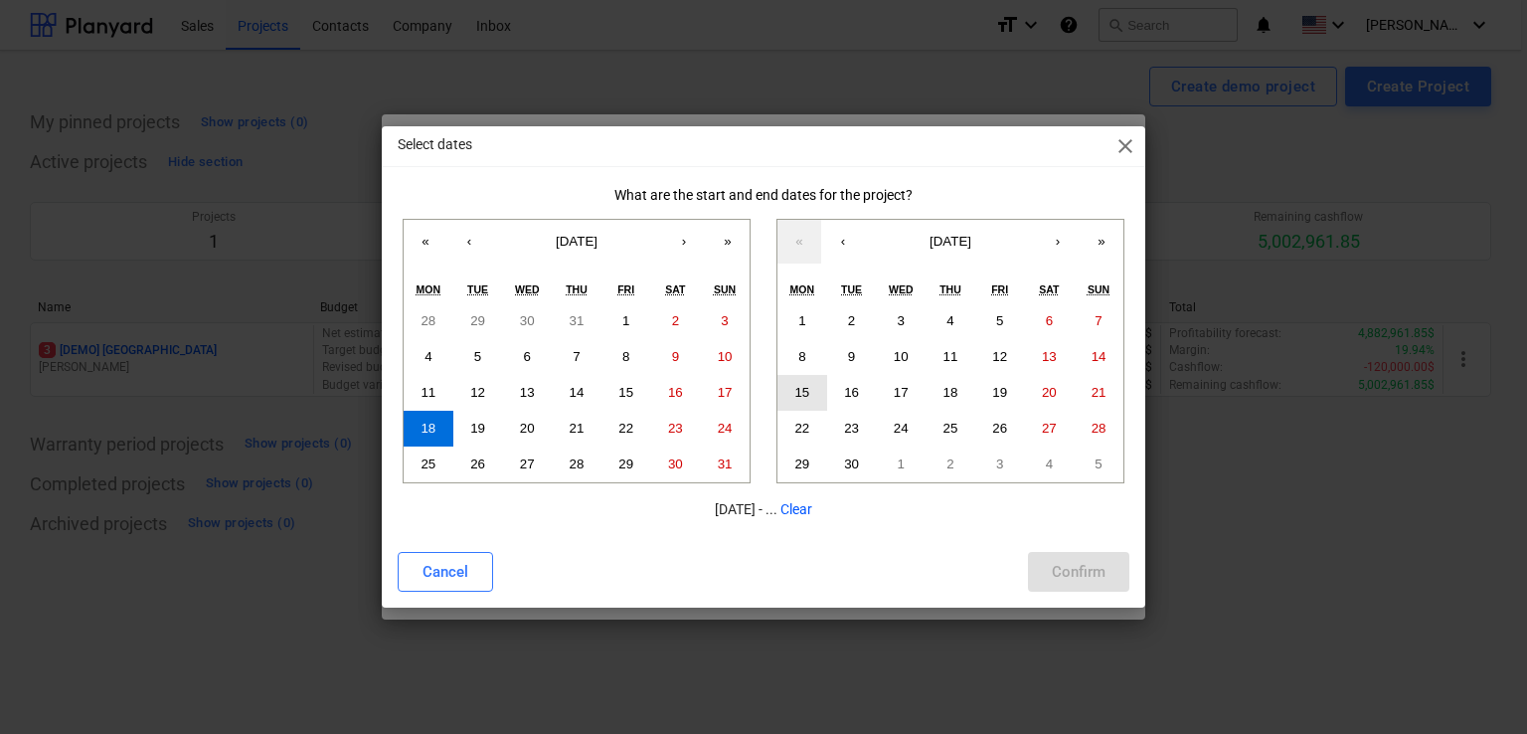
click at [804, 394] on abbr "15" at bounding box center [801, 392] width 15 height 15
click at [1066, 571] on div "Confirm" at bounding box center [1079, 572] width 54 height 26
type input "[DATE] - [DATE]"
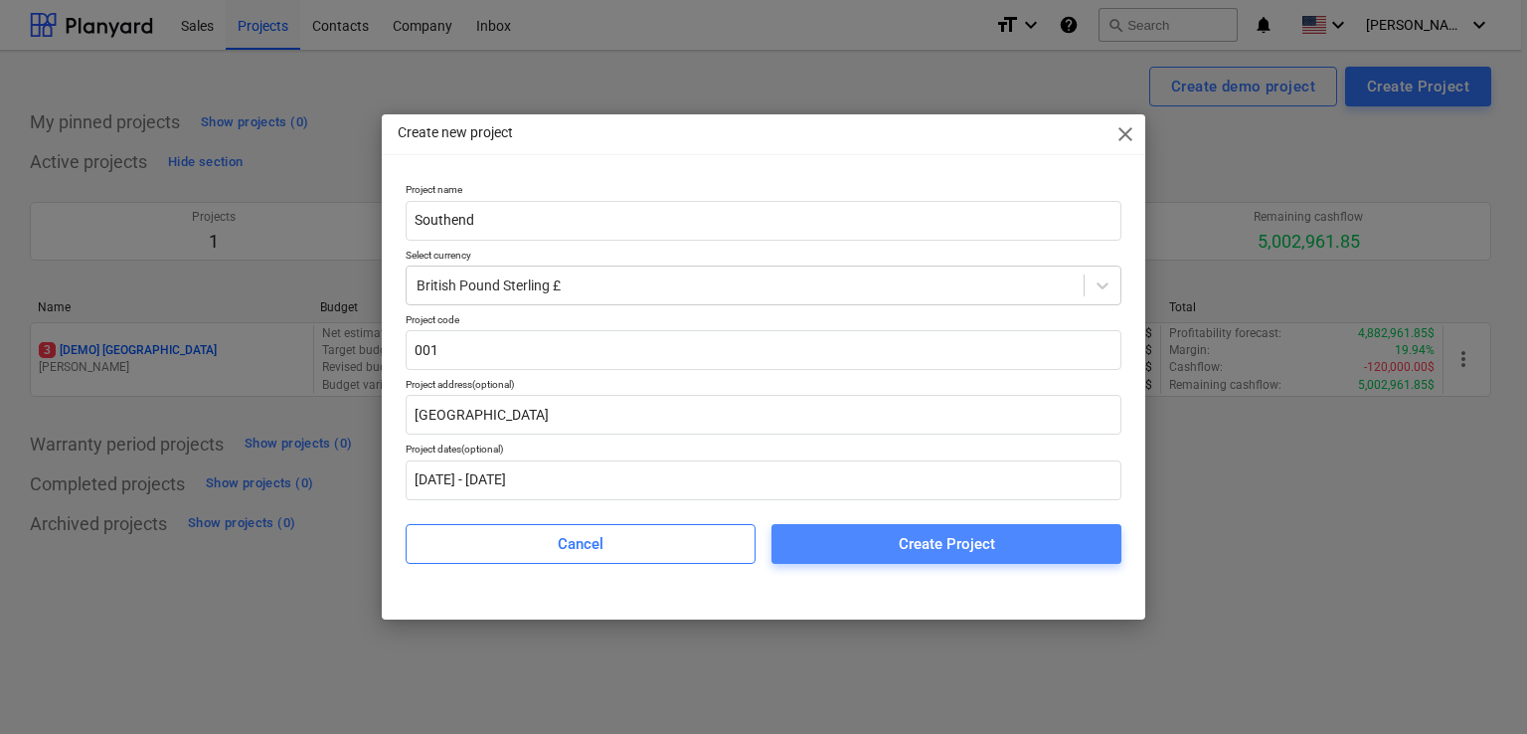
click at [1006, 544] on span "Create Project" at bounding box center [946, 544] width 302 height 26
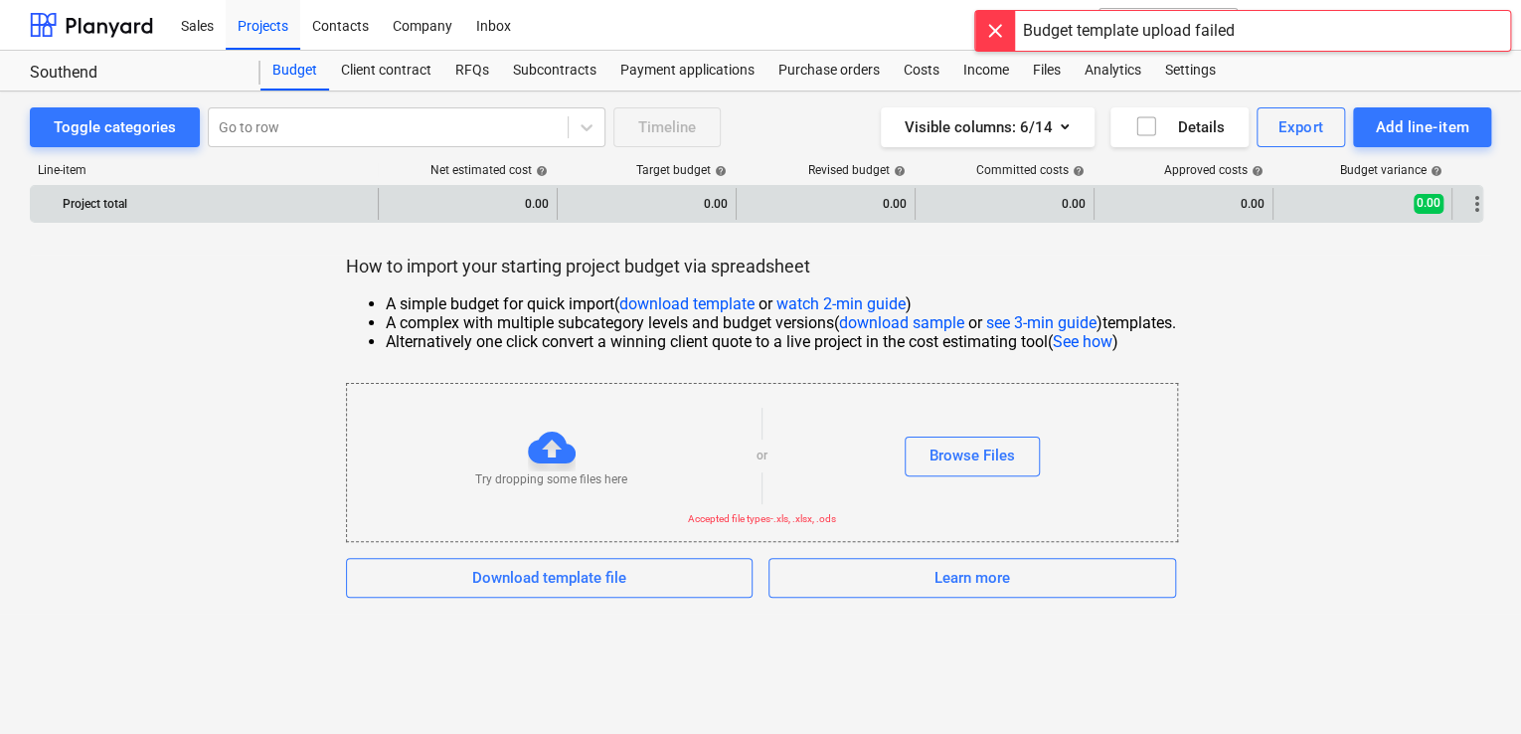
click at [545, 203] on div "0.00" at bounding box center [468, 204] width 162 height 32
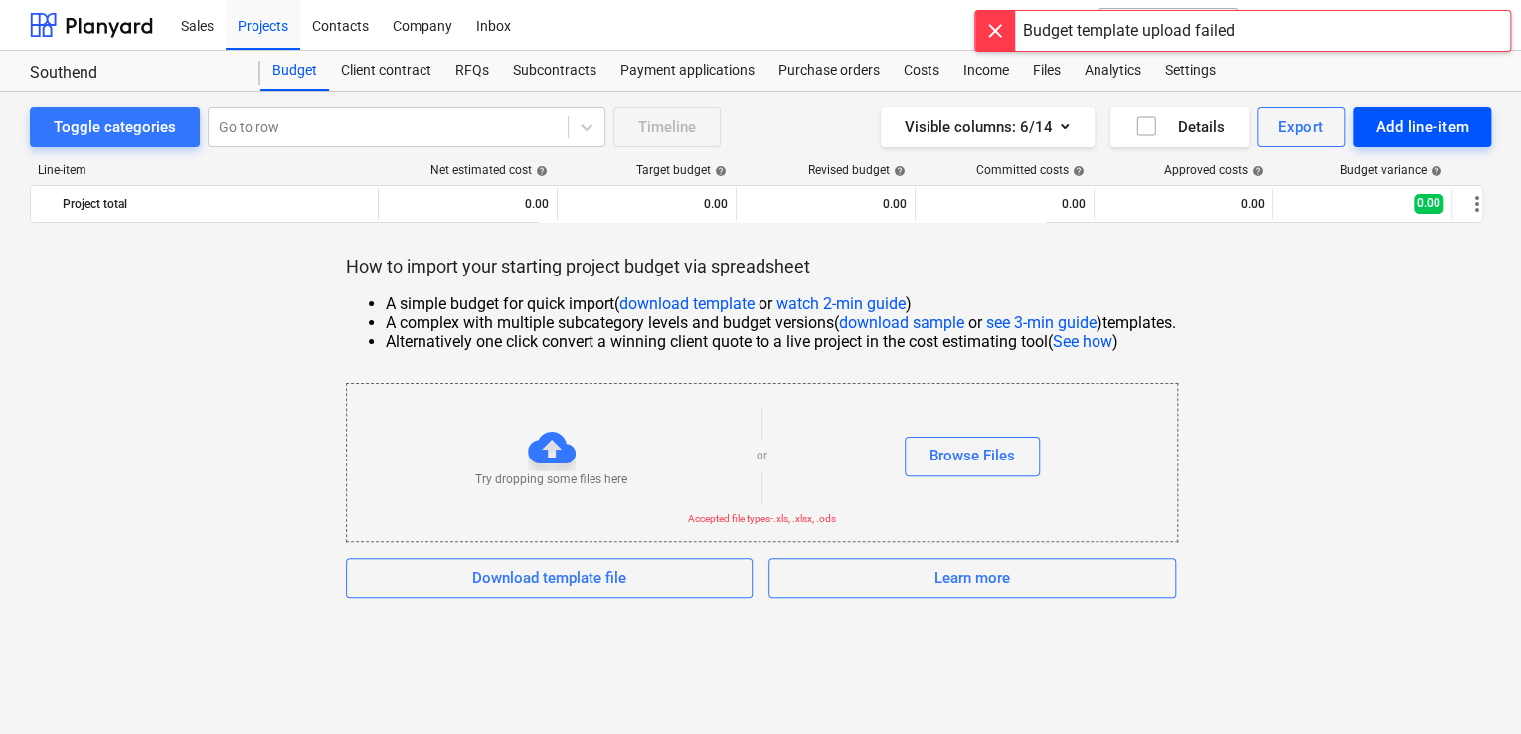
click at [1424, 144] on button "Add line-item" at bounding box center [1422, 127] width 138 height 40
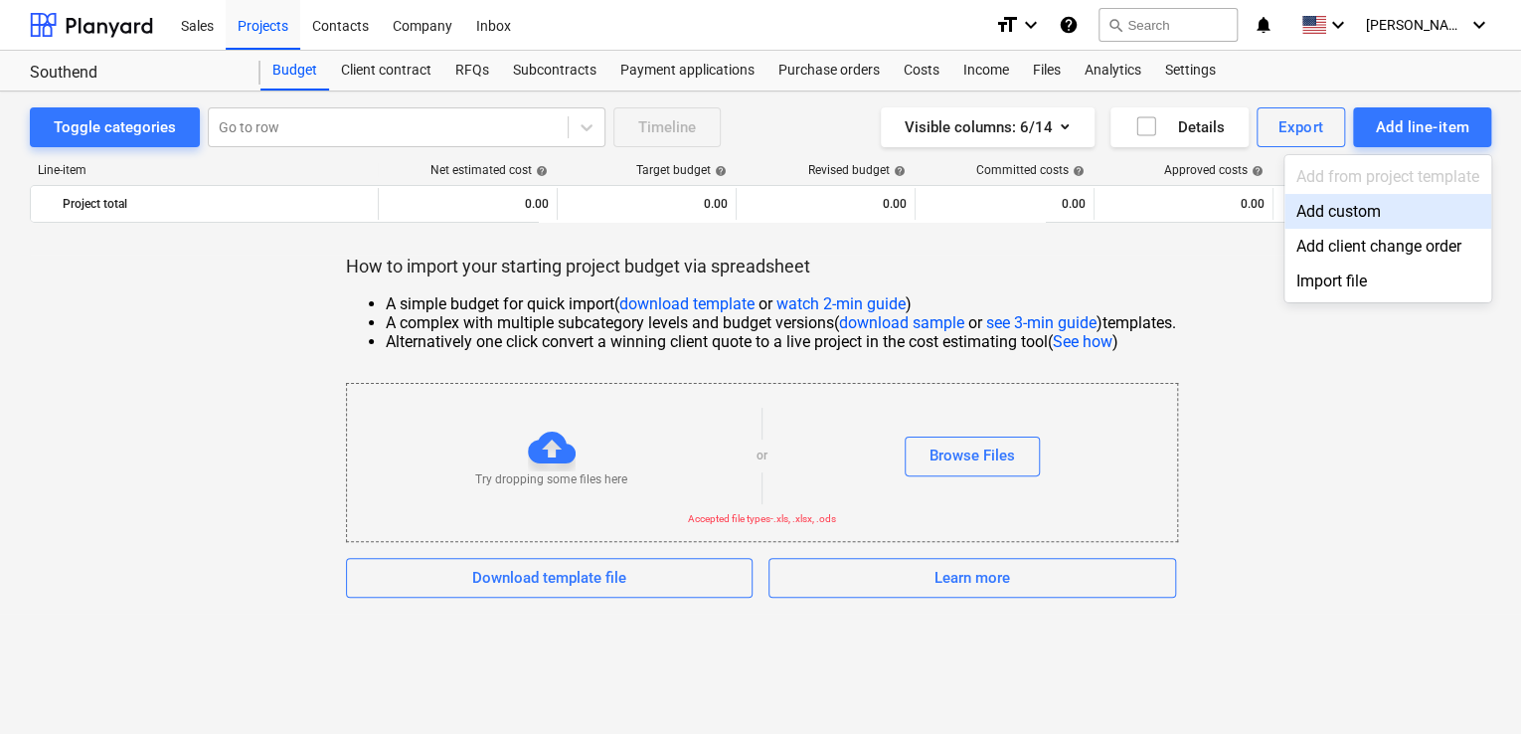
click at [1374, 206] on div "Add custom" at bounding box center [1388, 211] width 207 height 35
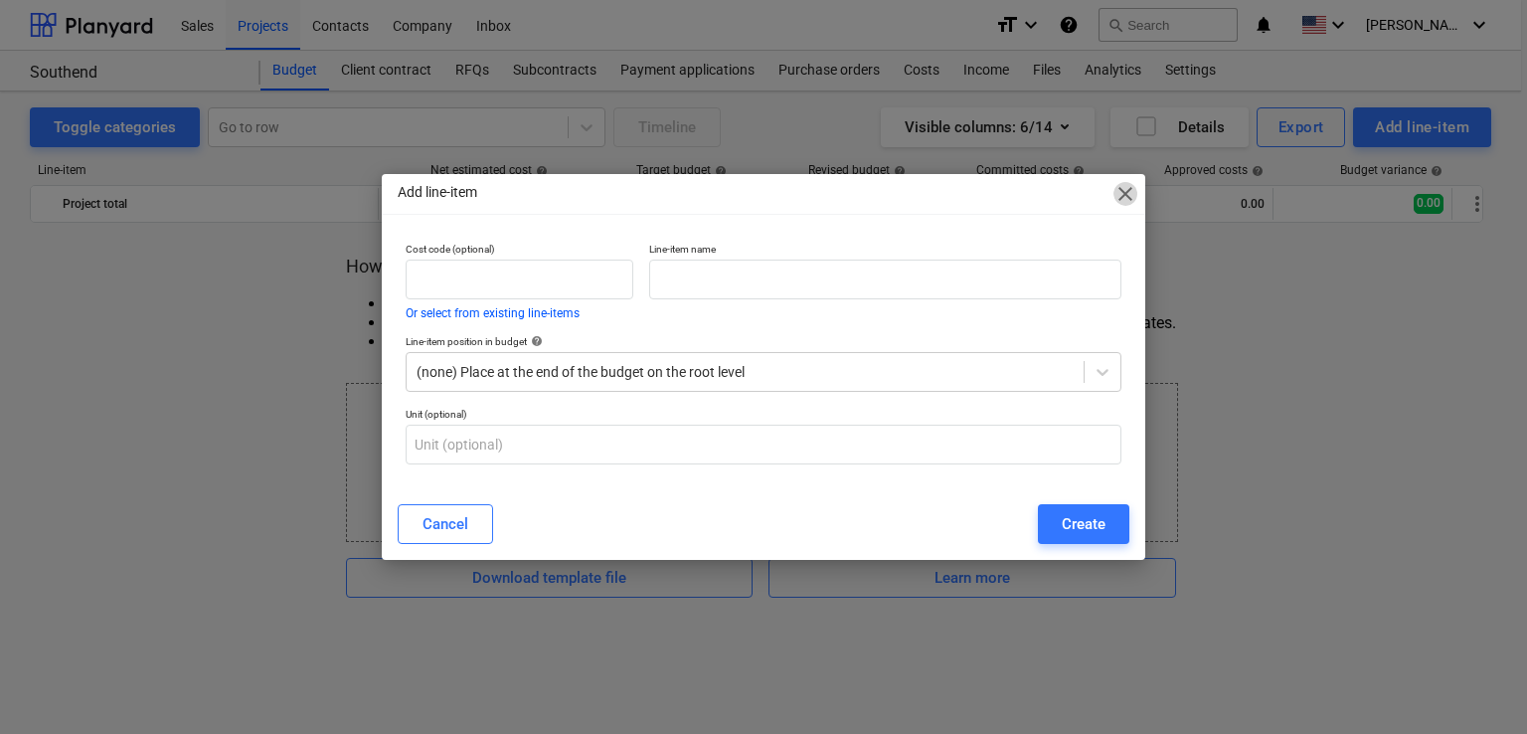
click at [1125, 190] on span "close" at bounding box center [1126, 194] width 24 height 24
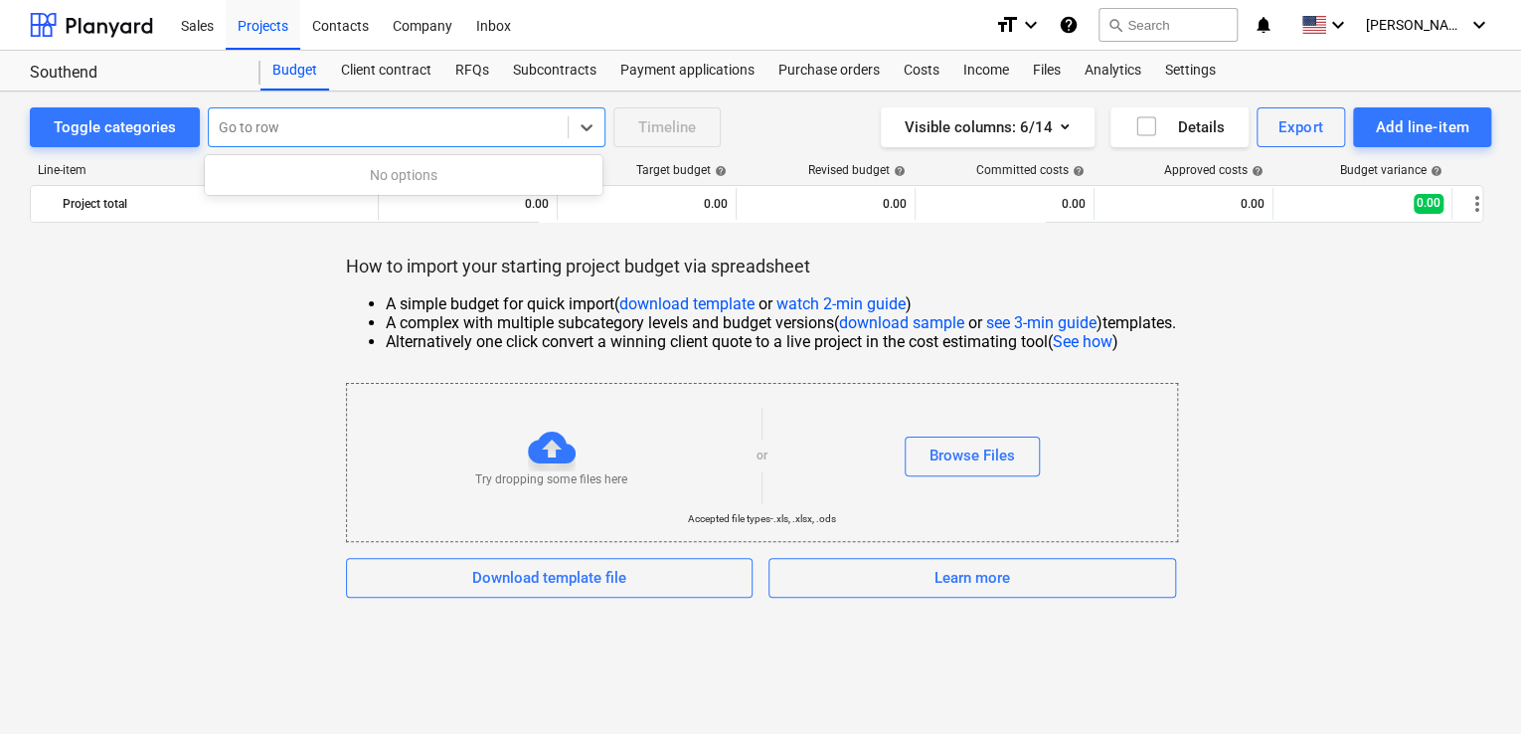
click at [405, 140] on div "Go to row" at bounding box center [388, 127] width 359 height 28
click at [884, 251] on div "Line-item Net estimated cost help Target budget help Revised budget help Commit…" at bounding box center [760, 200] width 1461 height 107
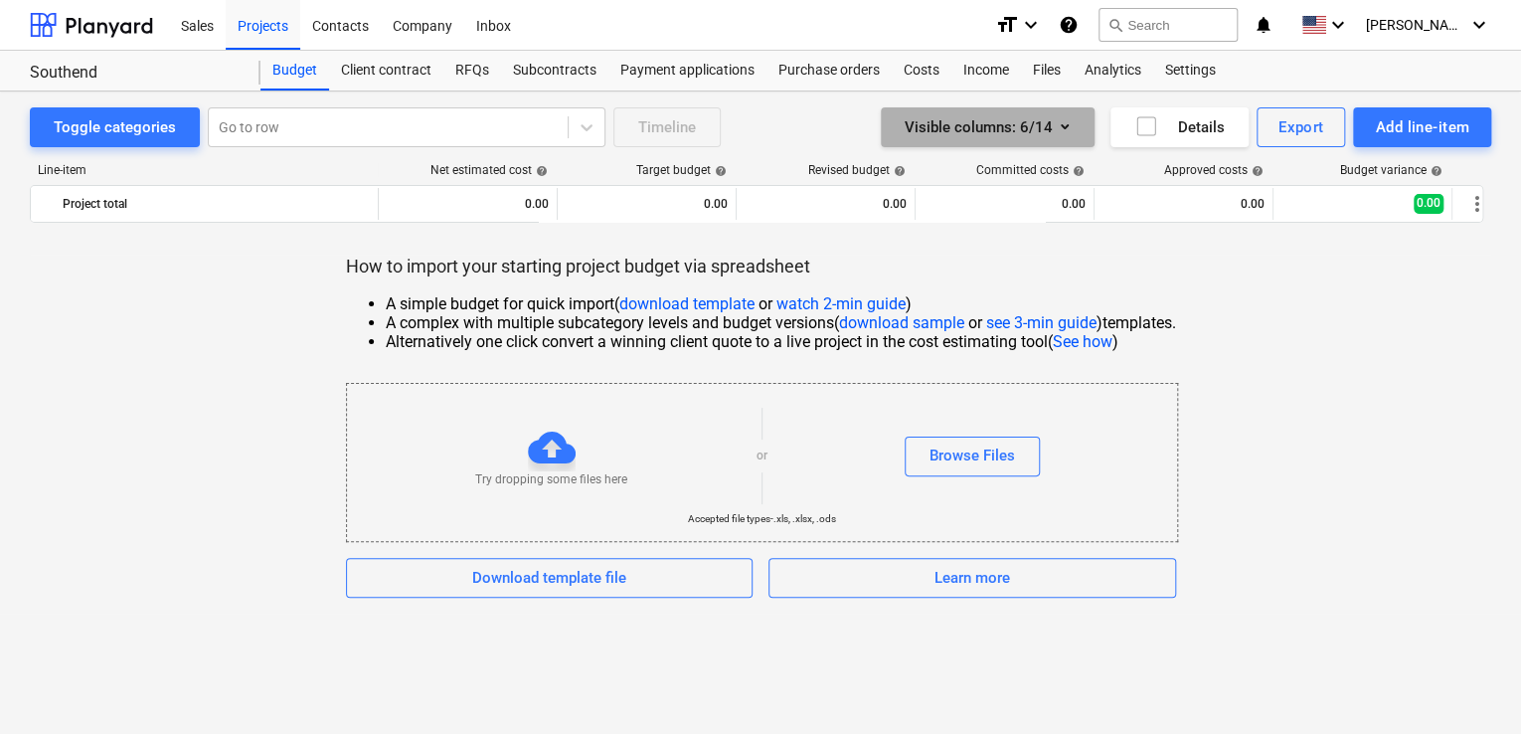
click at [1069, 125] on icon "button" at bounding box center [1065, 126] width 24 height 24
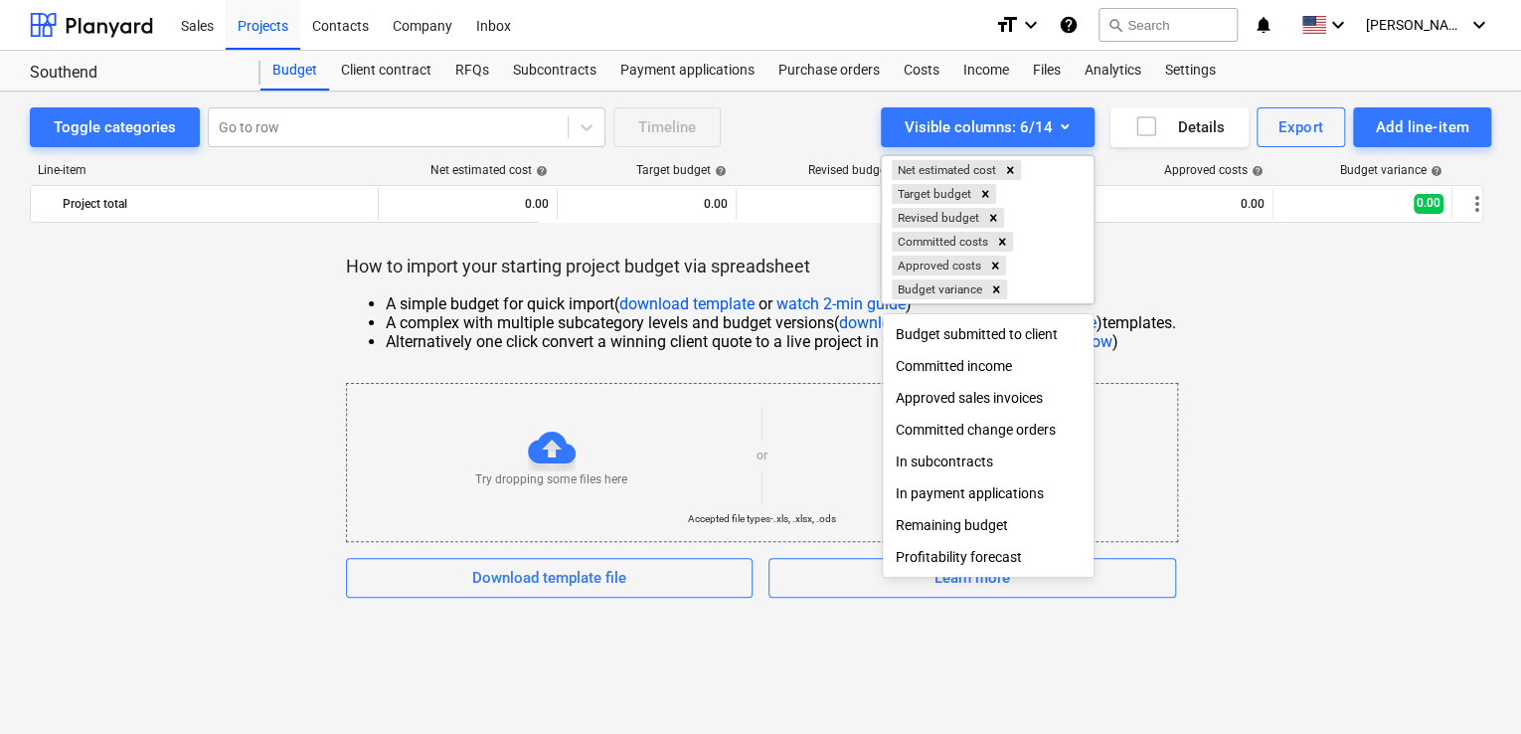
click at [810, 104] on div at bounding box center [760, 367] width 1521 height 734
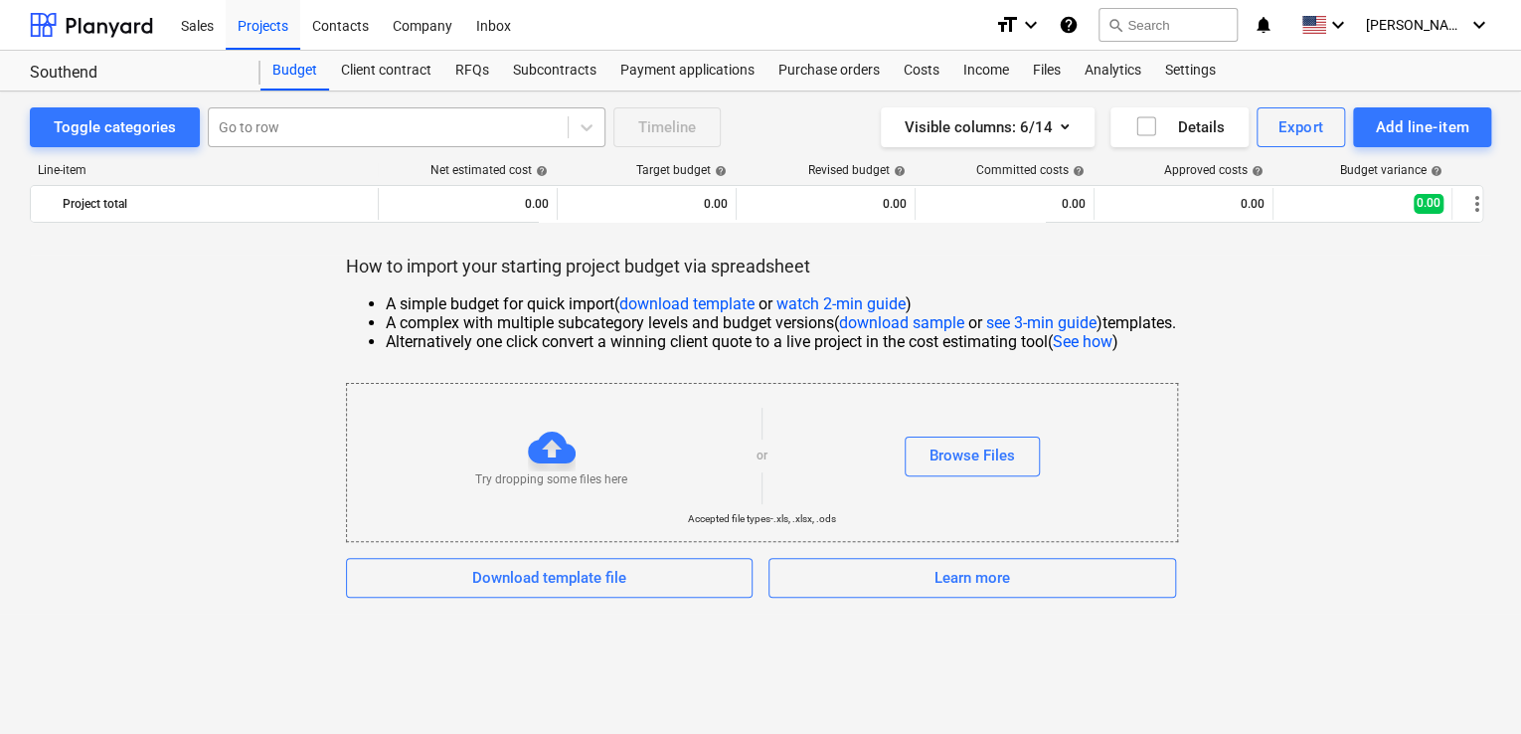
click at [387, 131] on div at bounding box center [388, 127] width 339 height 20
